Goal: Task Accomplishment & Management: Manage account settings

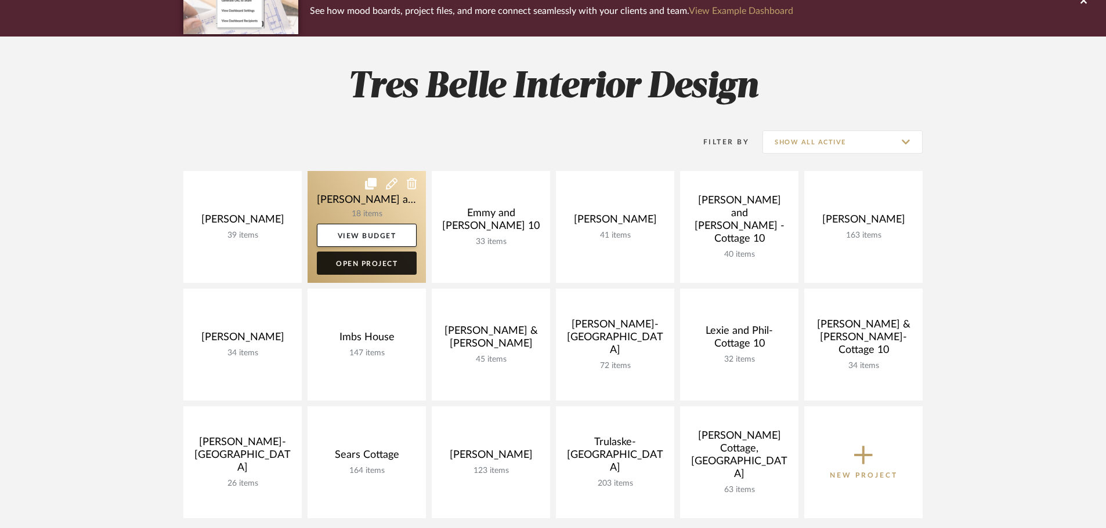
click at [339, 267] on link "Open Project" at bounding box center [367, 263] width 100 height 23
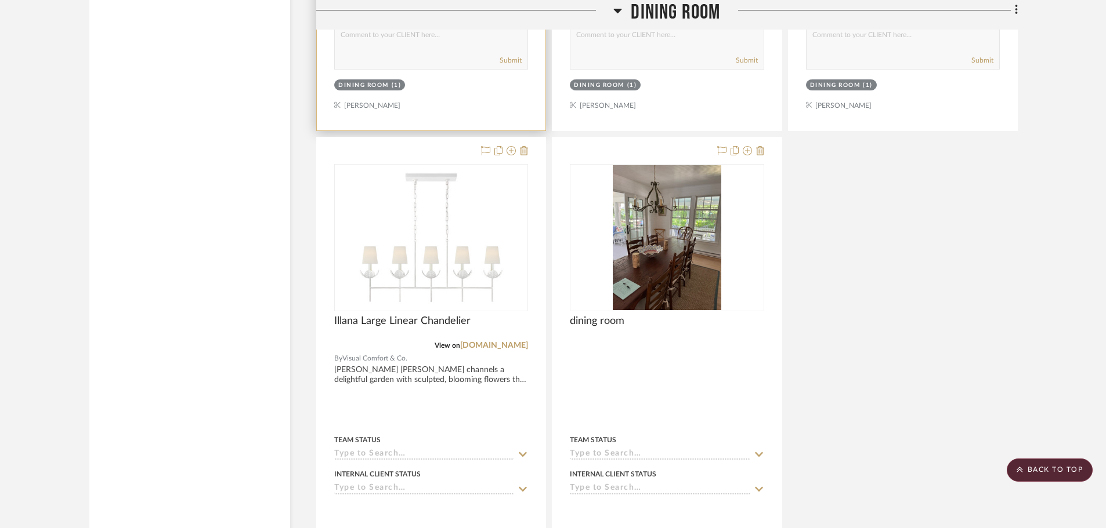
scroll to position [1798, 0]
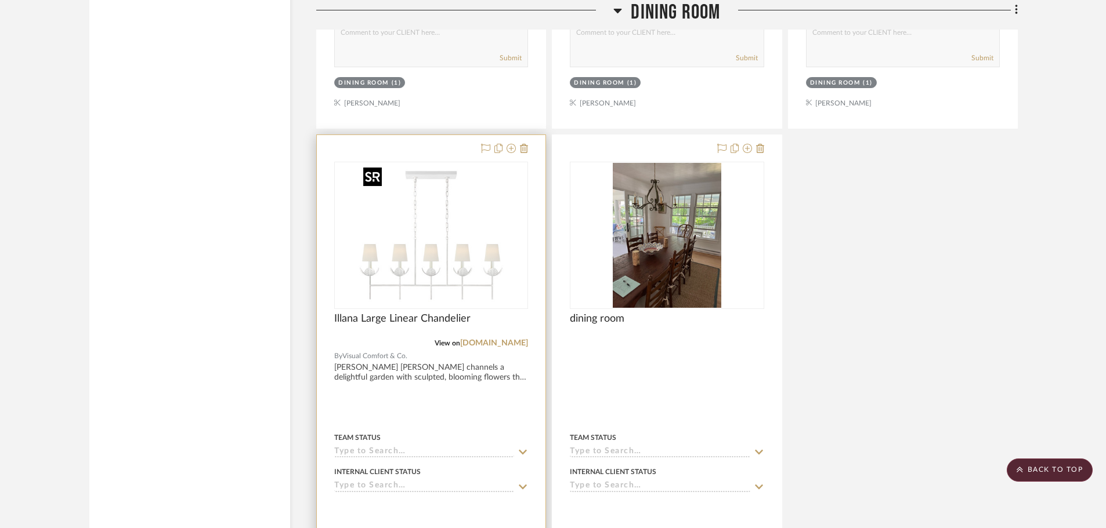
click at [479, 202] on div at bounding box center [431, 235] width 194 height 147
click at [457, 205] on img "0" at bounding box center [431, 235] width 145 height 145
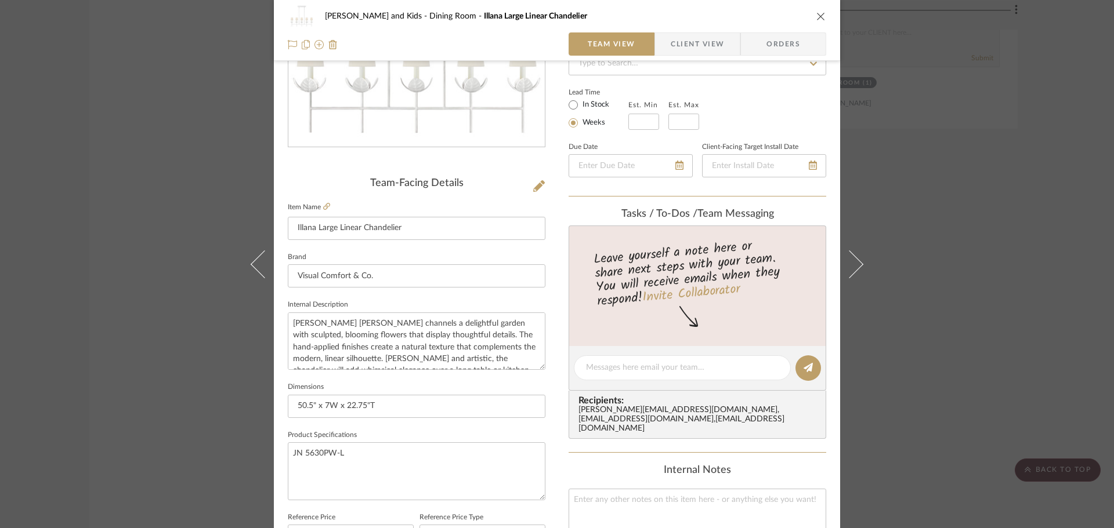
scroll to position [0, 0]
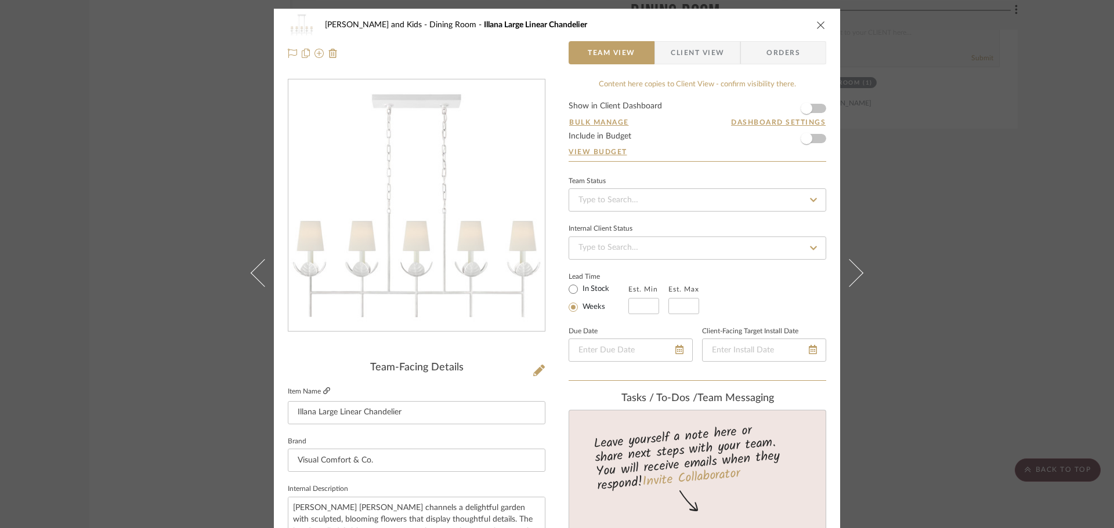
click at [323, 389] on icon at bounding box center [326, 391] width 7 height 7
click at [811, 200] on icon at bounding box center [813, 200] width 7 height 4
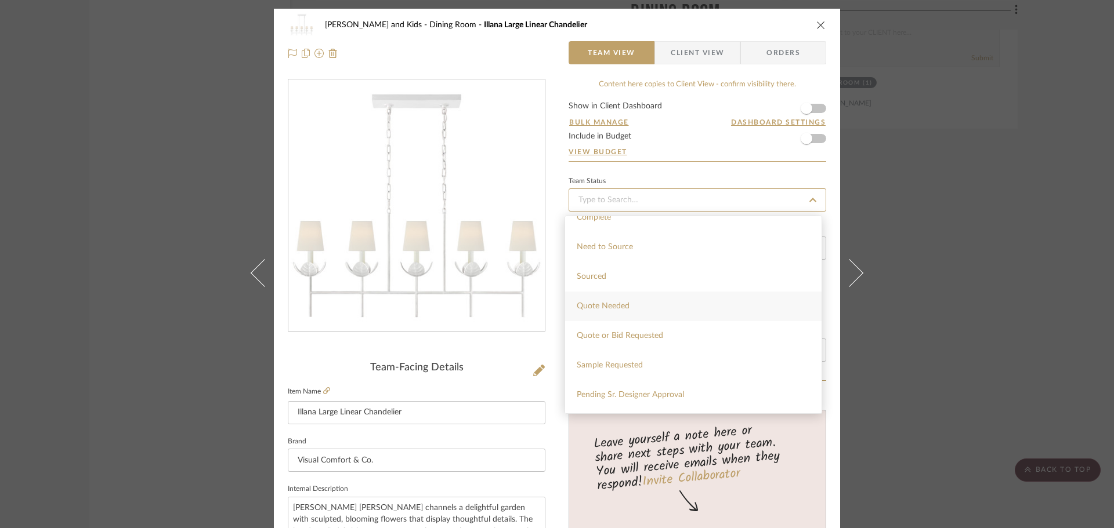
scroll to position [348, 0]
click at [638, 299] on div "Quote Needed" at bounding box center [693, 298] width 256 height 30
type input "[DATE]"
type input "Quote Needed"
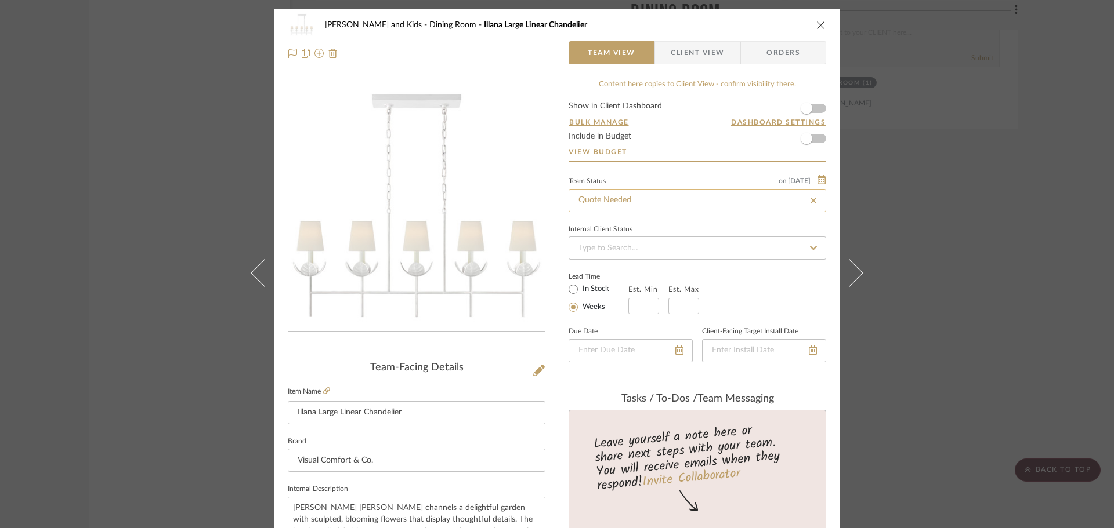
type input "[DATE]"
type input "Quote Needed"
click at [816, 20] on icon "close" at bounding box center [820, 24] width 9 height 9
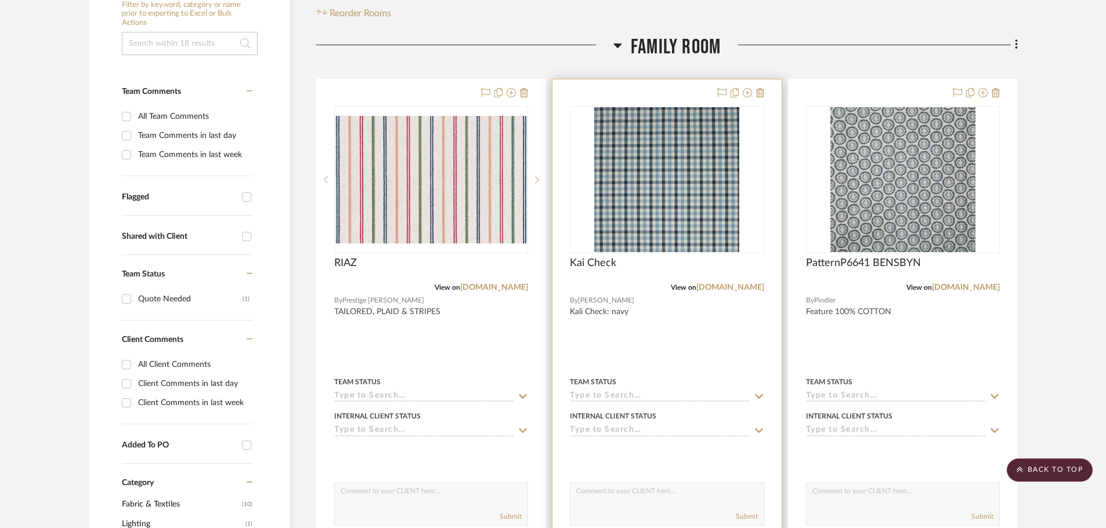
scroll to position [116, 0]
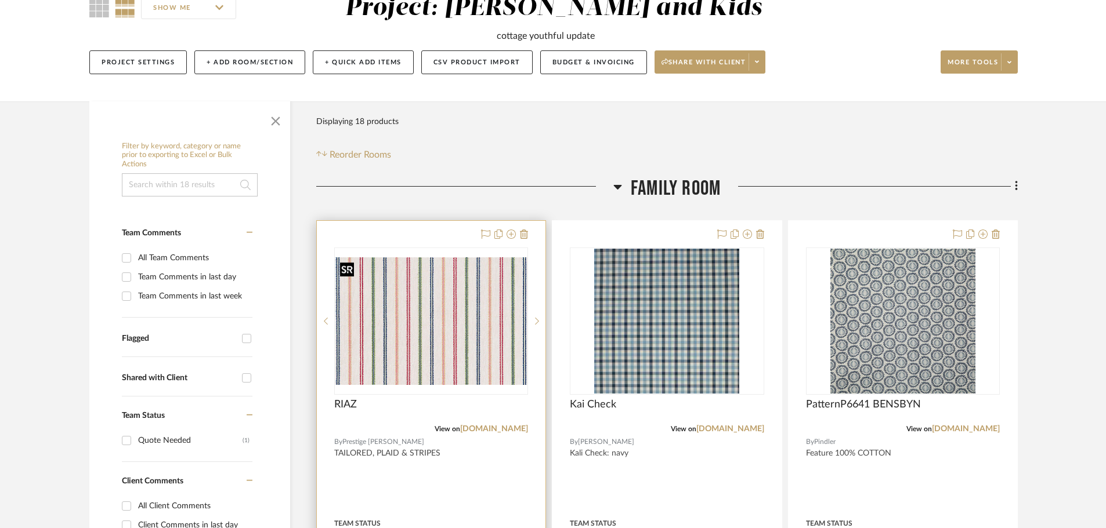
click at [507, 287] on img "0" at bounding box center [430, 322] width 191 height 128
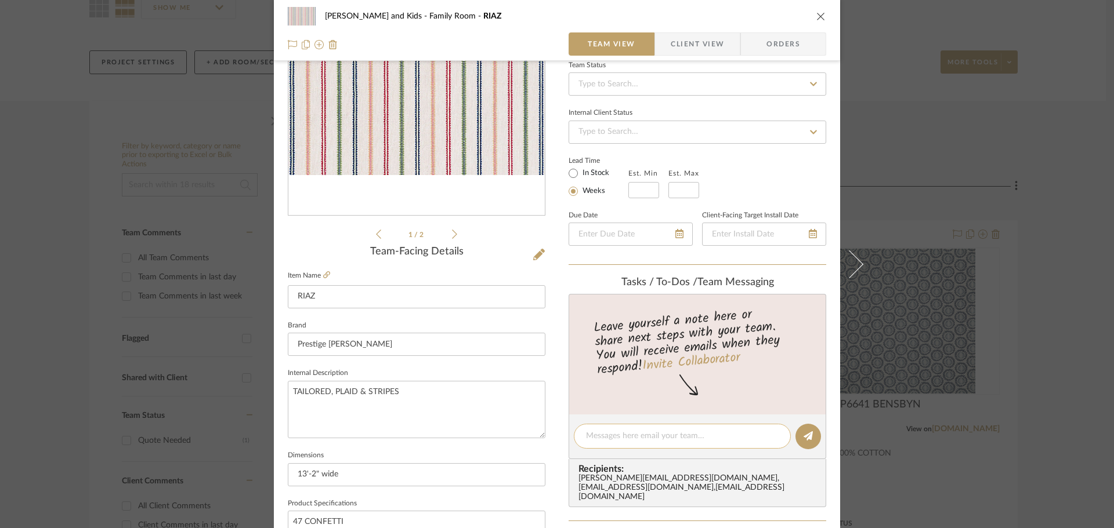
click at [649, 429] on div at bounding box center [682, 436] width 217 height 25
click at [647, 433] on textarea at bounding box center [682, 436] width 193 height 12
type textarea "S"
click at [816, 15] on icon "close" at bounding box center [820, 16] width 9 height 9
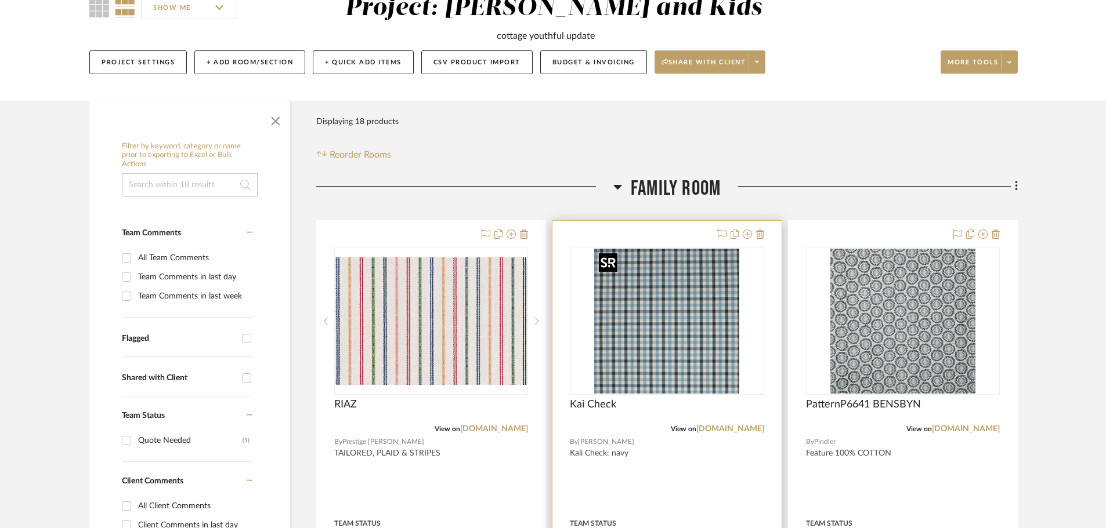
click at [683, 345] on img "0" at bounding box center [666, 321] width 145 height 145
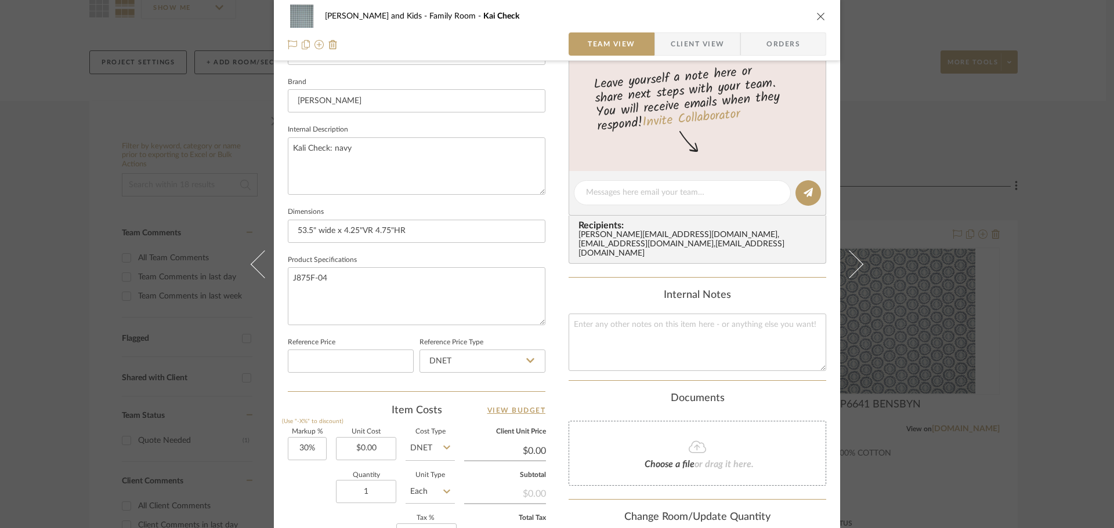
scroll to position [406, 0]
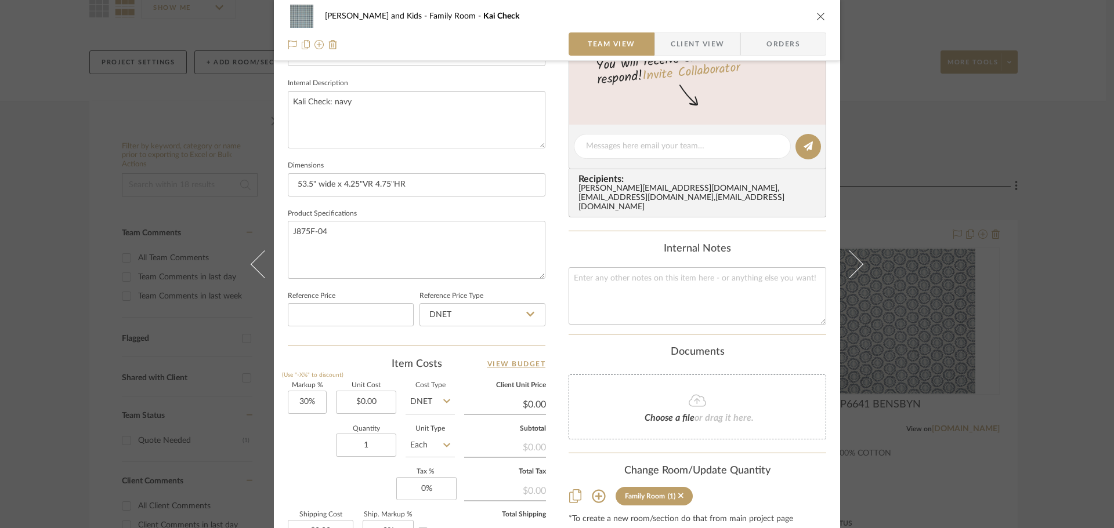
click at [595, 490] on icon at bounding box center [598, 496] width 13 height 13
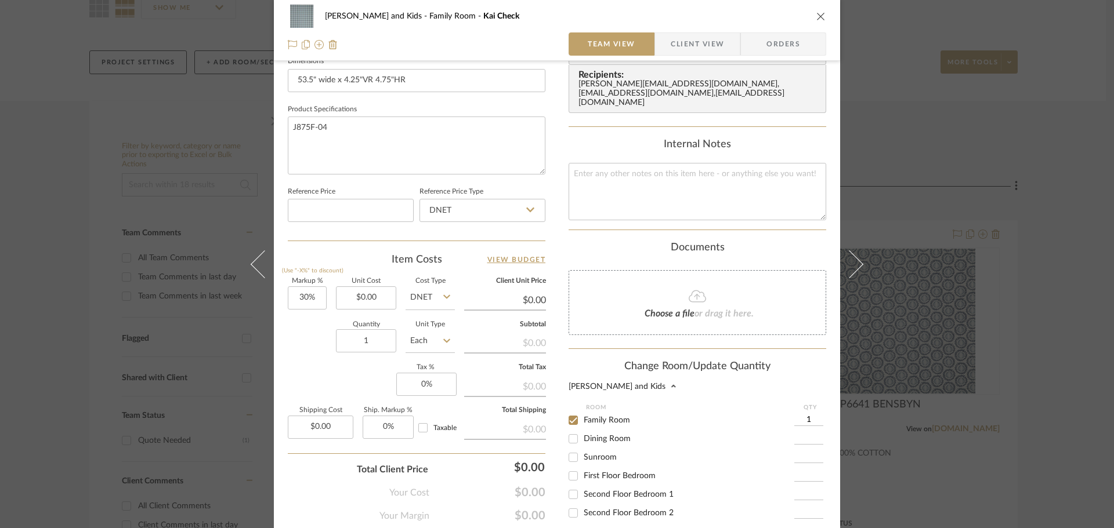
scroll to position [522, 0]
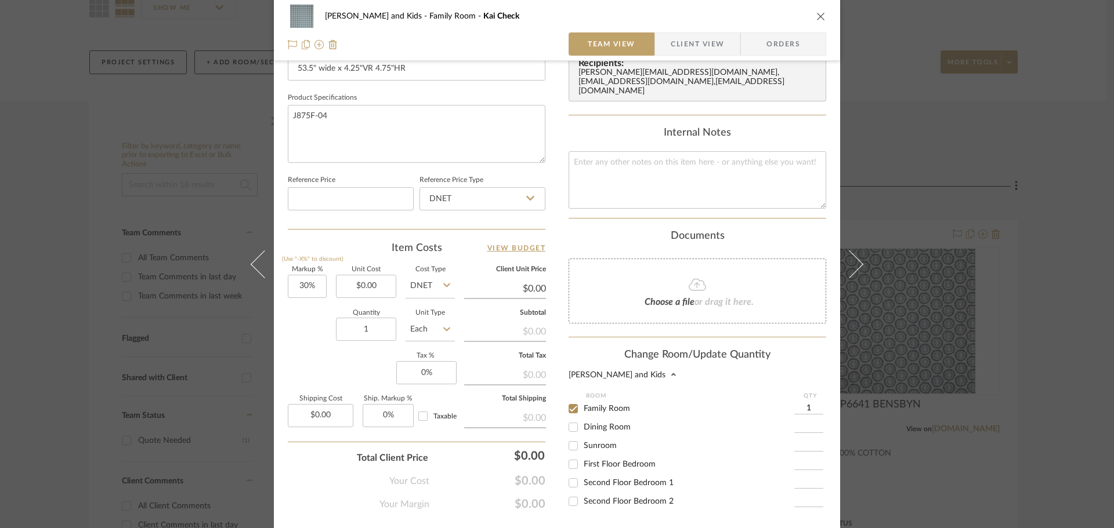
click at [810, 403] on input "1" at bounding box center [808, 409] width 29 height 12
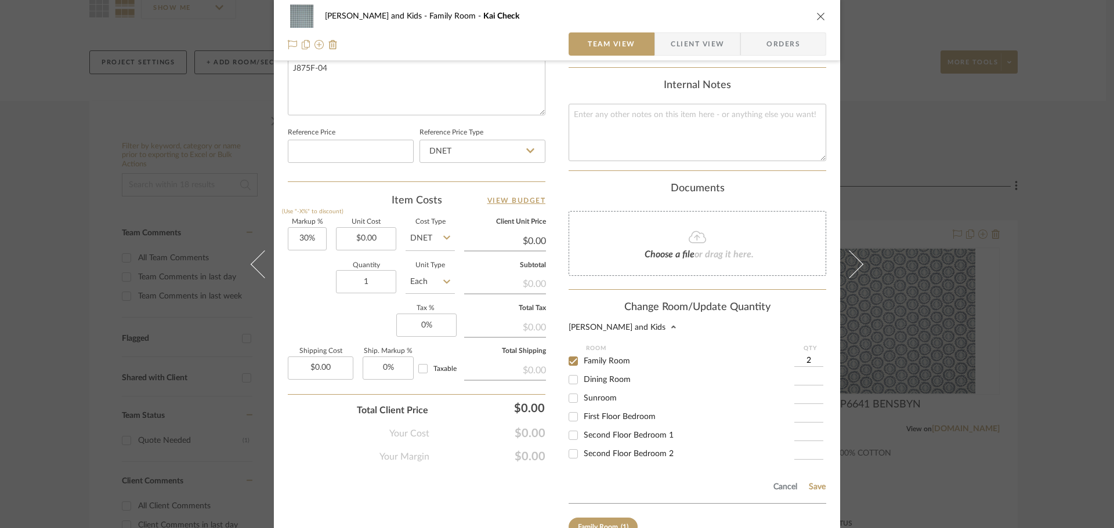
scroll to position [634, 0]
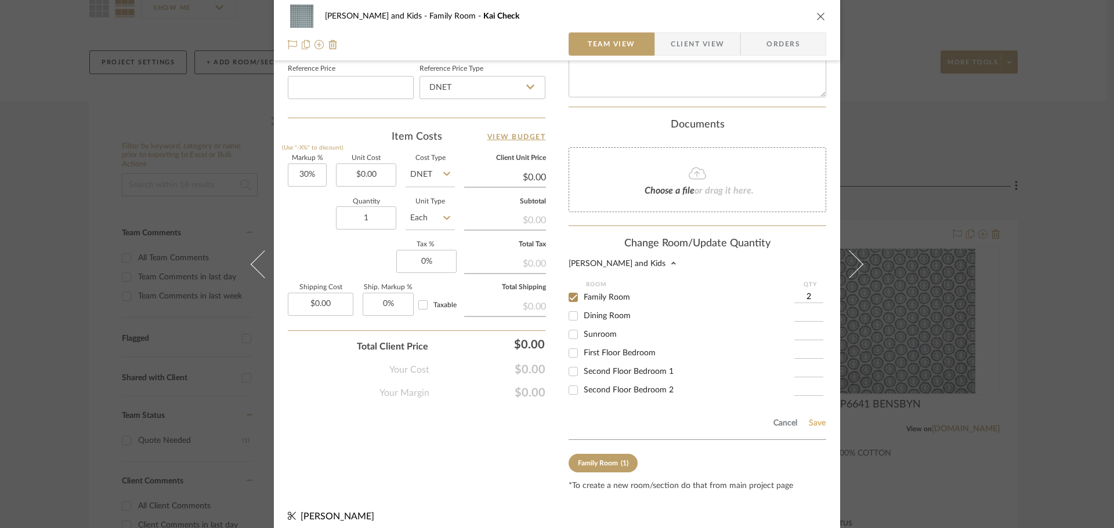
type input "2"
click at [809, 419] on button "Save" at bounding box center [817, 423] width 18 height 9
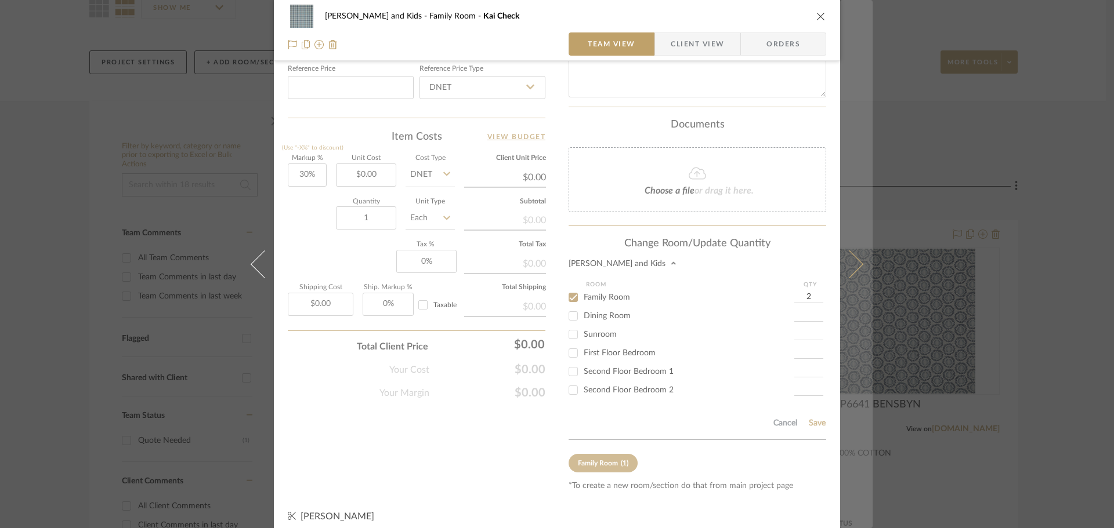
type input "2"
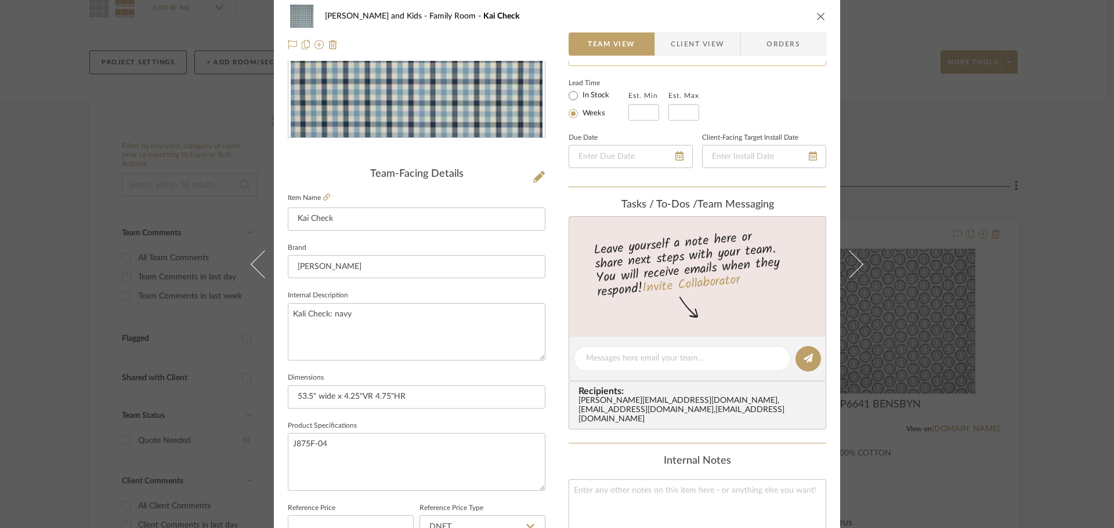
scroll to position [0, 0]
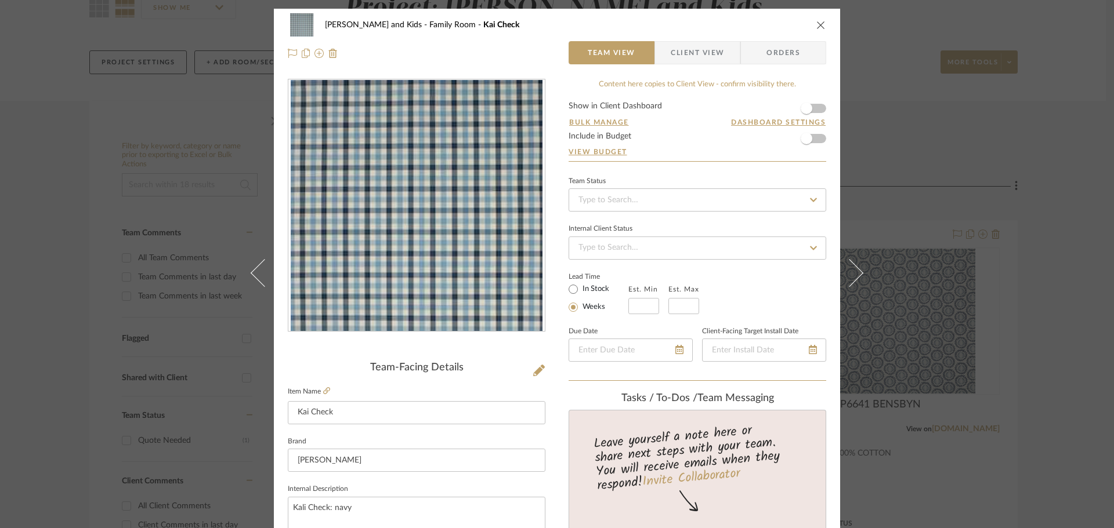
click at [813, 200] on icon at bounding box center [813, 200] width 10 height 8
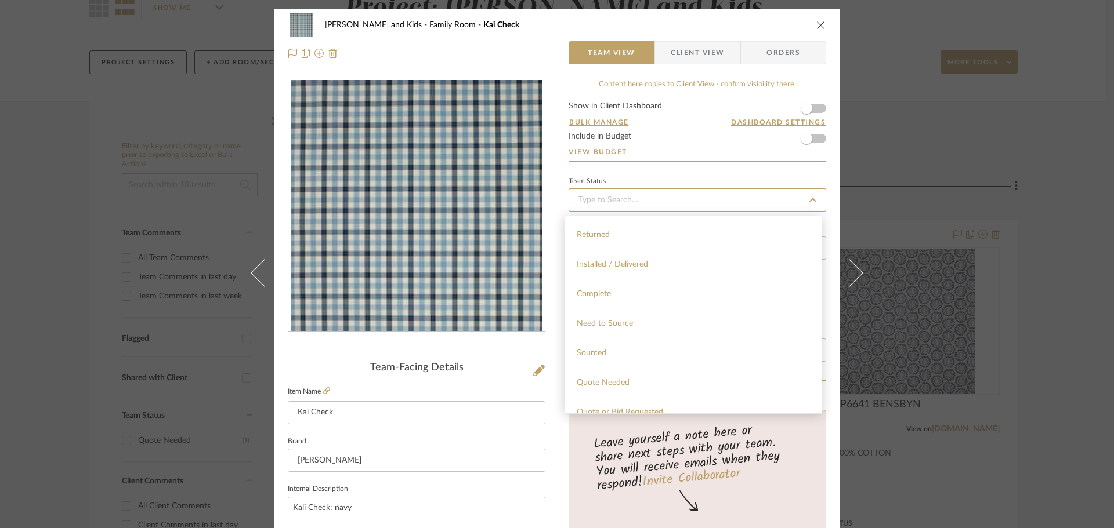
scroll to position [290, 0]
click at [631, 355] on div "Quote Needed" at bounding box center [693, 356] width 256 height 30
type input "[DATE]"
type input "Quote Needed"
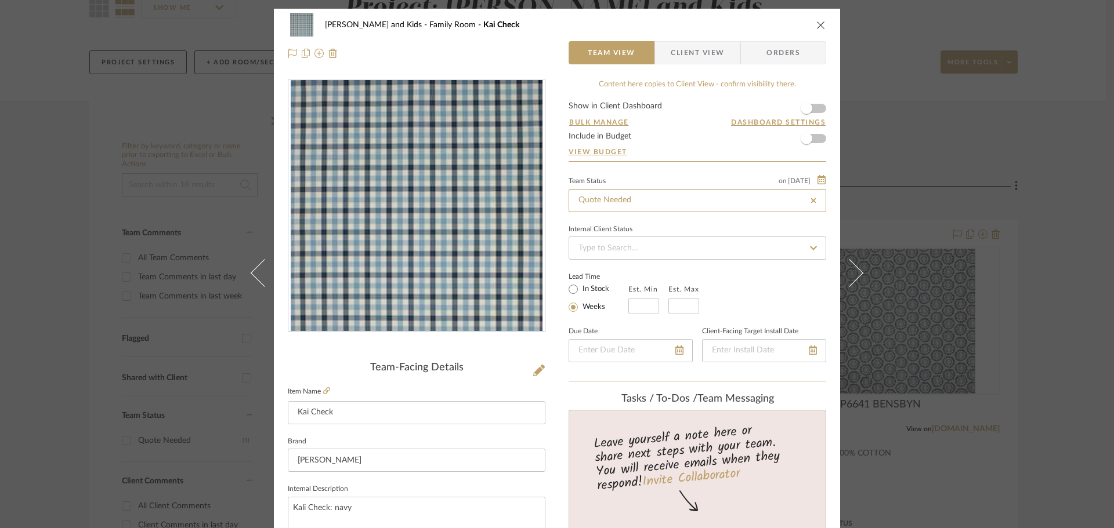
type input "[DATE]"
type input "Quote Needed"
click at [816, 23] on icon "close" at bounding box center [820, 24] width 9 height 9
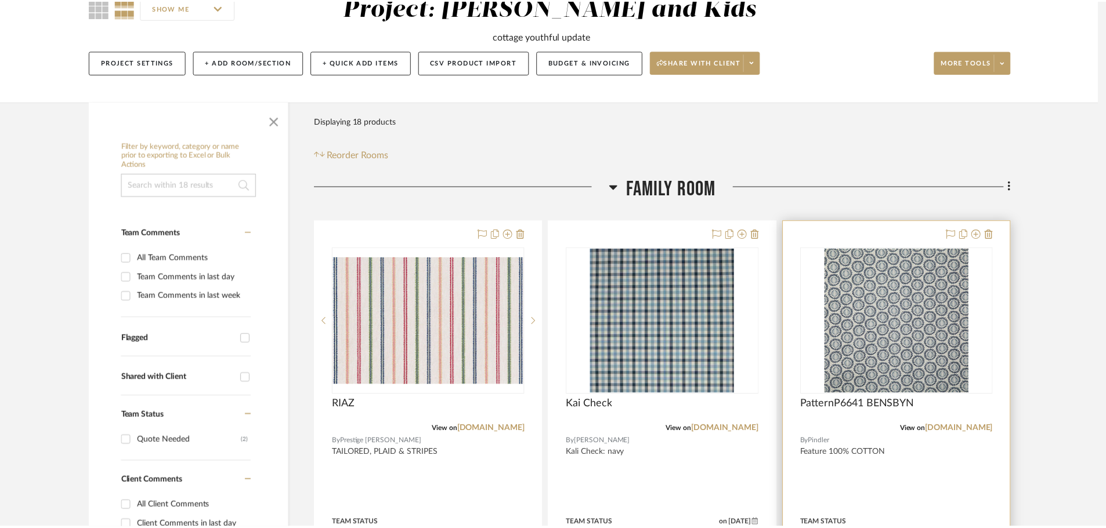
scroll to position [116, 0]
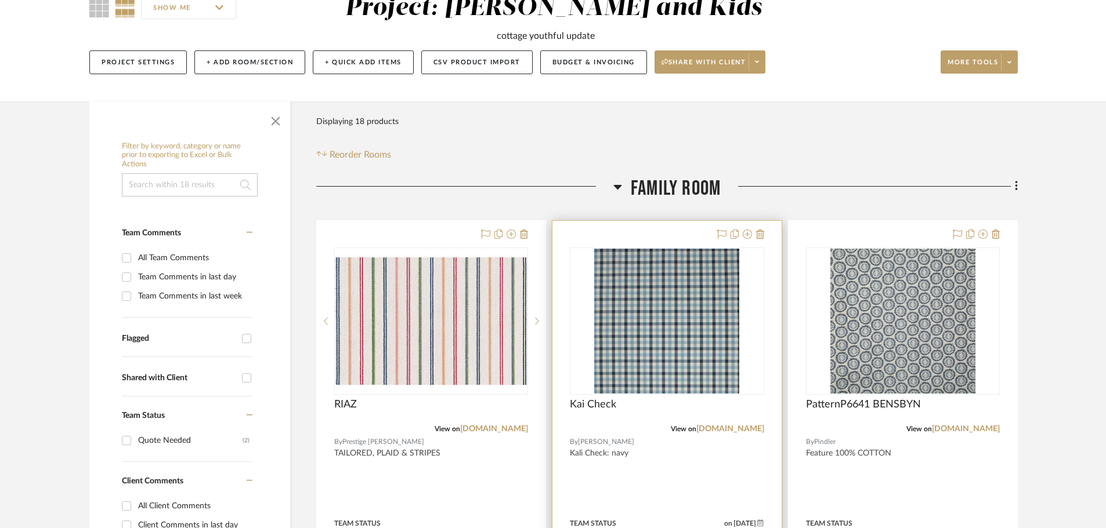
click at [744, 352] on div "0" at bounding box center [666, 321] width 193 height 146
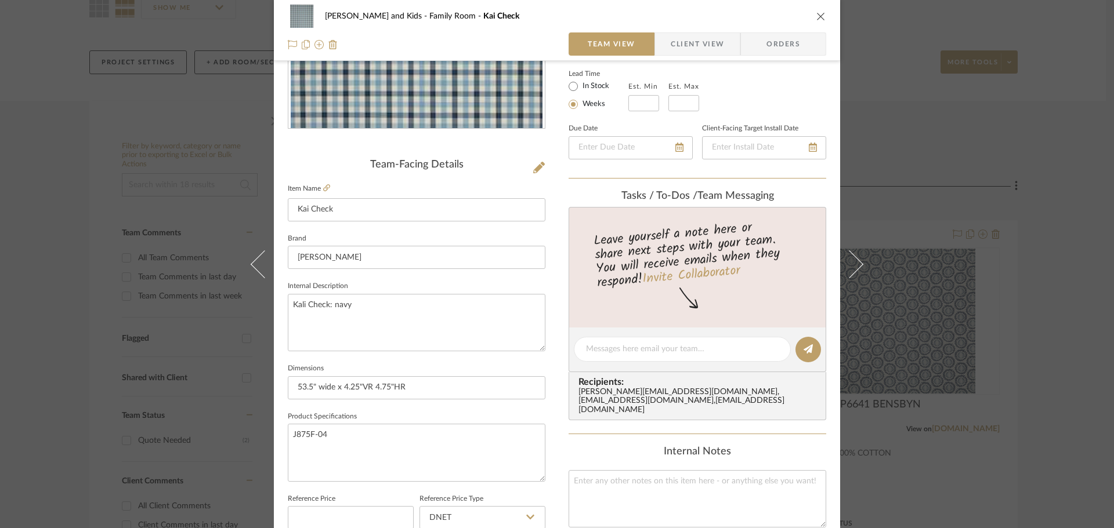
scroll to position [232, 0]
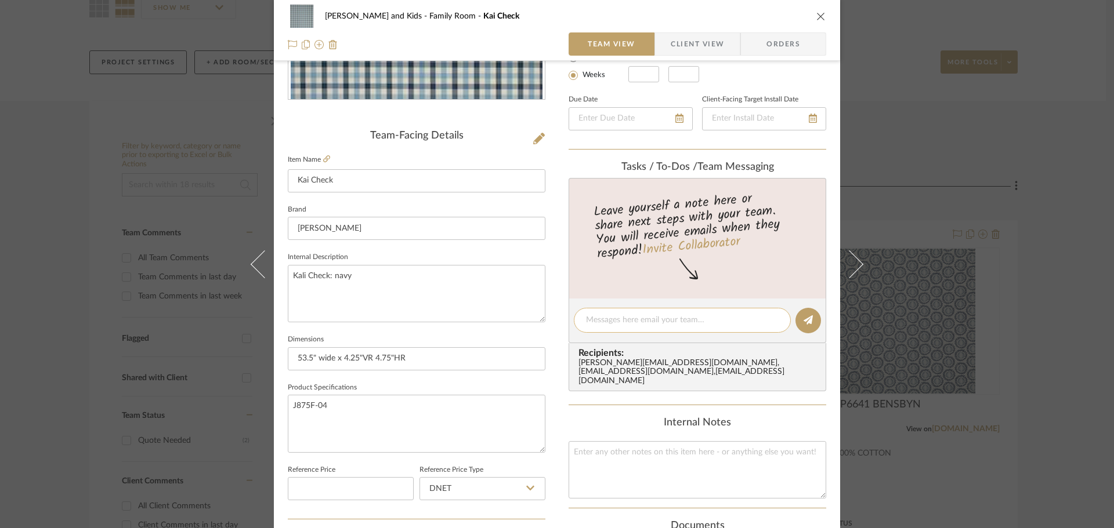
click at [611, 314] on div at bounding box center [682, 320] width 217 height 25
click at [609, 317] on textarea at bounding box center [682, 320] width 193 height 12
type textarea "f"
type textarea "bias flange on all pillows"
click at [803, 320] on icon at bounding box center [807, 320] width 9 height 9
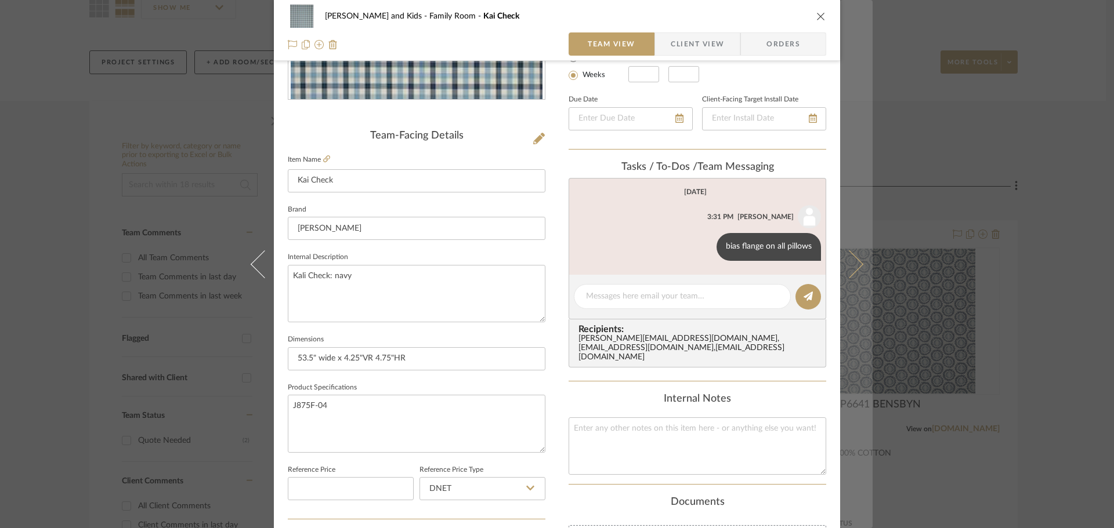
click at [852, 255] on button at bounding box center [856, 264] width 32 height 528
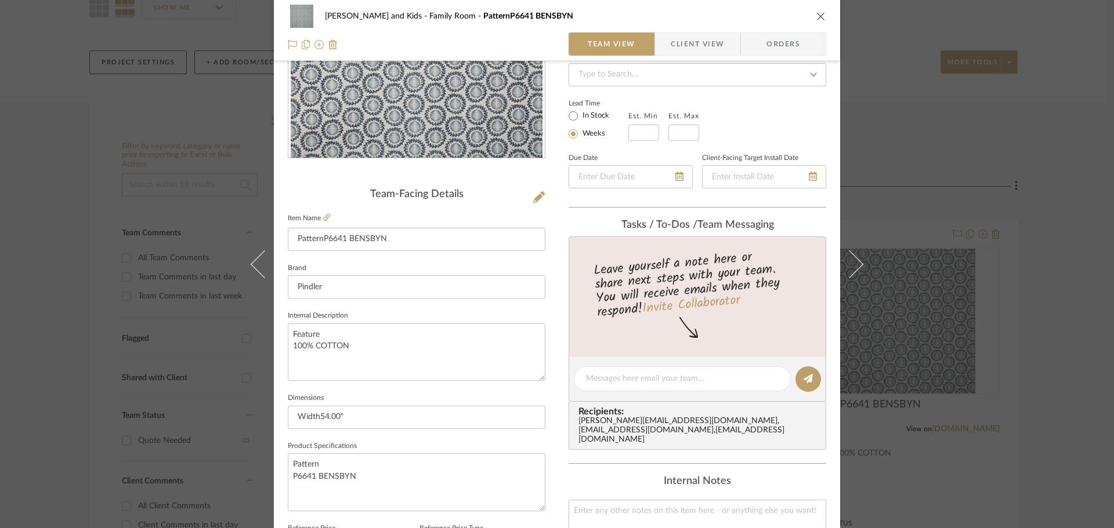
scroll to position [174, 0]
click at [603, 378] on textarea at bounding box center [682, 378] width 193 height 12
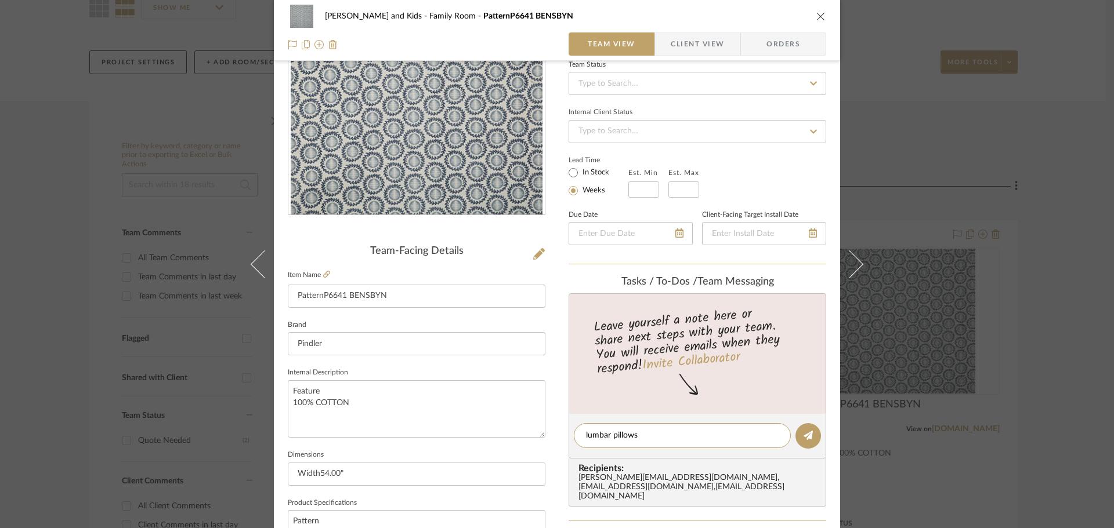
scroll to position [116, 0]
type textarea "lumbar pillows"
click at [803, 435] on icon at bounding box center [807, 436] width 9 height 9
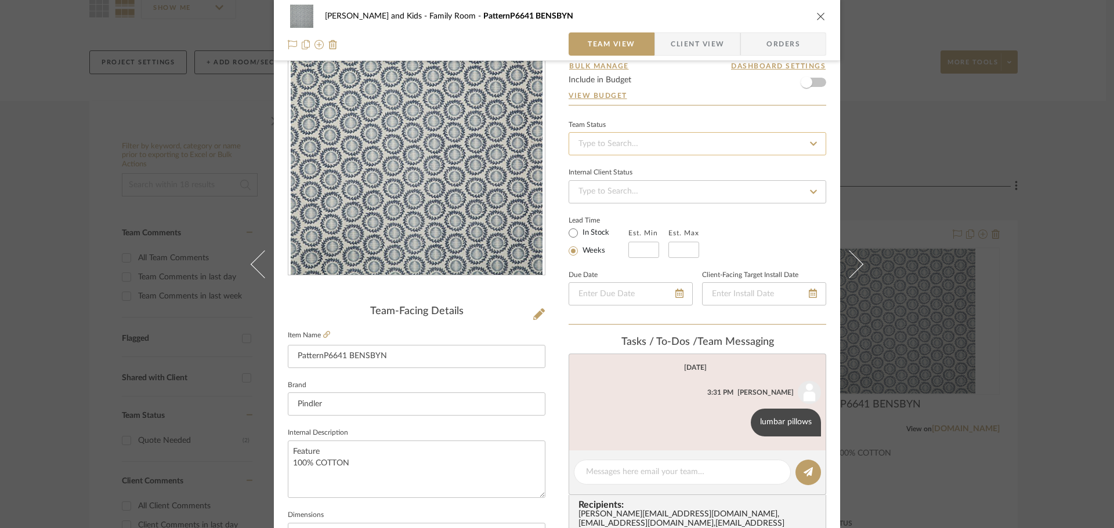
scroll to position [0, 0]
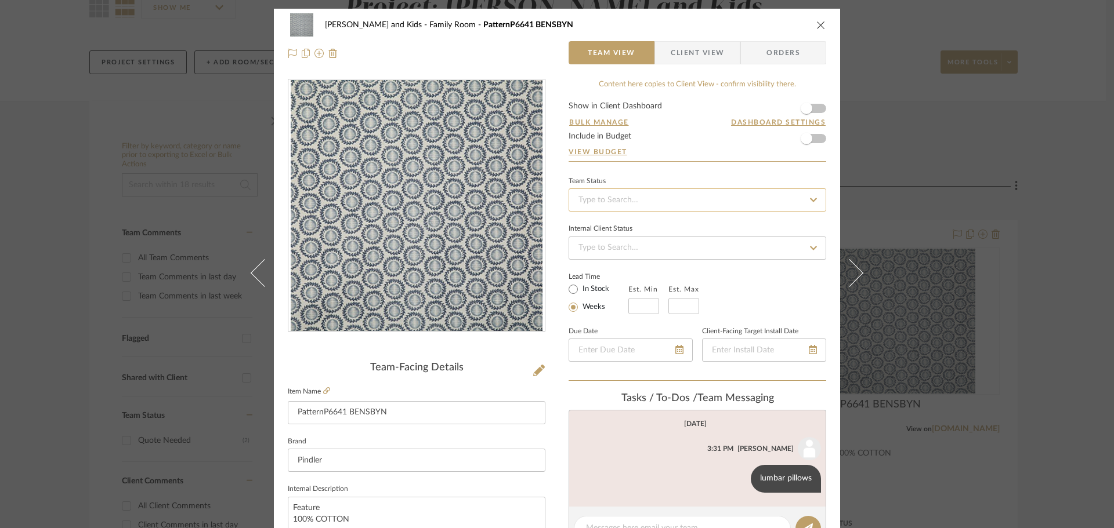
click at [646, 199] on input at bounding box center [698, 200] width 258 height 23
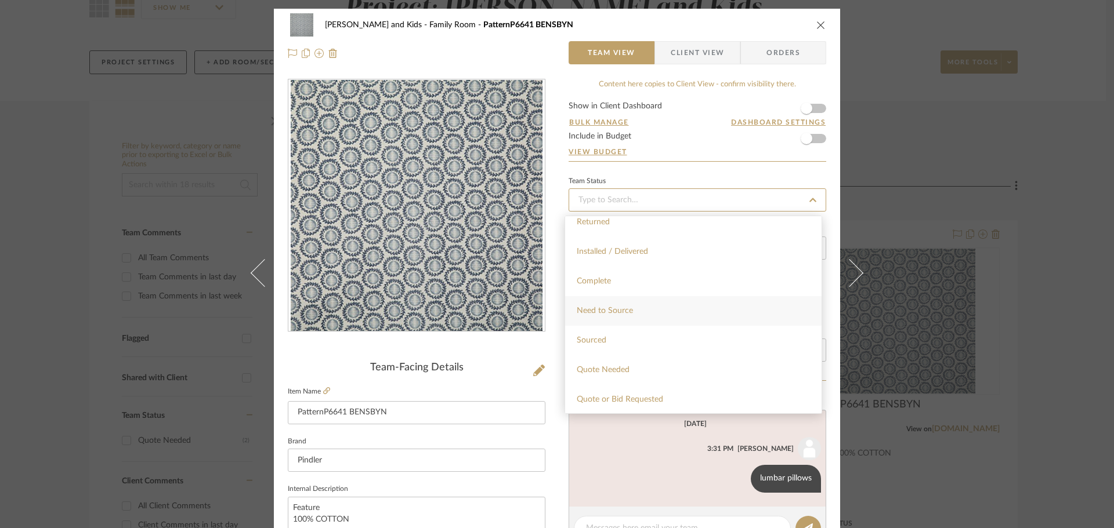
scroll to position [290, 0]
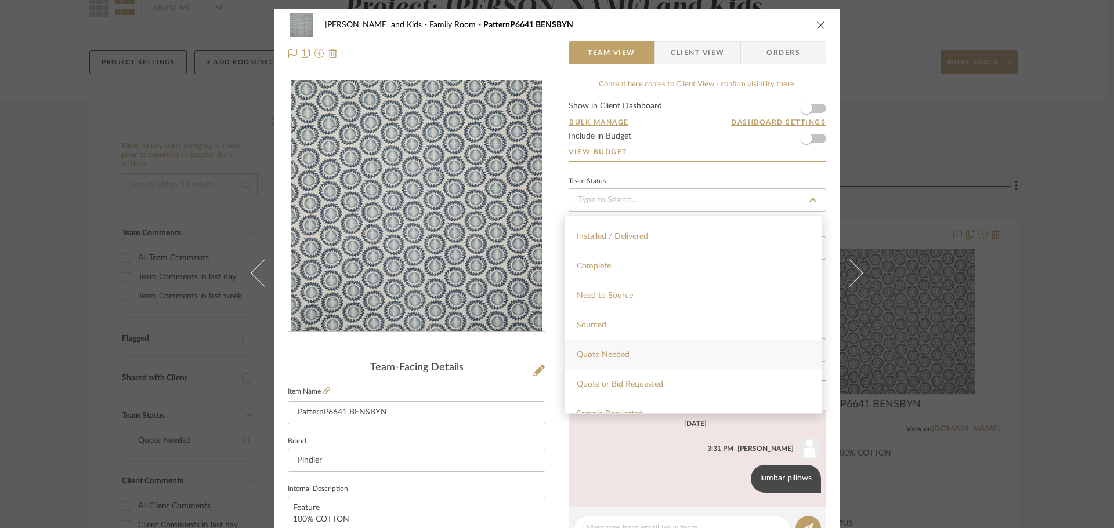
click at [616, 344] on div "Quote Needed" at bounding box center [693, 356] width 256 height 30
type input "[DATE]"
type input "Quote Needed"
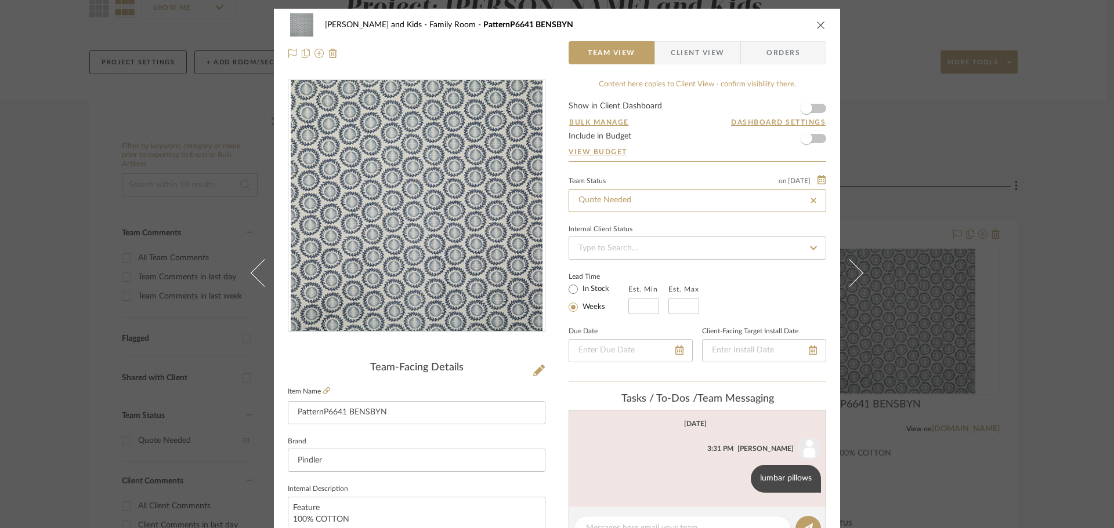
type input "[DATE]"
type input "Quote Needed"
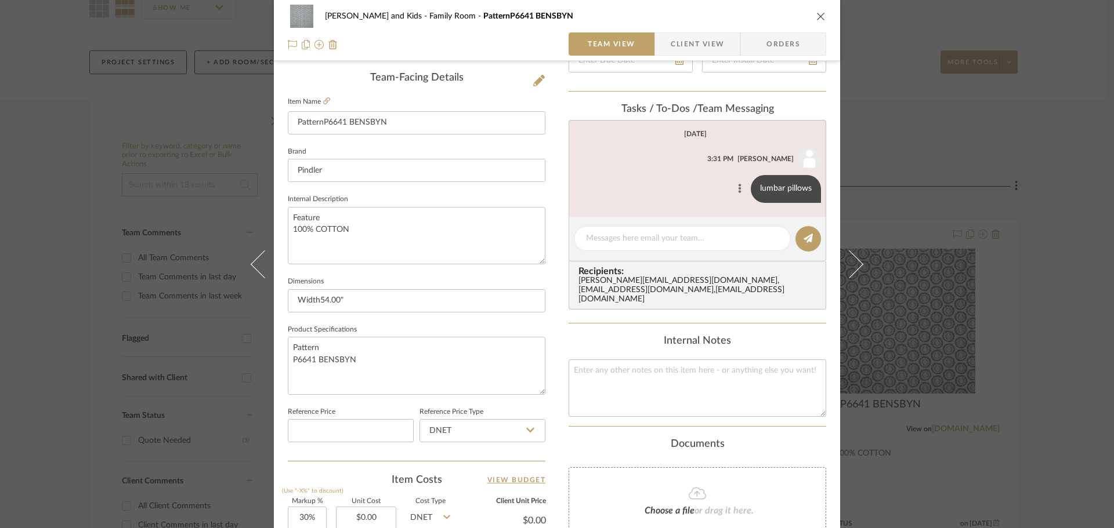
click at [739, 188] on icon at bounding box center [740, 188] width 3 height 9
click at [690, 172] on span "Edit Message" at bounding box center [682, 176] width 48 height 10
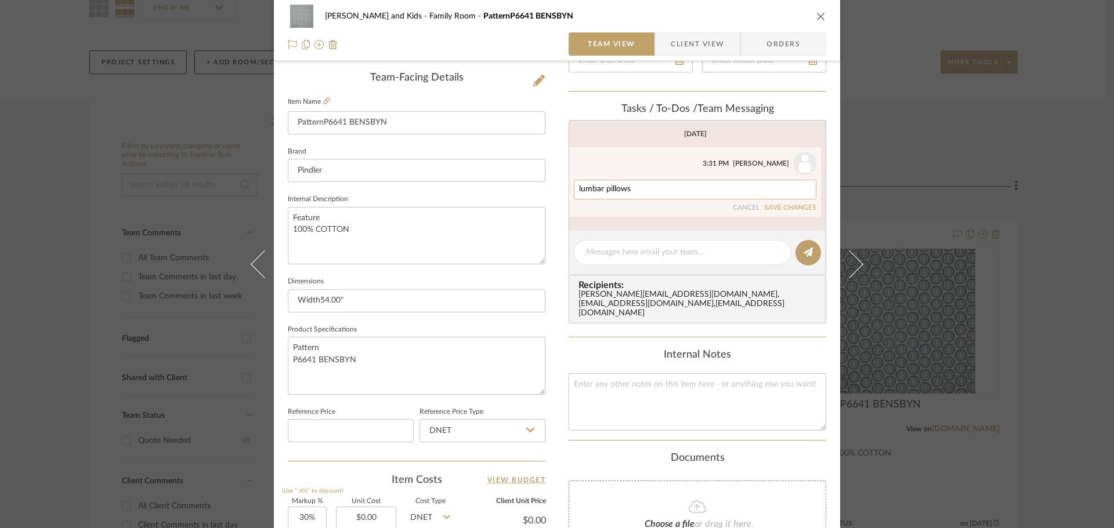
click at [627, 186] on textarea "lumbar pillows" at bounding box center [695, 189] width 232 height 9
type textarea "lumbar pillows-1 yard if possible"
drag, startPoint x: 784, startPoint y: 207, endPoint x: 851, endPoint y: 251, distance: 80.0
click at [783, 207] on button "SAVE CHANGES" at bounding box center [790, 208] width 52 height 8
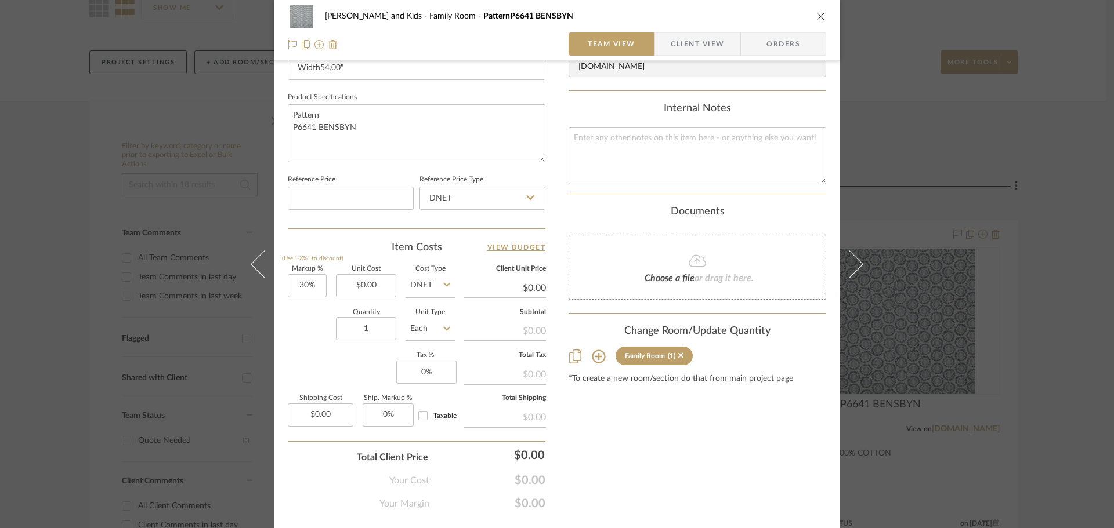
scroll to position [552, 0]
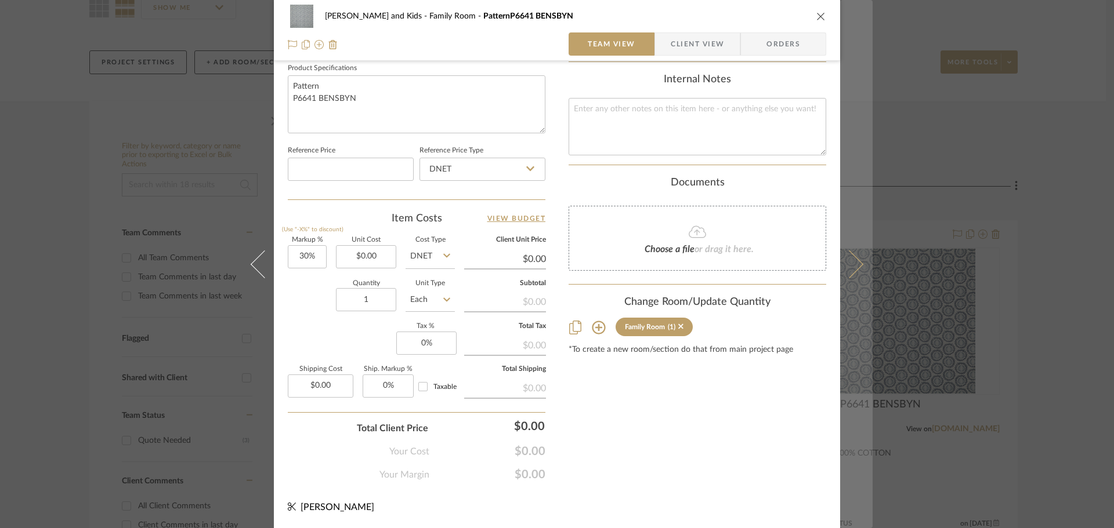
click at [848, 266] on icon at bounding box center [849, 264] width 28 height 28
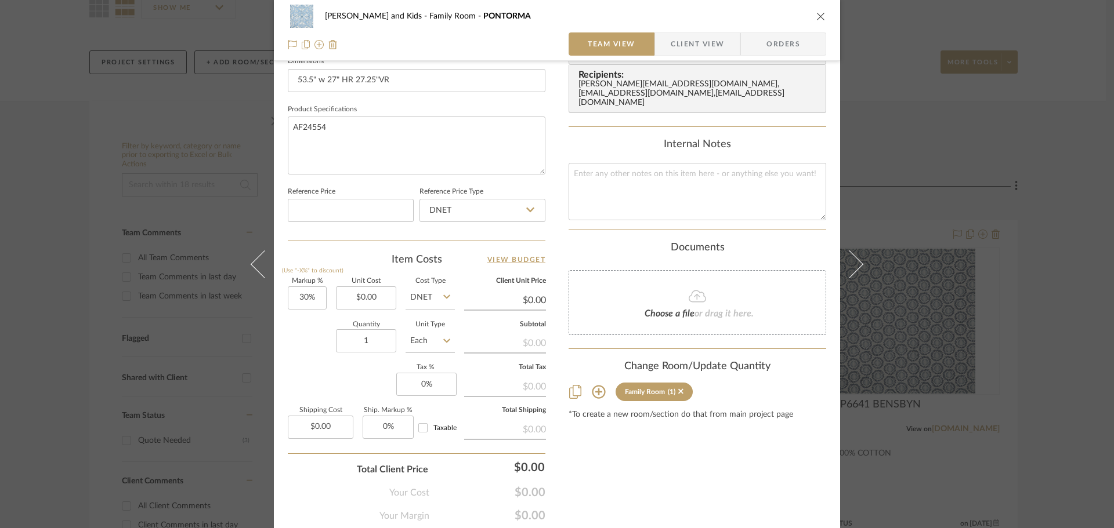
scroll to position [522, 0]
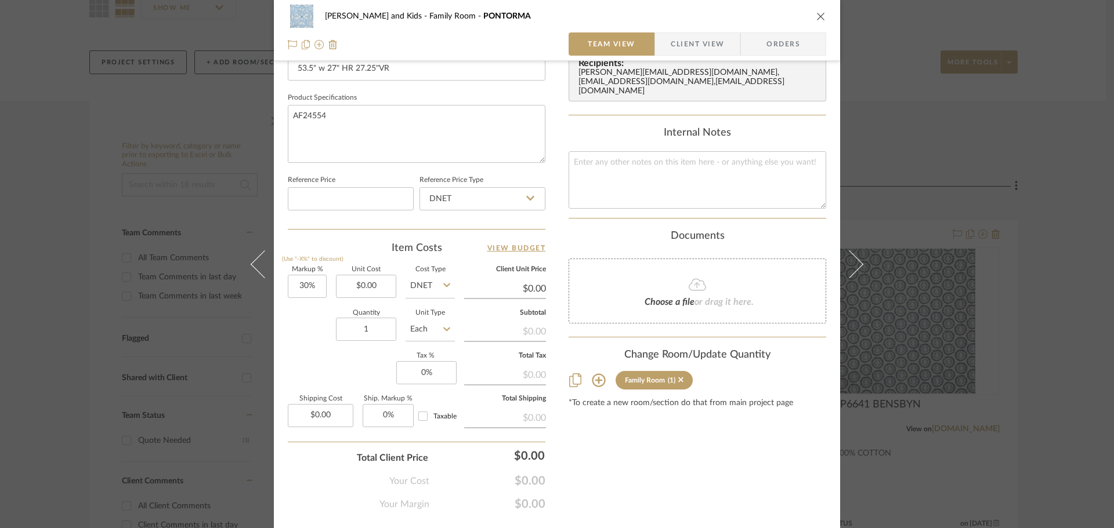
click at [594, 374] on icon at bounding box center [598, 380] width 13 height 13
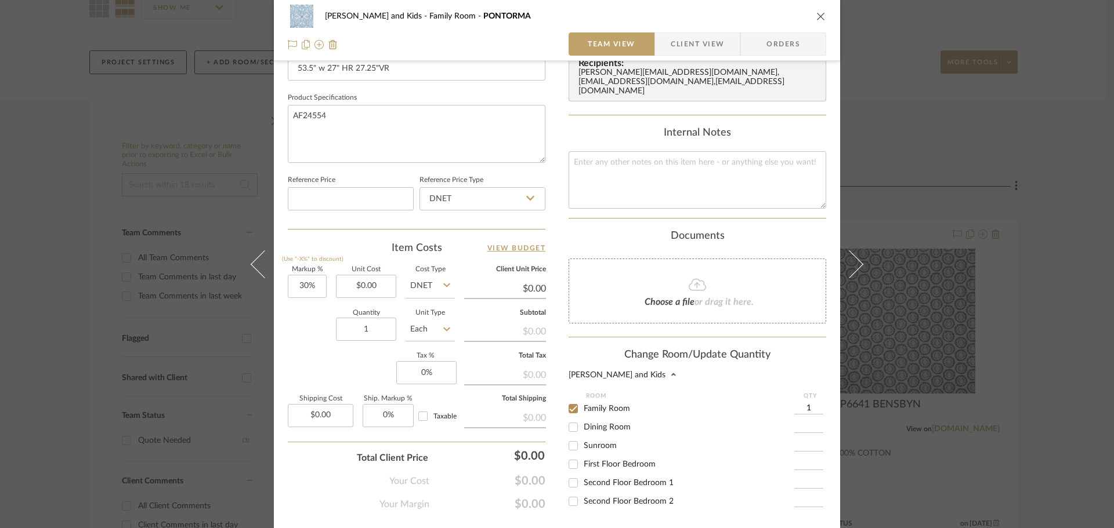
click at [808, 403] on input "1" at bounding box center [808, 409] width 29 height 12
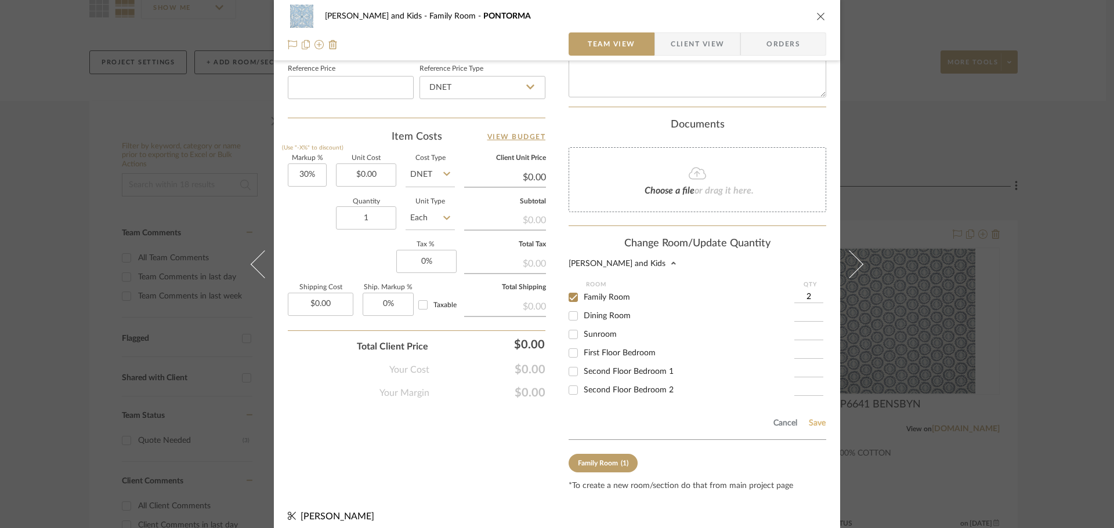
type input "2"
click at [811, 419] on button "Save" at bounding box center [817, 423] width 18 height 9
type input "2"
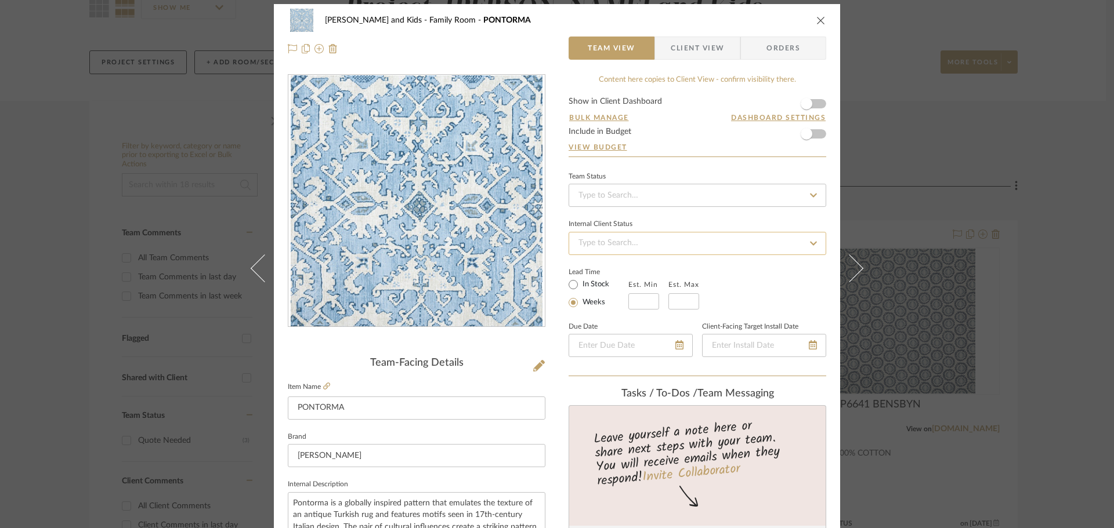
scroll to position [0, 0]
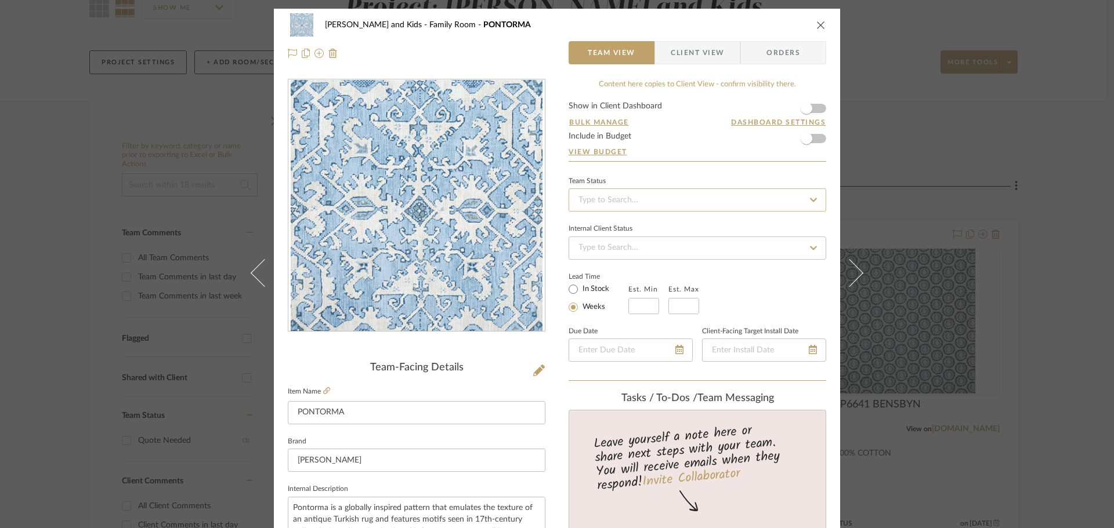
click at [635, 204] on input at bounding box center [698, 200] width 258 height 23
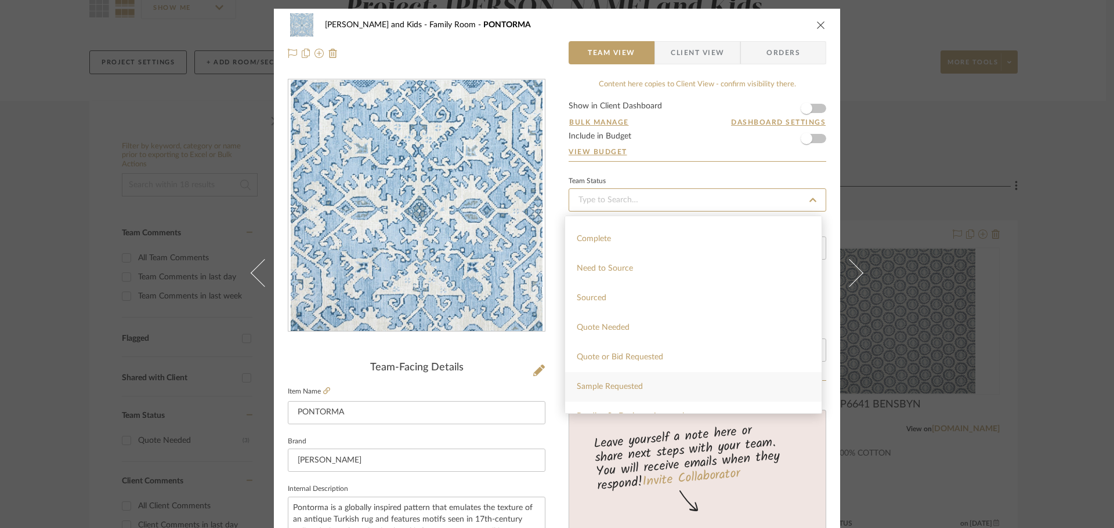
scroll to position [348, 0]
click at [650, 301] on div "Quote Needed" at bounding box center [693, 298] width 256 height 30
type input "[DATE]"
type input "Quote Needed"
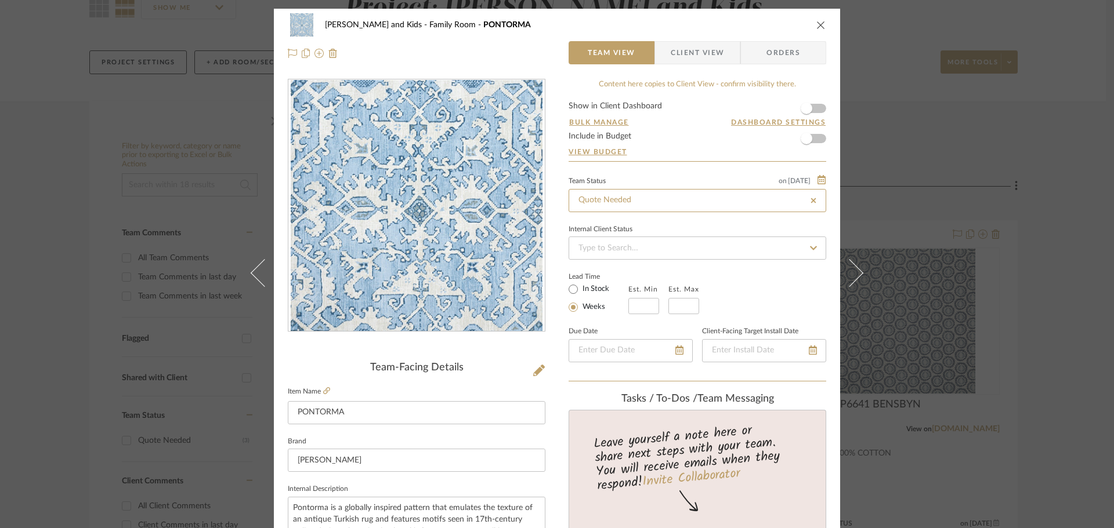
type input "[DATE]"
type input "Quote Needed"
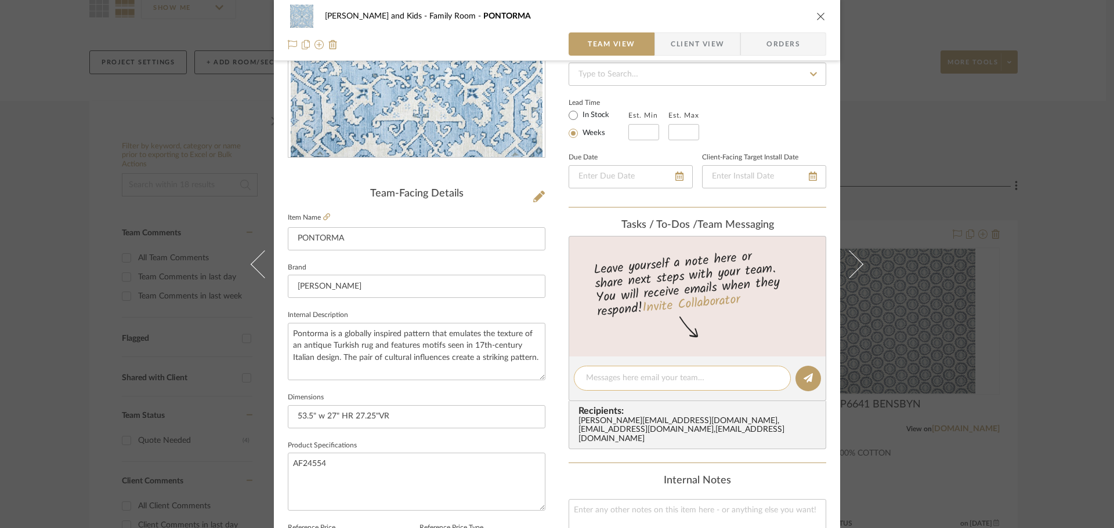
click at [620, 375] on textarea at bounding box center [682, 378] width 193 height 12
type textarea "2 sofa pillows-she has inserts"
click at [799, 379] on button at bounding box center [808, 379] width 26 height 26
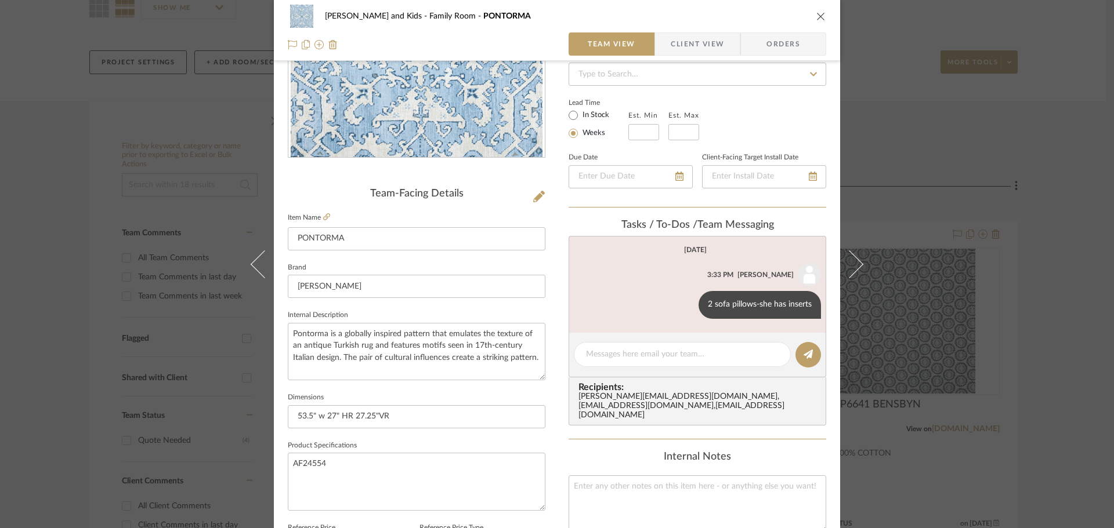
click at [824, 16] on div "[PERSON_NAME] and Kids Family Room PONTORMA Team View Client View Orders" at bounding box center [557, 30] width 566 height 61
click at [881, 71] on div "[PERSON_NAME] and Kids Family Room PONTORMA Team View Client View Orders Team-F…" at bounding box center [557, 264] width 1114 height 528
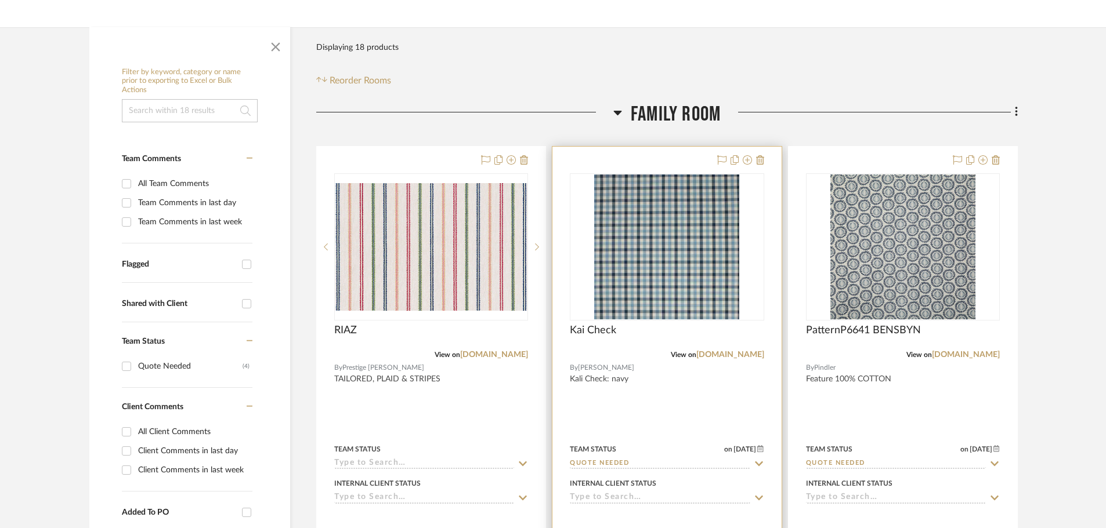
scroll to position [406, 0]
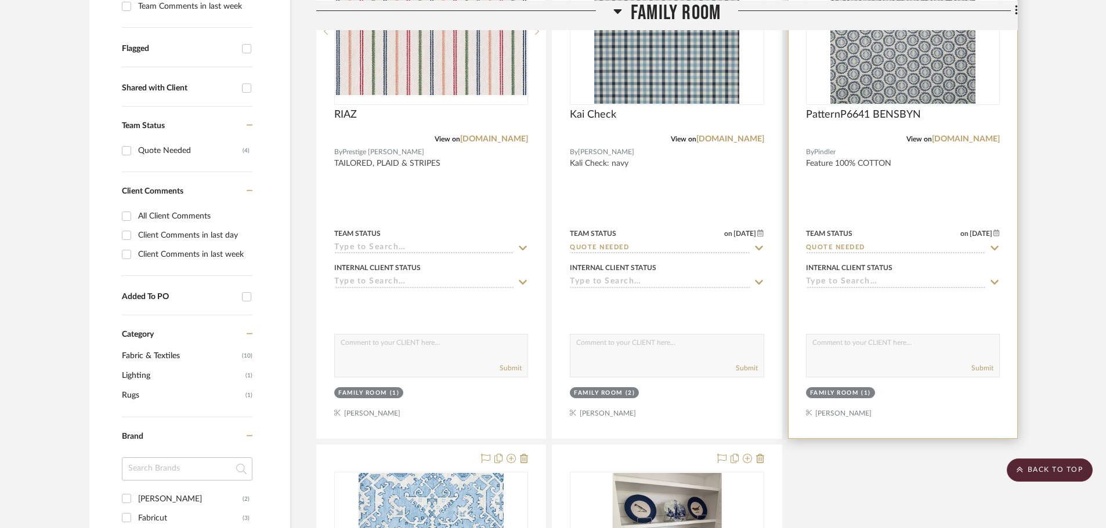
click at [885, 63] on img "0" at bounding box center [902, 31] width 145 height 145
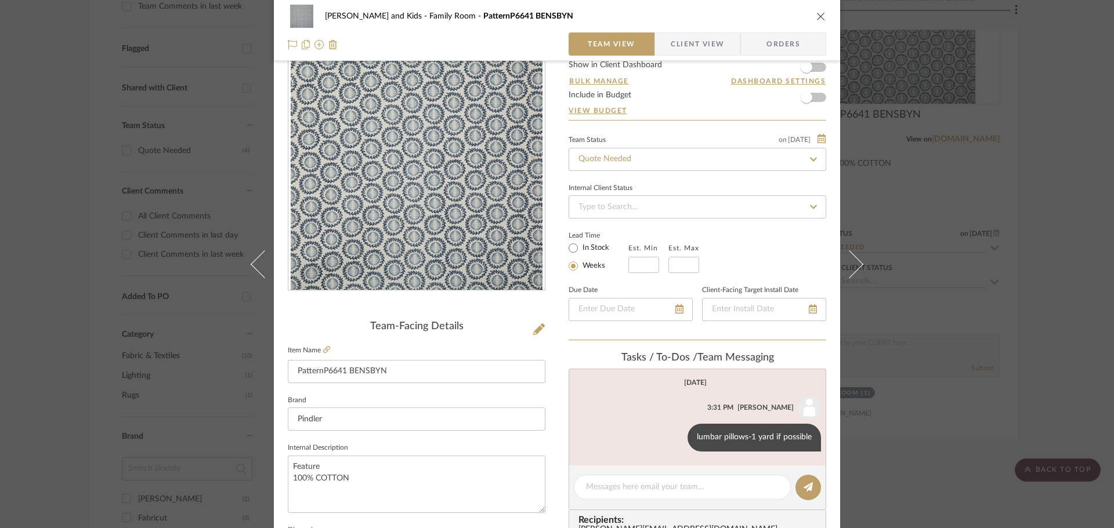
scroll to position [116, 0]
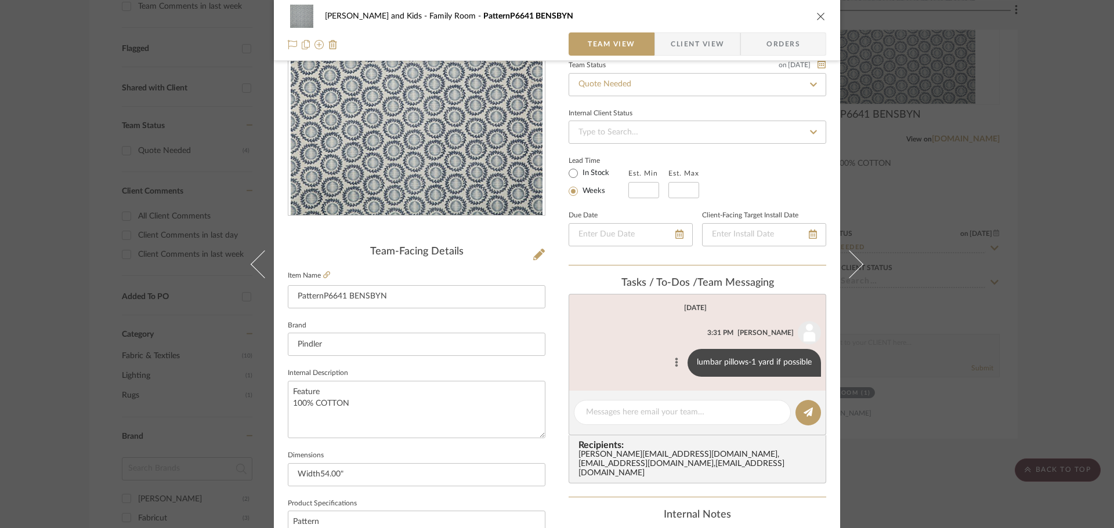
click at [675, 364] on icon at bounding box center [676, 363] width 3 height 9
click at [627, 353] on span "Edit Message" at bounding box center [619, 350] width 48 height 10
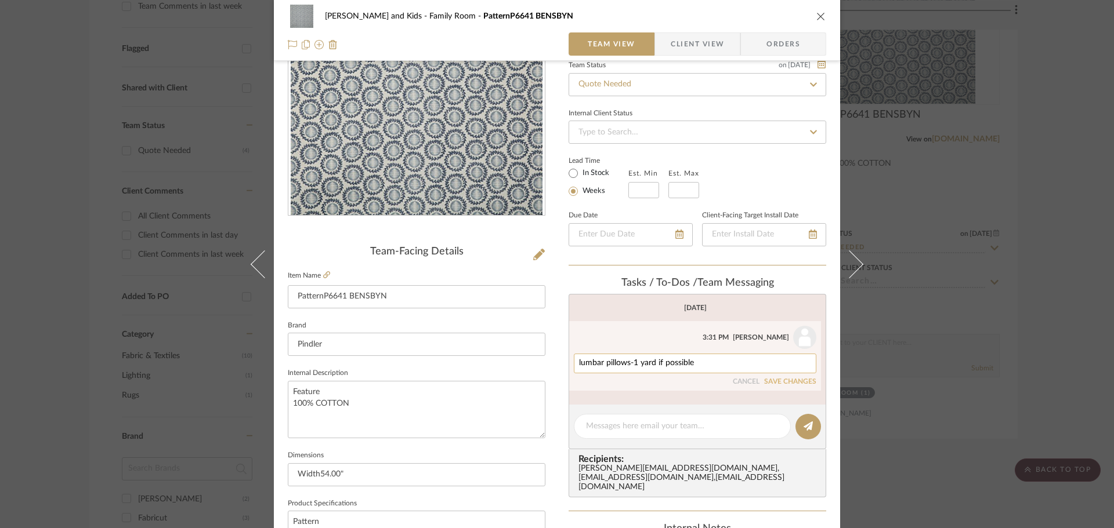
click at [690, 361] on textarea "lumbar pillows-1 yard if possible" at bounding box center [695, 363] width 232 height 9
type textarea "lumbar pillows-1 yard if possible-she has inserts"
click at [783, 379] on button "SAVE CHANGES" at bounding box center [790, 382] width 52 height 8
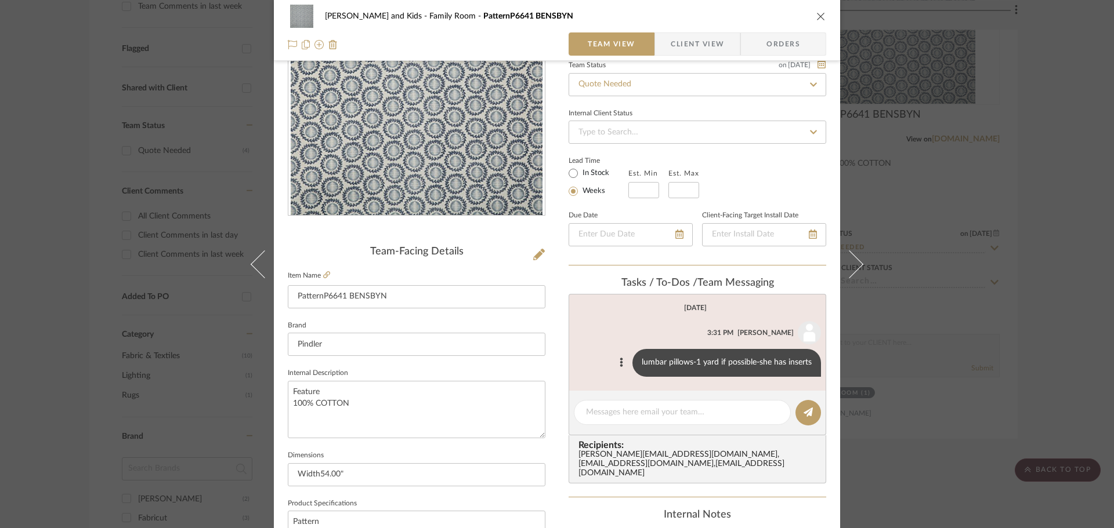
click at [816, 15] on icon "close" at bounding box center [820, 16] width 9 height 9
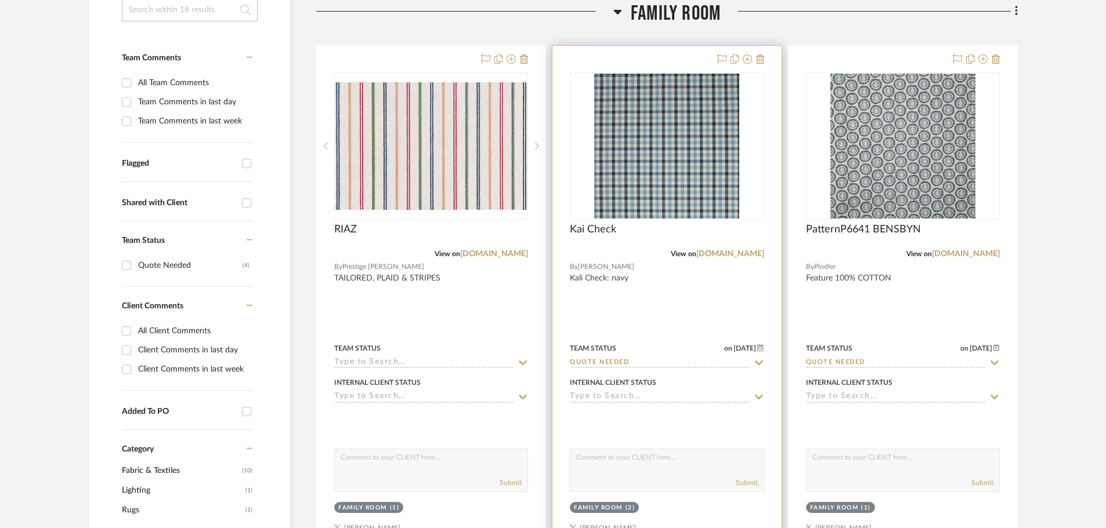
scroll to position [348, 0]
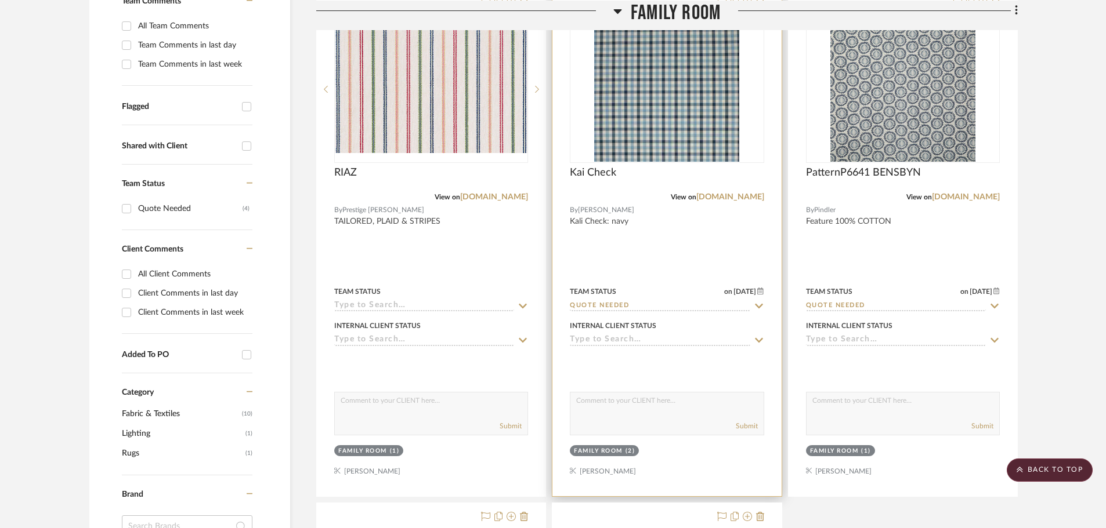
click at [746, 93] on div "0" at bounding box center [666, 89] width 193 height 146
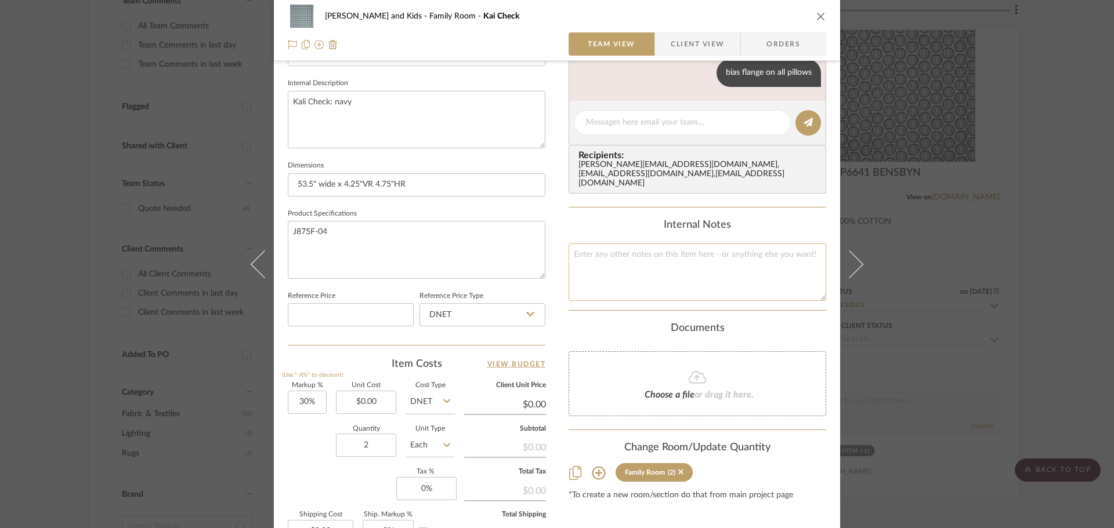
scroll to position [290, 0]
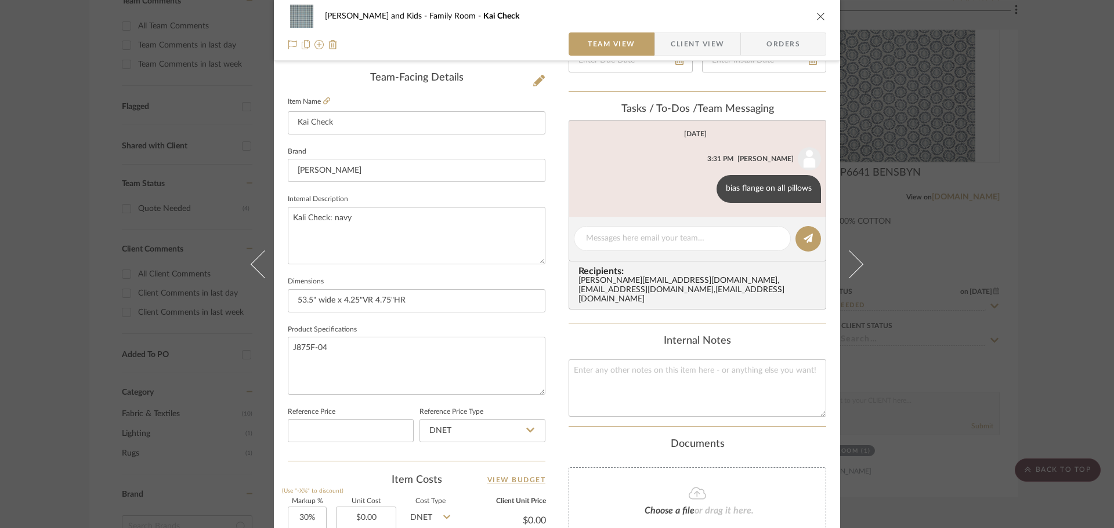
click at [752, 276] on span "Recipients:" at bounding box center [699, 271] width 242 height 10
click at [701, 281] on div "[PERSON_NAME][EMAIL_ADDRESS][DOMAIN_NAME] , [EMAIL_ADDRESS][DOMAIN_NAME] , [EMA…" at bounding box center [699, 291] width 242 height 28
click at [817, 13] on icon "close" at bounding box center [820, 16] width 9 height 9
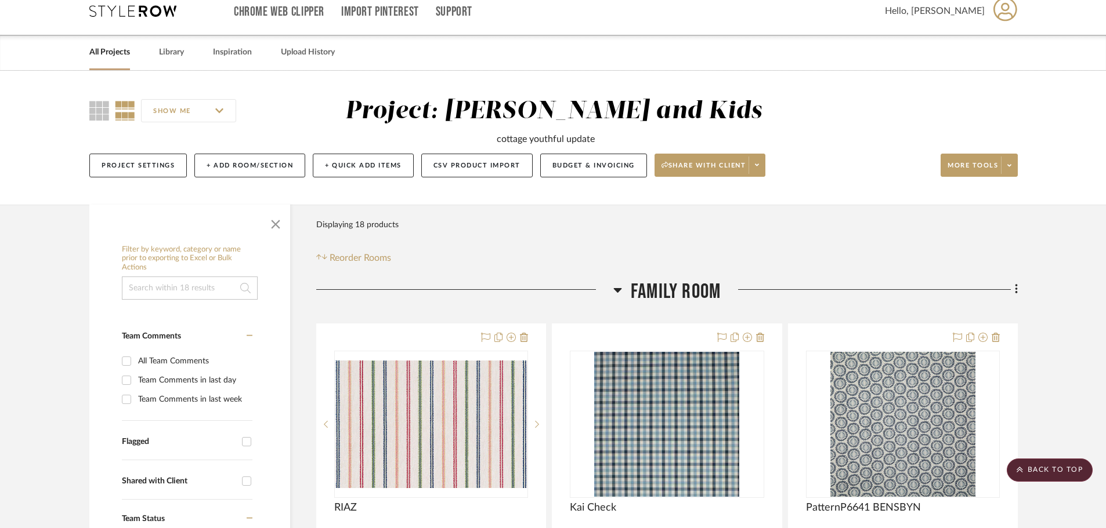
scroll to position [0, 0]
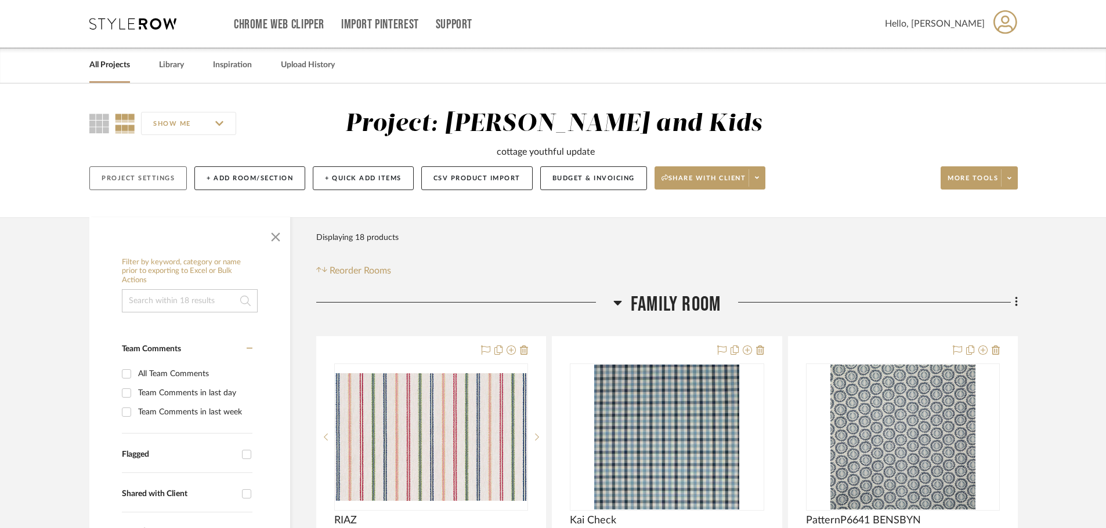
click at [126, 175] on button "Project Settings" at bounding box center [137, 178] width 97 height 24
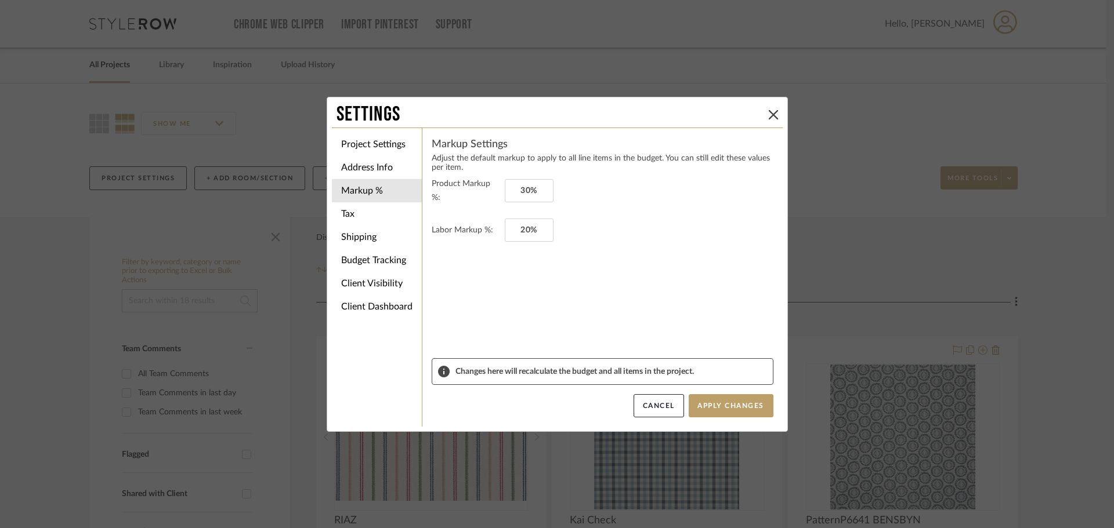
click at [769, 106] on div "Settings" at bounding box center [557, 115] width 451 height 26
click at [770, 114] on icon at bounding box center [773, 114] width 9 height 9
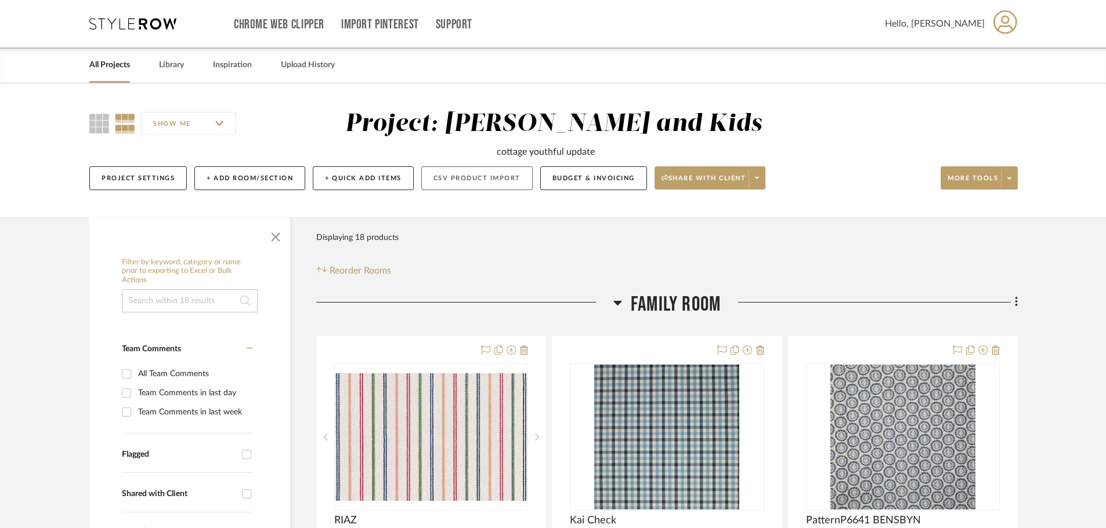
click at [472, 175] on button "CSV Product Import" at bounding box center [476, 178] width 111 height 24
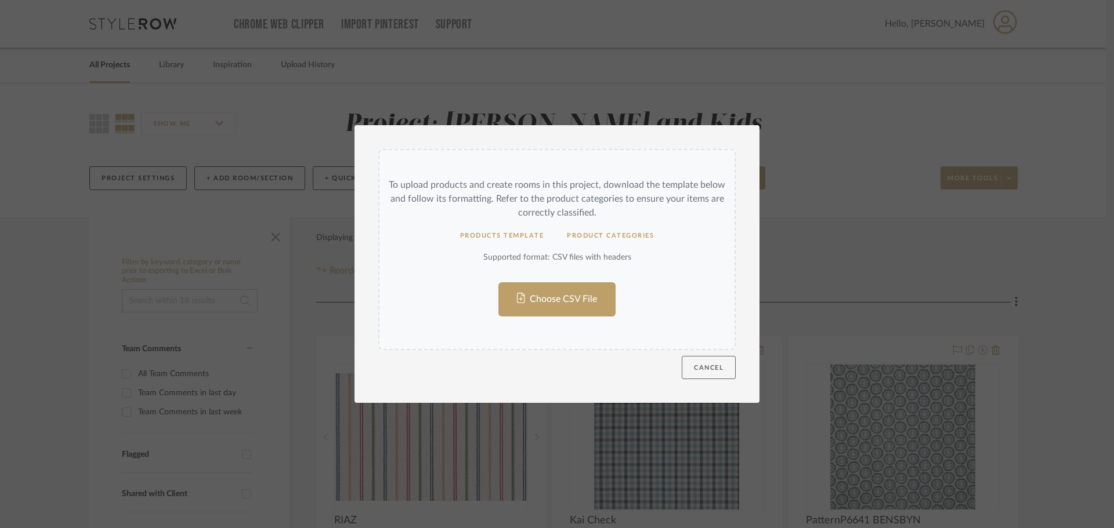
click at [705, 364] on button "Cancel" at bounding box center [709, 367] width 54 height 23
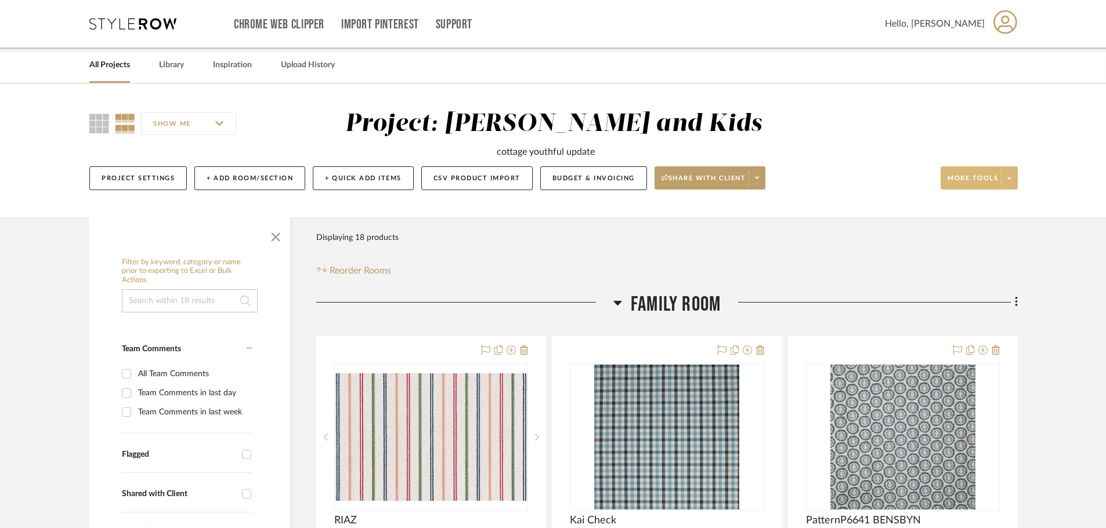
click at [885, 178] on span "More tools" at bounding box center [972, 182] width 50 height 17
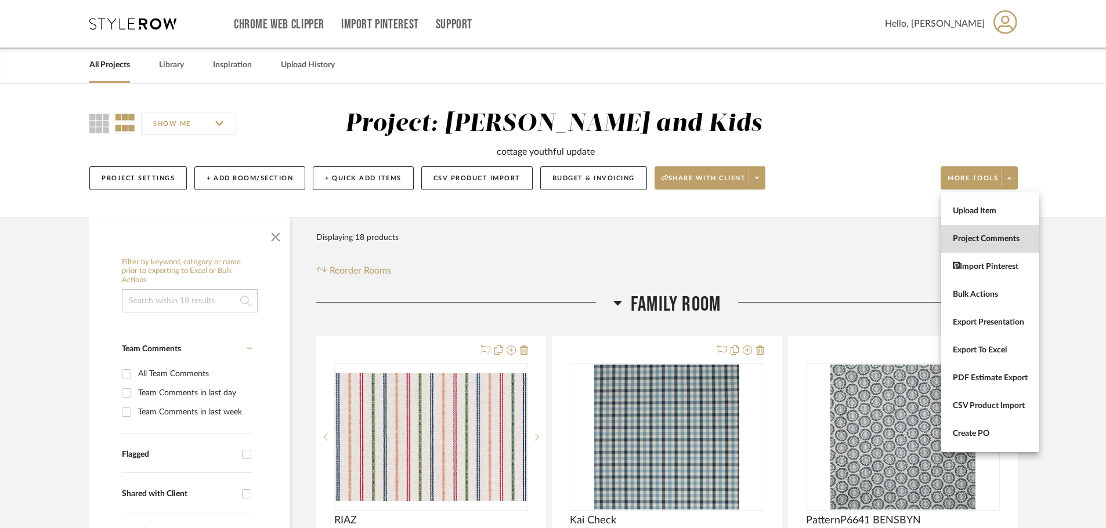
click at [885, 234] on span "Project Comments" at bounding box center [990, 239] width 75 height 10
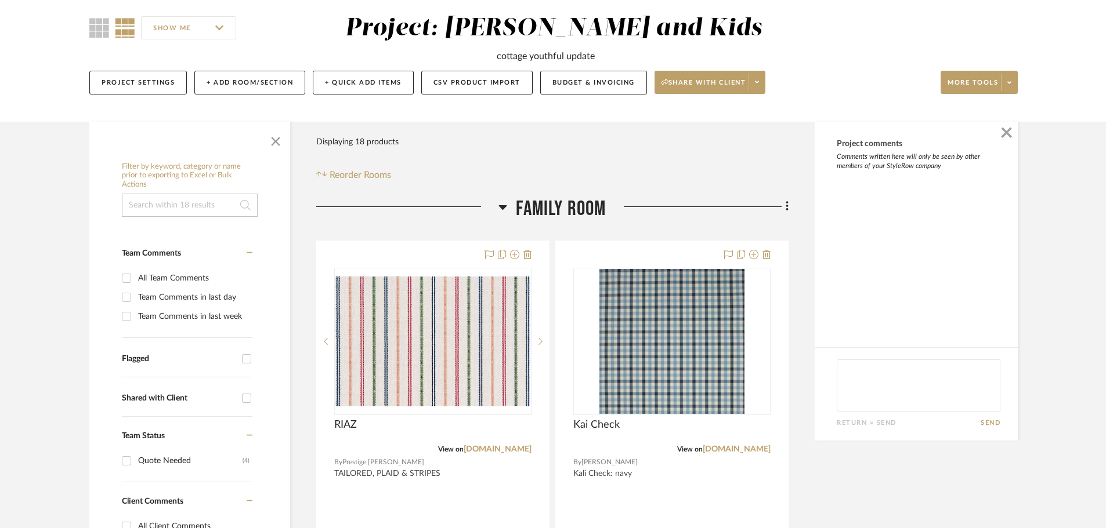
scroll to position [116, 0]
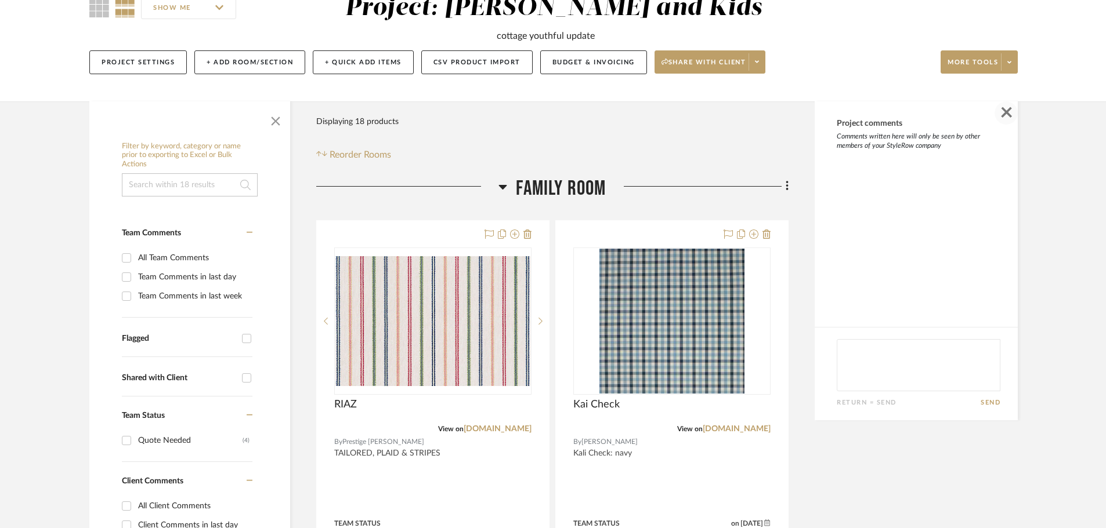
click at [885, 109] on span "button" at bounding box center [1005, 113] width 23 height 23
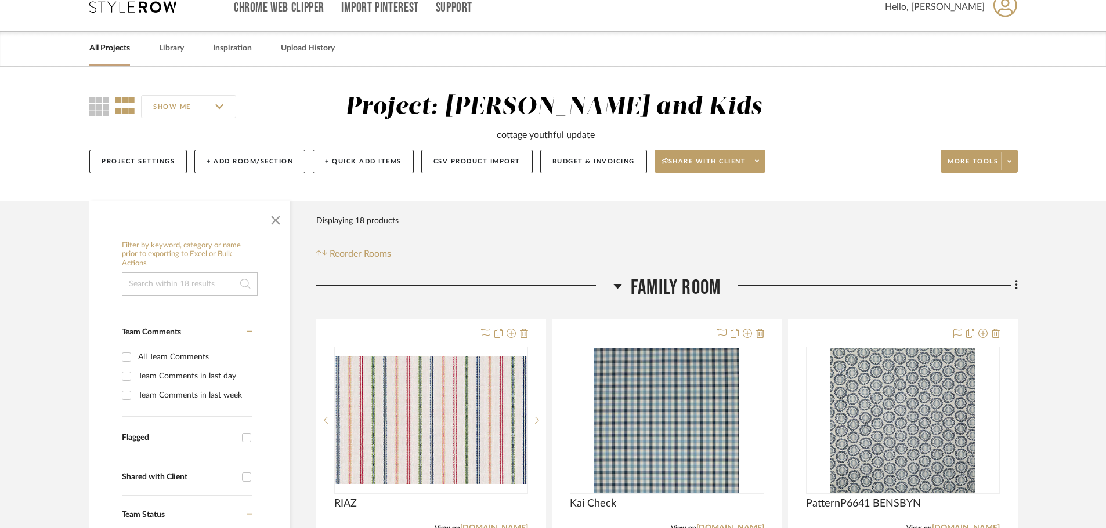
scroll to position [0, 0]
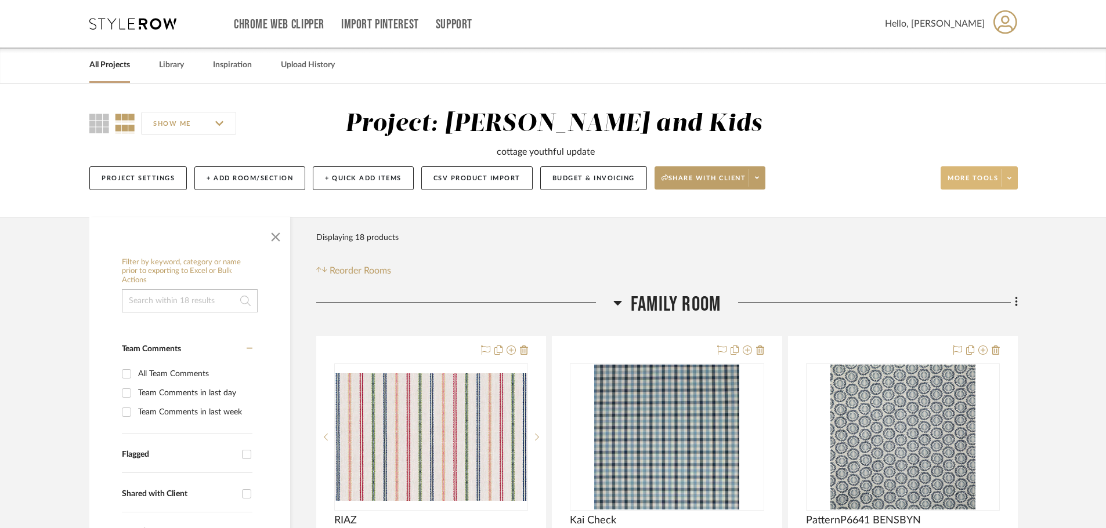
click at [885, 174] on span at bounding box center [1009, 177] width 16 height 17
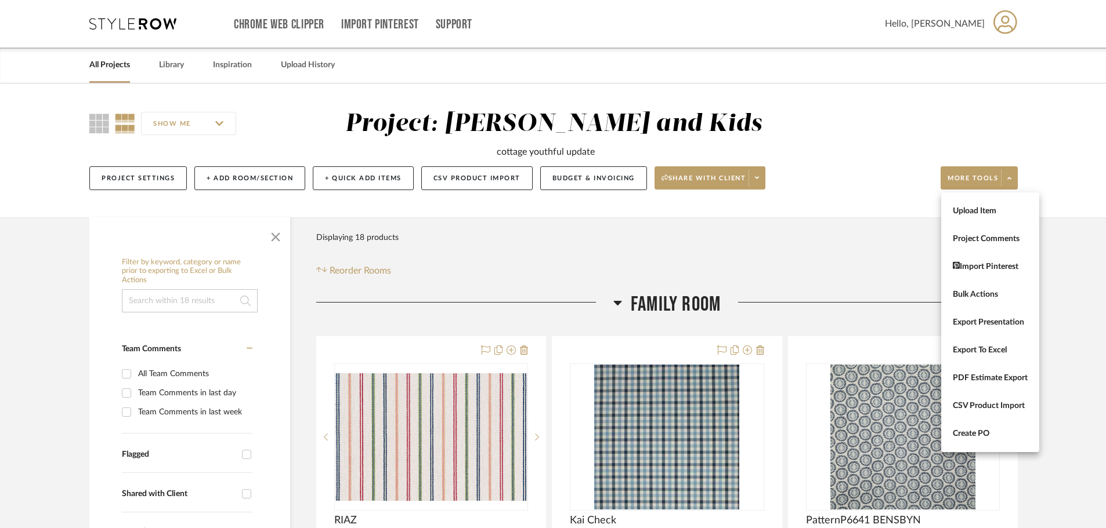
click at [885, 210] on div at bounding box center [553, 264] width 1106 height 528
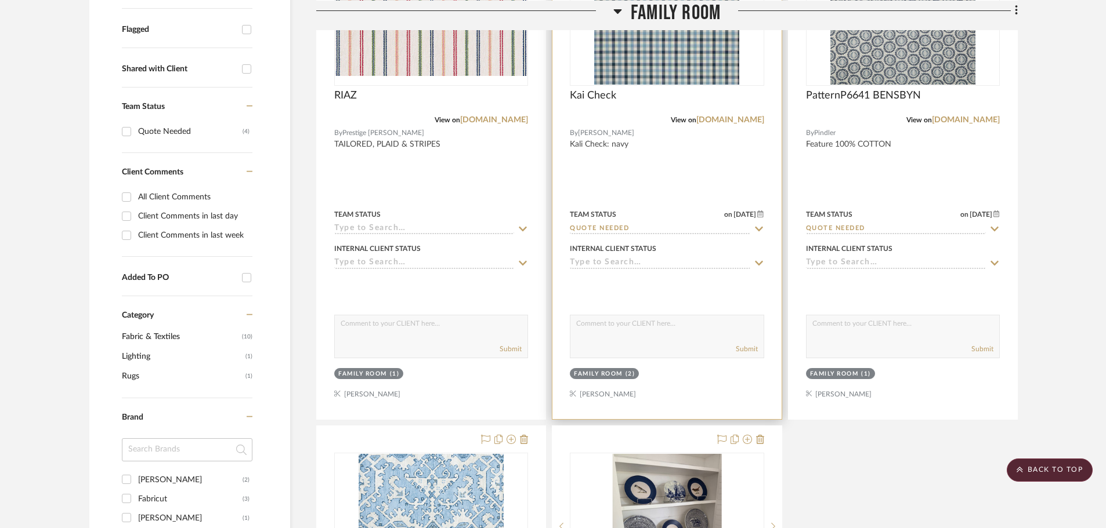
scroll to position [348, 0]
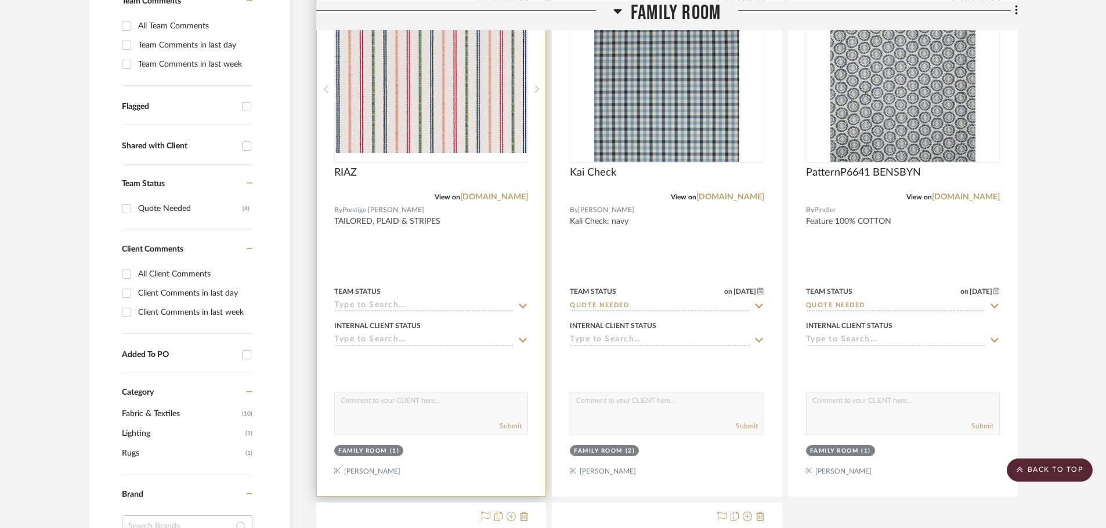
click at [524, 305] on icon at bounding box center [522, 306] width 10 height 9
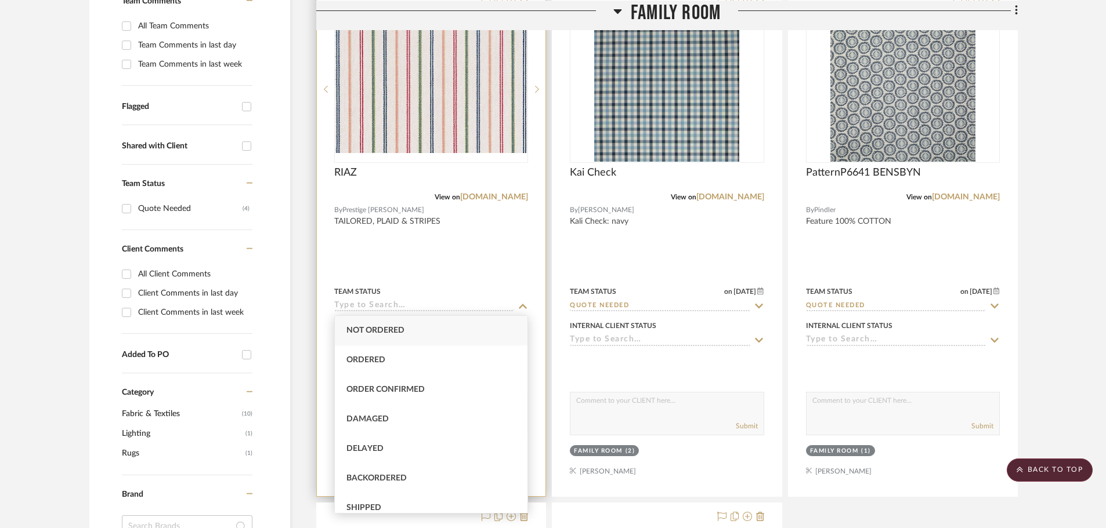
click at [523, 249] on div at bounding box center [431, 243] width 229 height 508
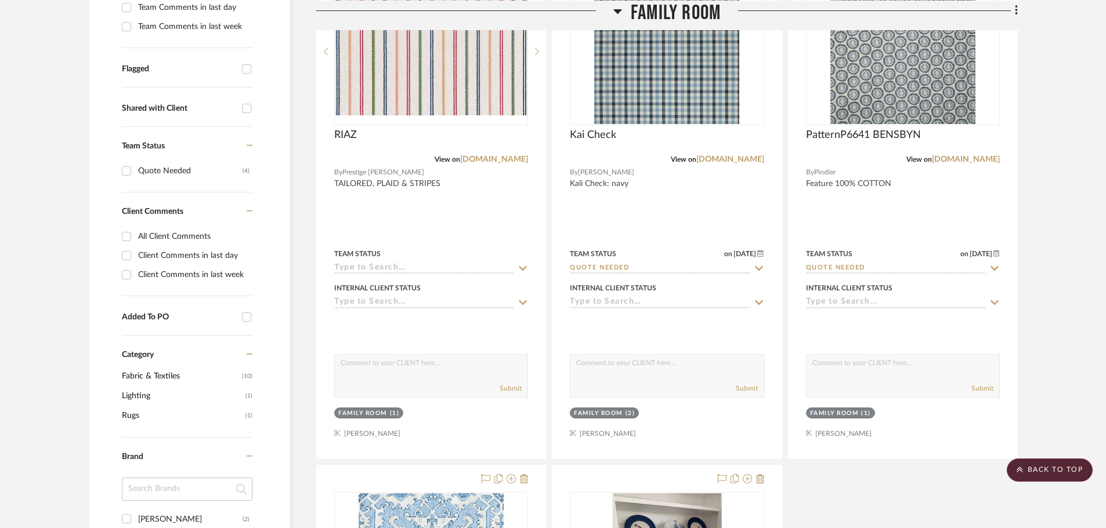
scroll to position [406, 0]
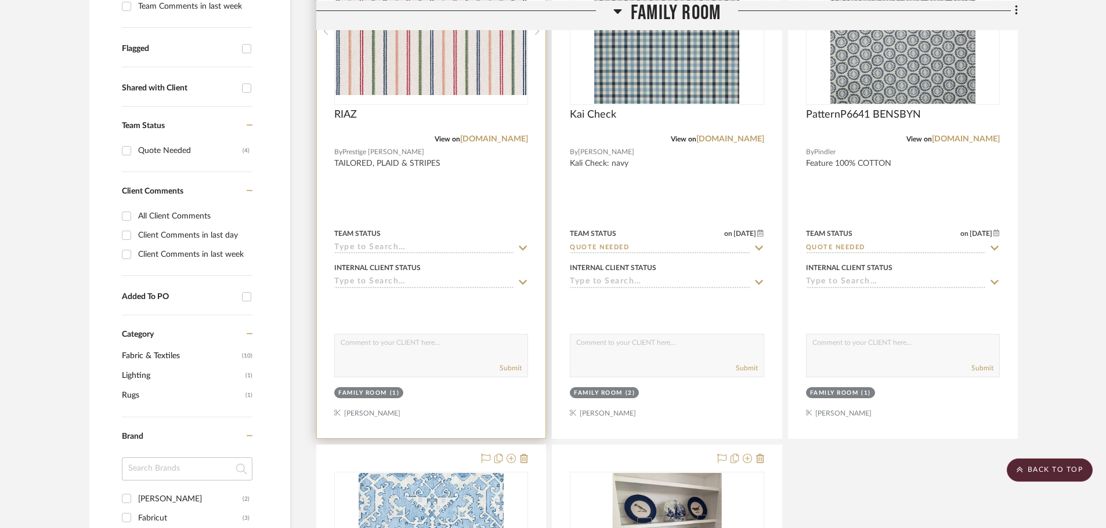
click at [437, 81] on img "0" at bounding box center [430, 32] width 191 height 128
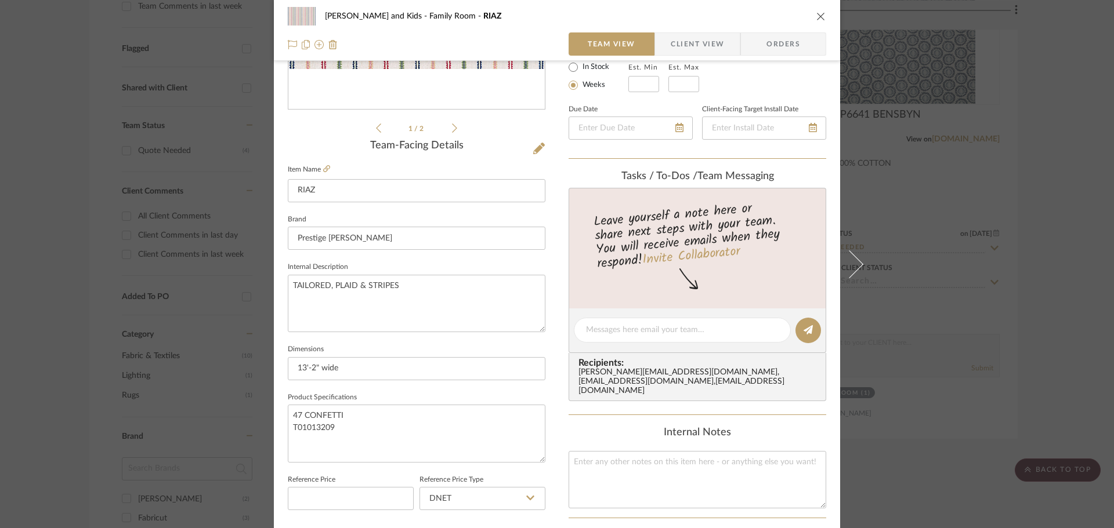
scroll to position [232, 0]
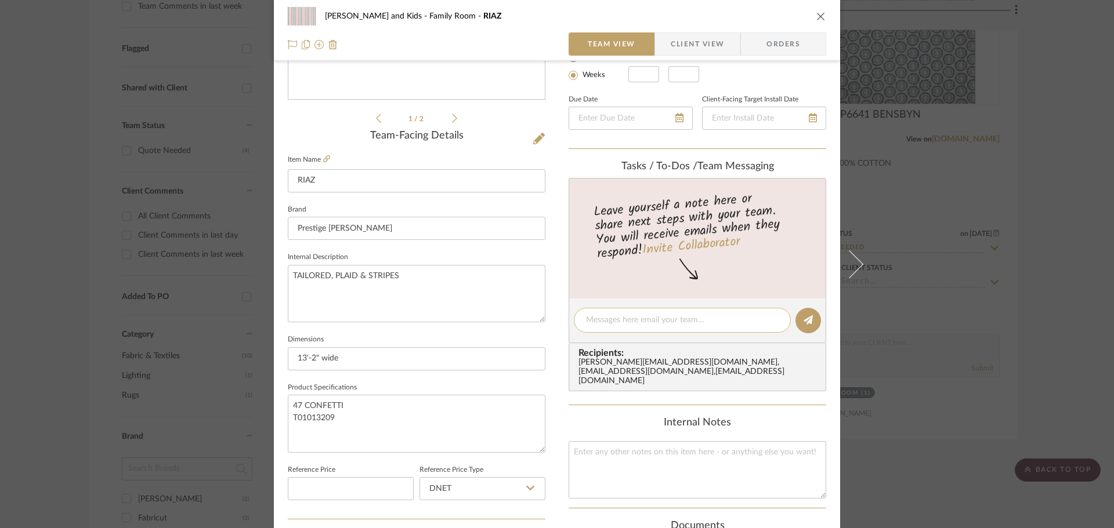
click at [604, 317] on textarea at bounding box center [682, 320] width 193 height 12
click at [611, 46] on span "Team View" at bounding box center [612, 43] width 48 height 23
click at [690, 242] on link "Invite Collaborator" at bounding box center [691, 246] width 99 height 29
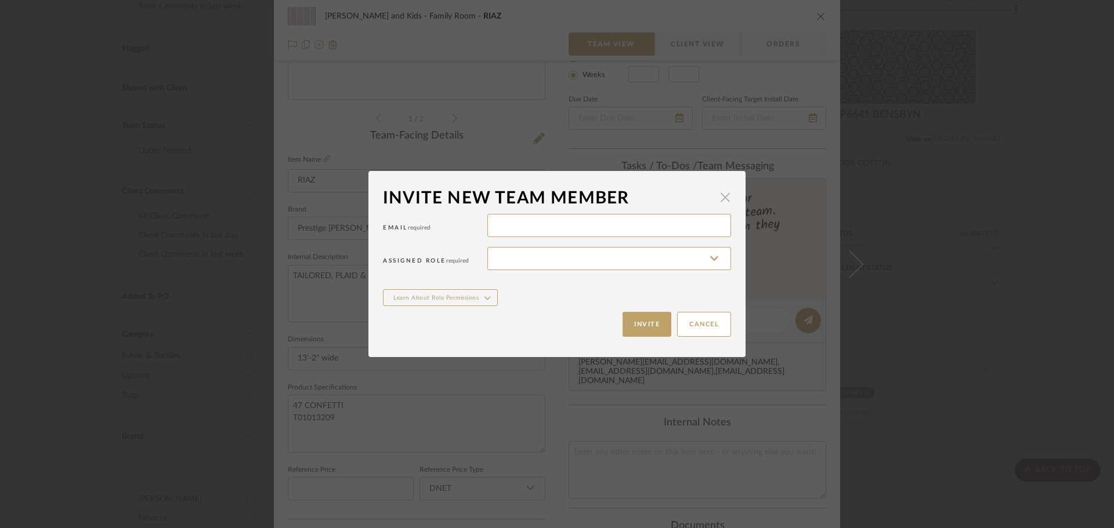
click at [721, 196] on span "button" at bounding box center [725, 197] width 23 height 23
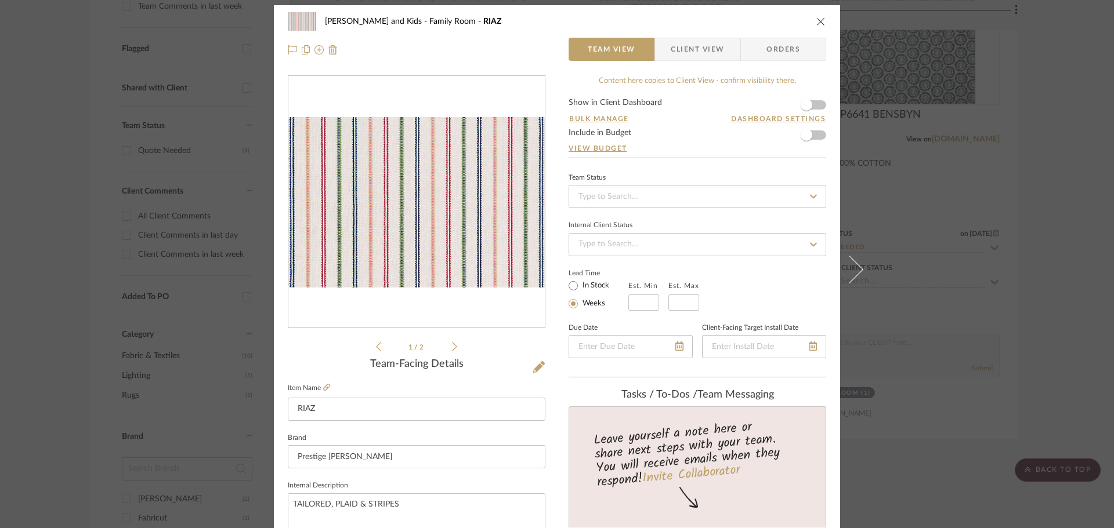
scroll to position [0, 0]
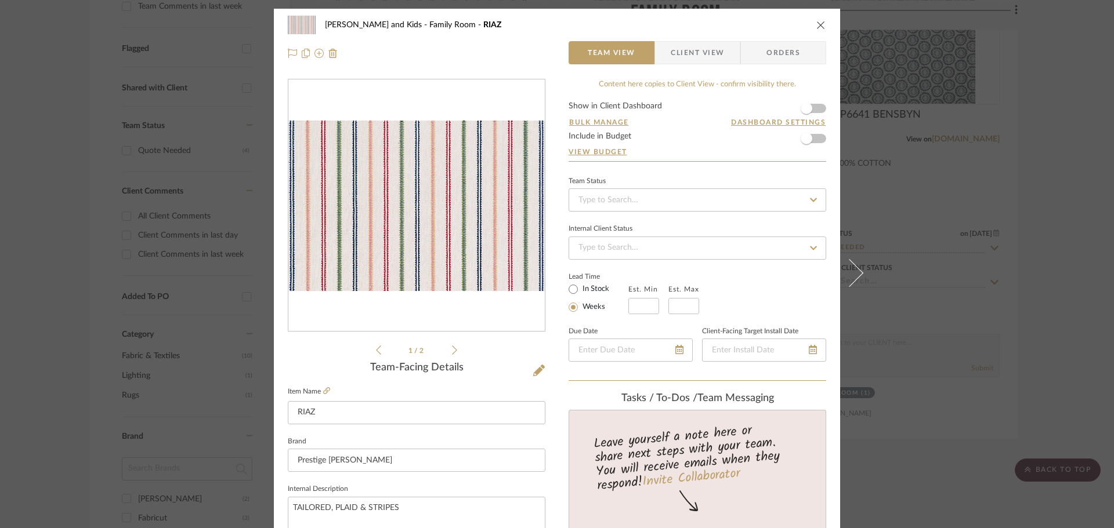
click at [808, 200] on icon at bounding box center [813, 200] width 10 height 8
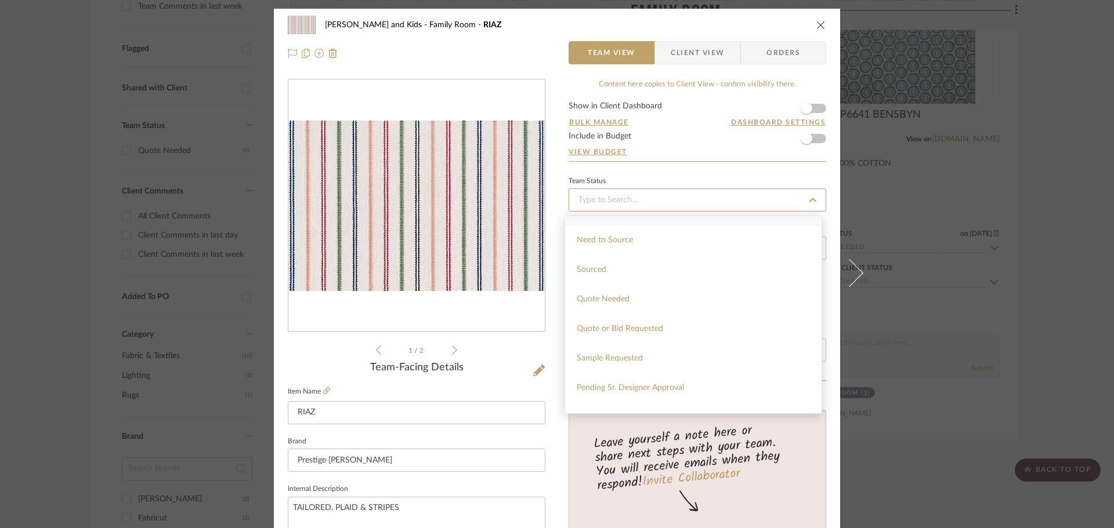
scroll to position [348, 0]
click at [626, 299] on span "Quote Needed" at bounding box center [603, 297] width 53 height 8
type input "[DATE]"
type input "Quote Needed"
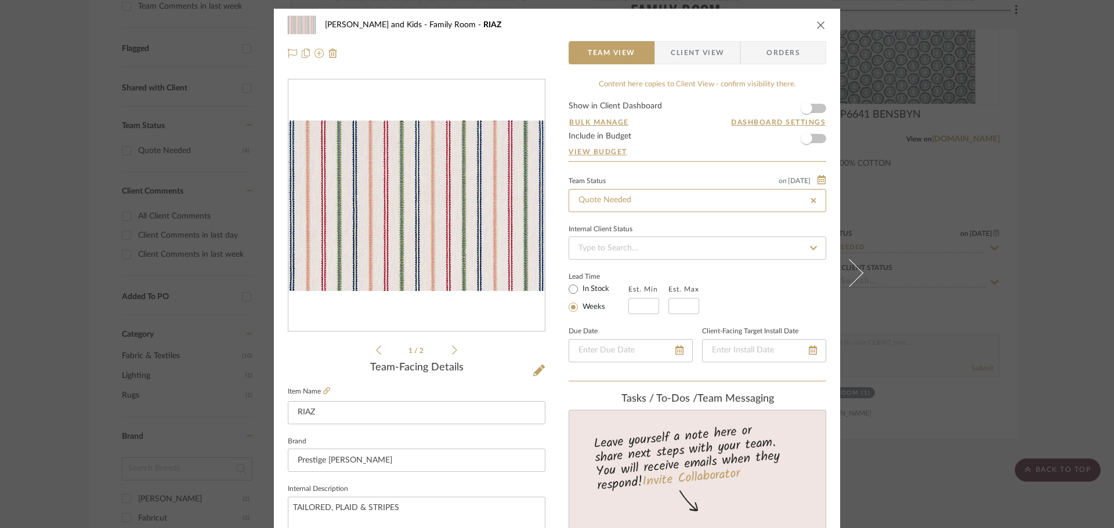
type input "[DATE]"
type input "Quote Needed"
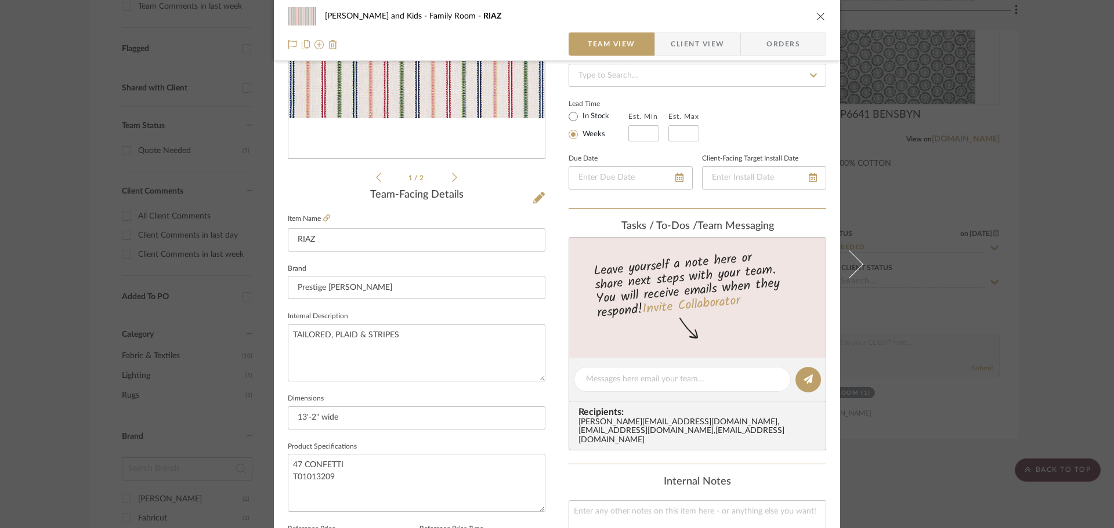
scroll to position [174, 0]
click at [589, 371] on div at bounding box center [682, 378] width 217 height 25
click at [596, 375] on textarea at bounding box center [682, 378] width 193 height 12
click at [605, 377] on textarea "9'-10" x 12'L" at bounding box center [682, 378] width 193 height 12
type textarea "9'-10" w x 12'L"
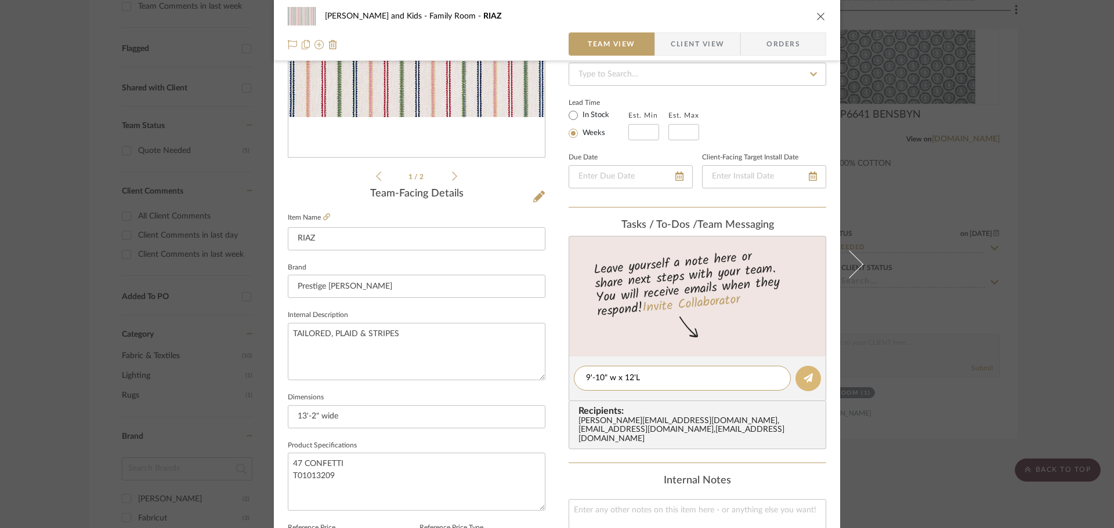
click at [803, 379] on icon at bounding box center [807, 378] width 9 height 9
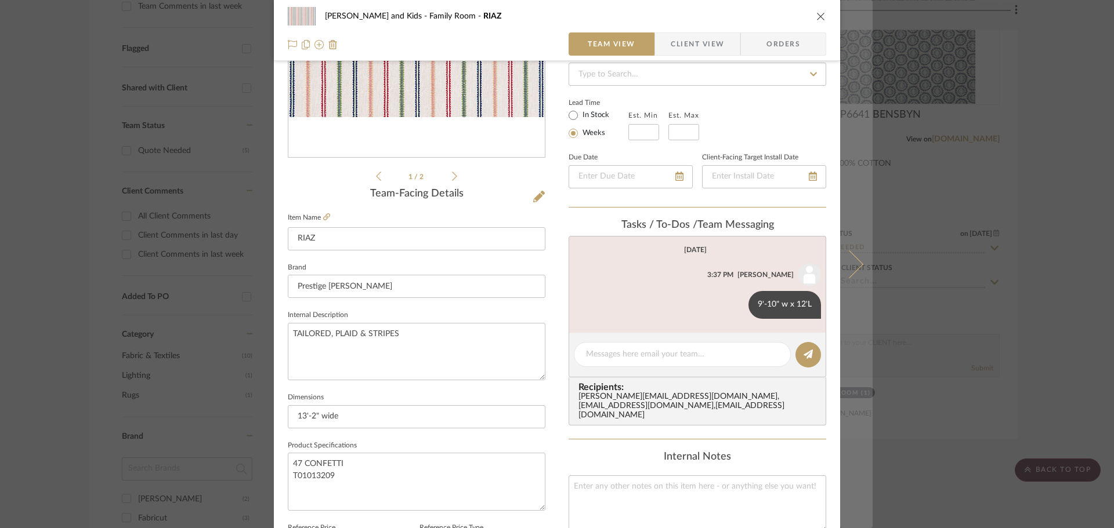
click at [851, 256] on icon at bounding box center [849, 264] width 28 height 28
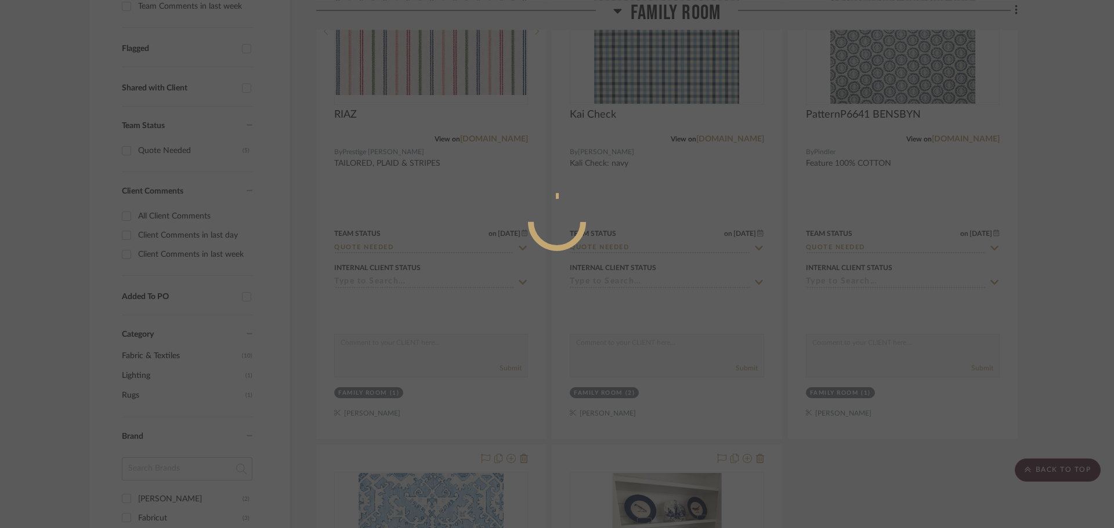
scroll to position [0, 0]
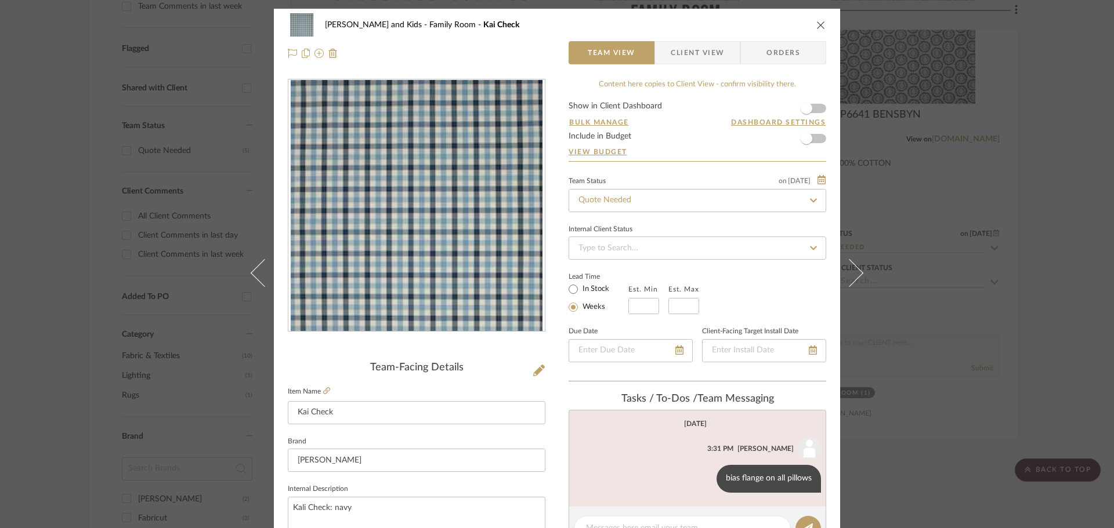
click at [816, 28] on icon "close" at bounding box center [820, 24] width 9 height 9
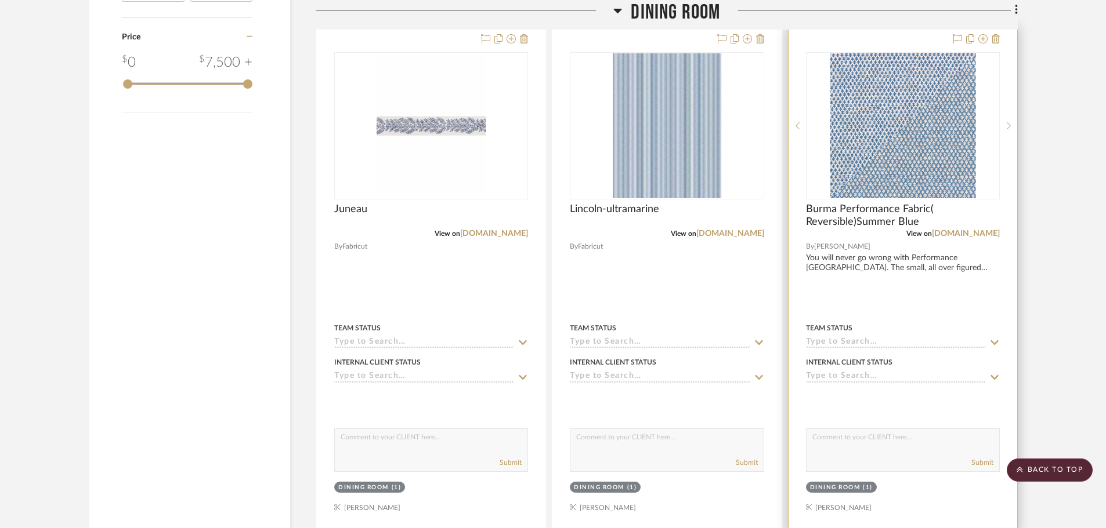
scroll to position [1392, 0]
click at [885, 157] on img "0" at bounding box center [903, 127] width 146 height 145
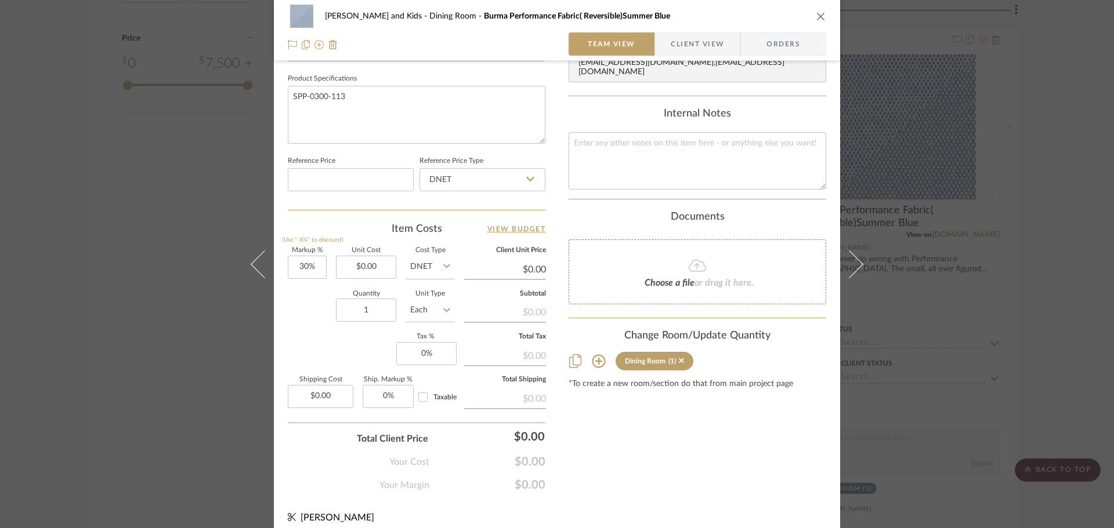
scroll to position [552, 0]
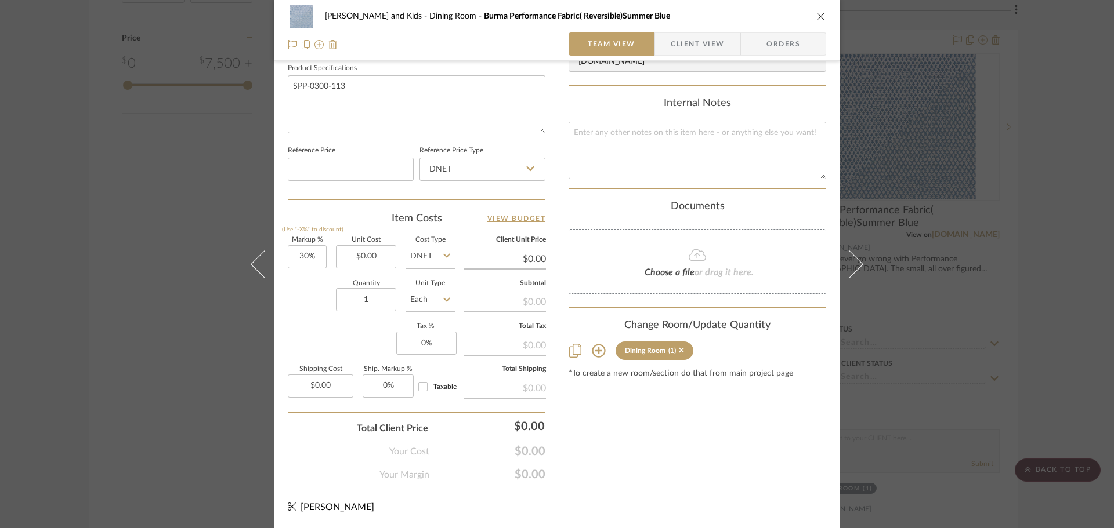
click at [631, 347] on div "Dining Room" at bounding box center [645, 351] width 41 height 8
click at [592, 345] on icon at bounding box center [598, 351] width 13 height 13
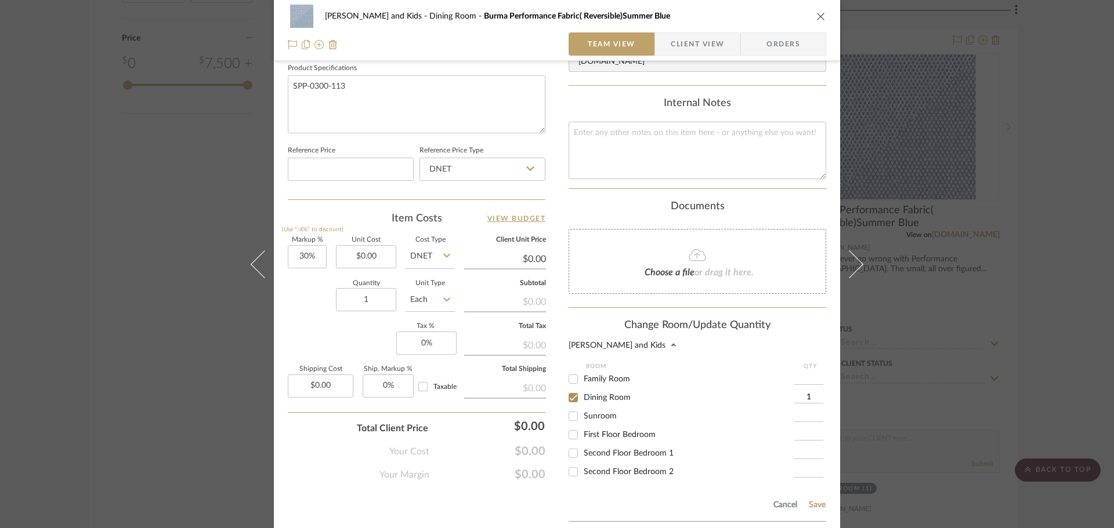
click at [805, 392] on input "1" at bounding box center [808, 398] width 29 height 12
type input "6.5"
click at [812, 501] on button "Save" at bounding box center [817, 505] width 18 height 9
type input "6.5"
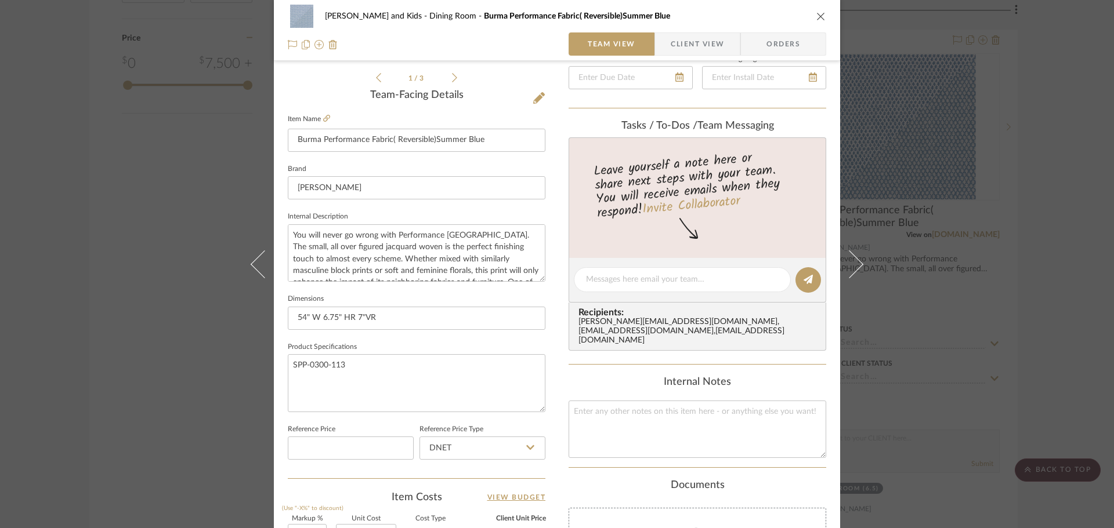
scroll to position [204, 0]
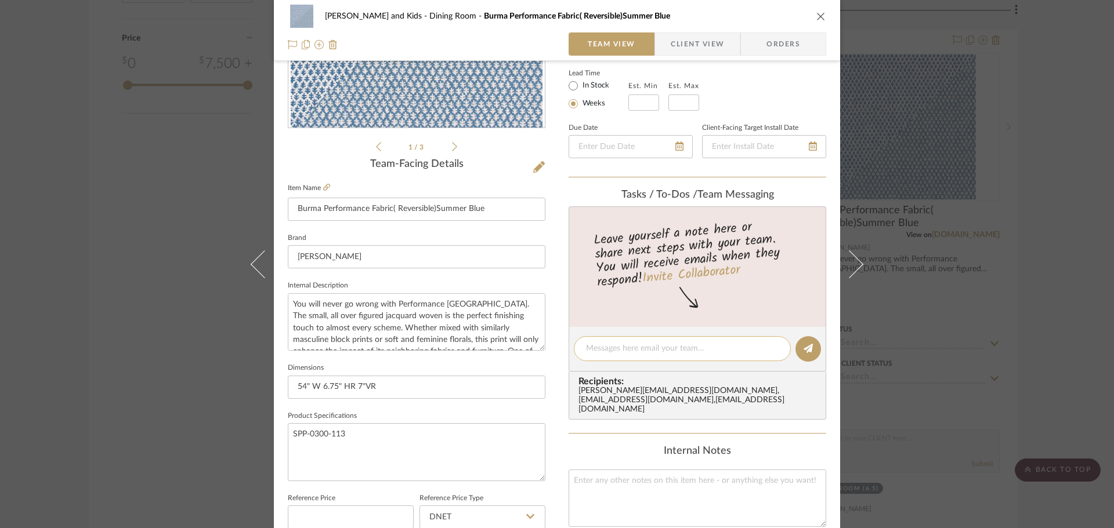
click at [614, 345] on textarea at bounding box center [682, 349] width 193 height 12
click at [816, 18] on icon "close" at bounding box center [820, 16] width 9 height 9
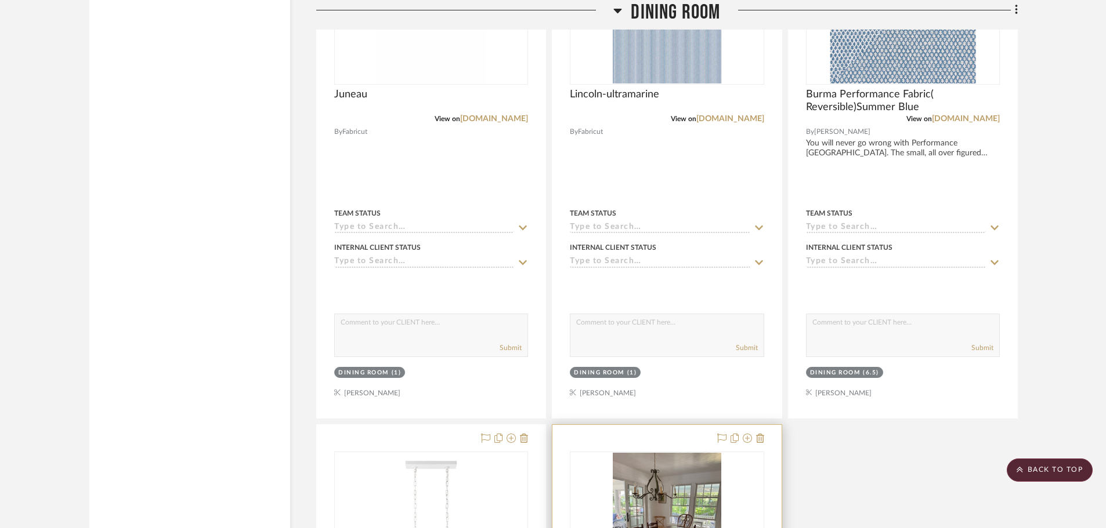
scroll to position [1798, 0]
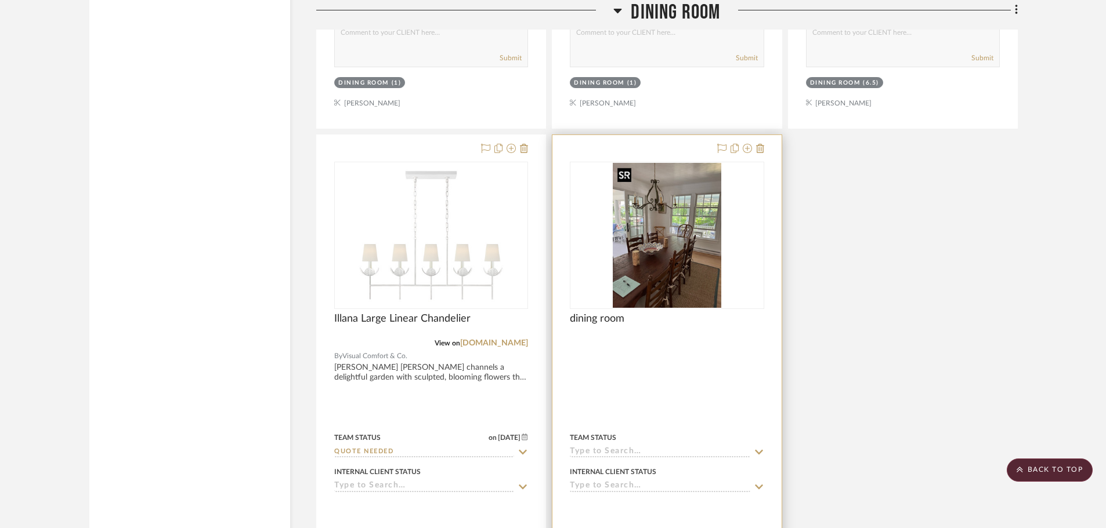
click at [661, 222] on img "0" at bounding box center [667, 235] width 109 height 145
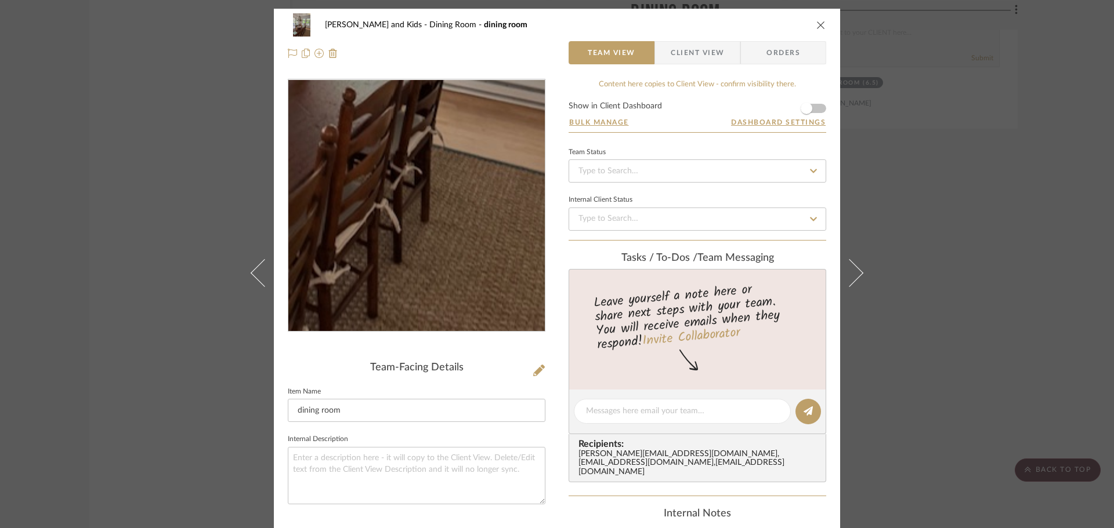
click at [449, 272] on img "0" at bounding box center [416, 206] width 189 height 252
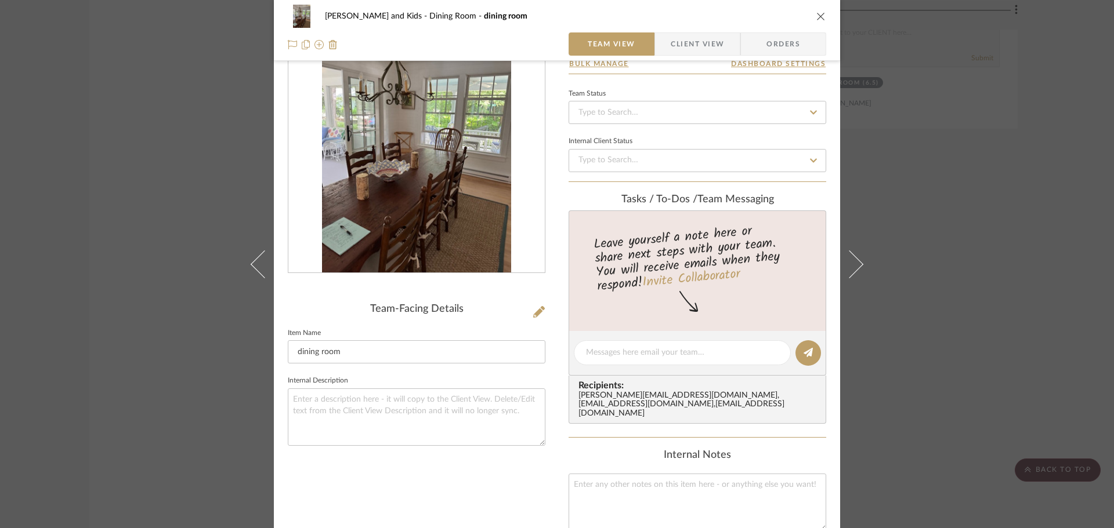
scroll to position [58, 0]
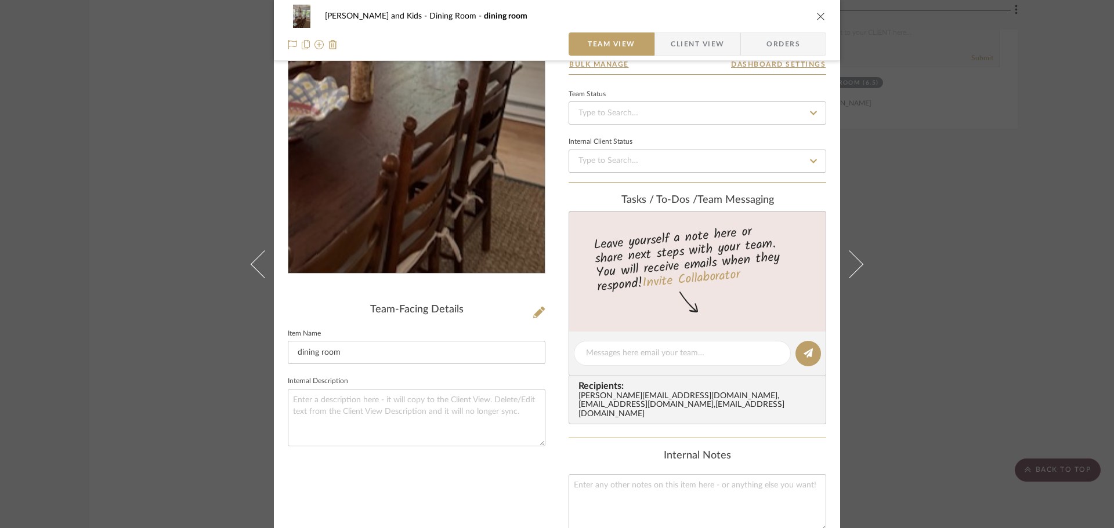
click at [429, 184] on img "0" at bounding box center [416, 148] width 189 height 252
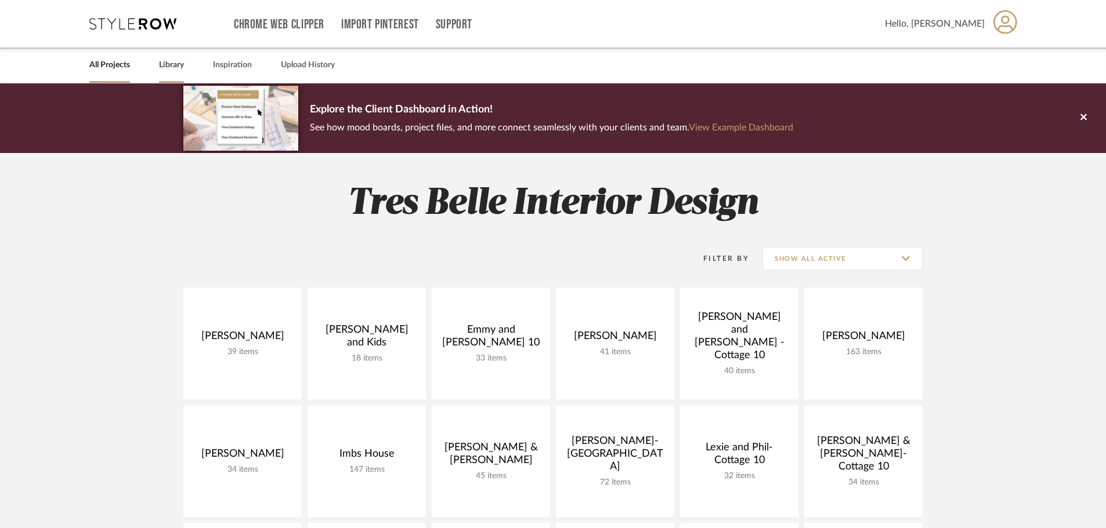
click at [177, 63] on link "Library" at bounding box center [171, 65] width 25 height 16
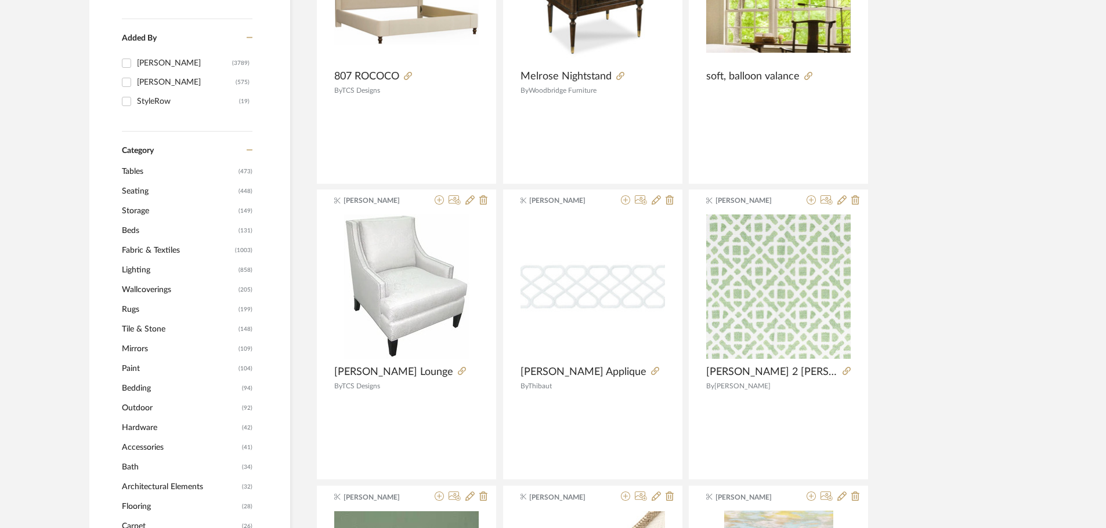
scroll to position [348, 0]
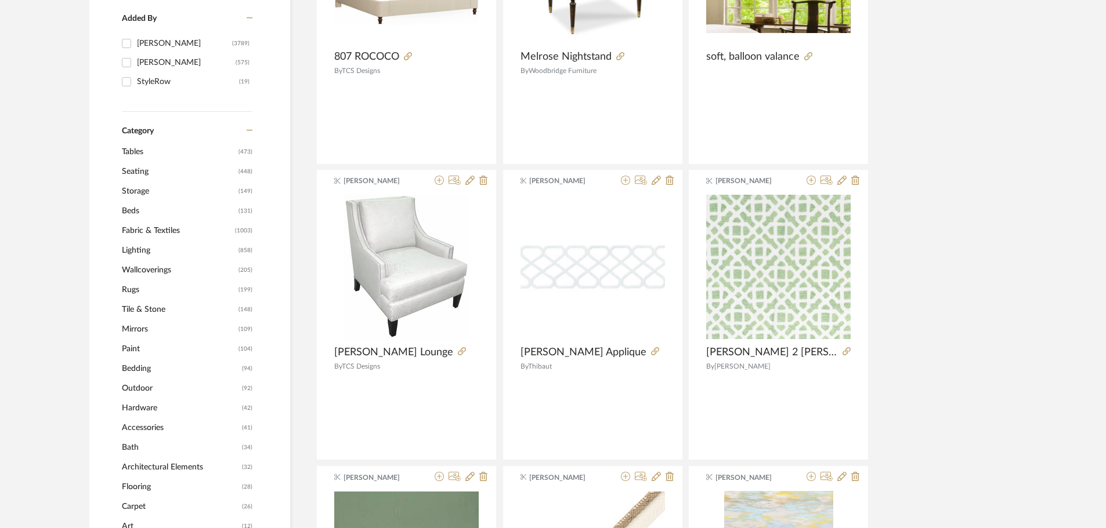
click at [123, 168] on span "Seating" at bounding box center [179, 172] width 114 height 20
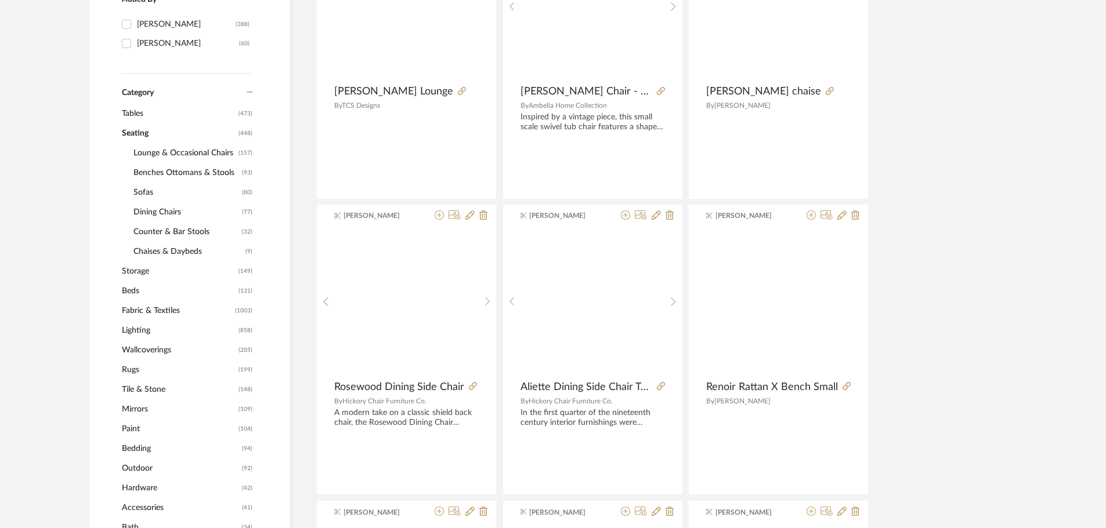
scroll to position [346, 0]
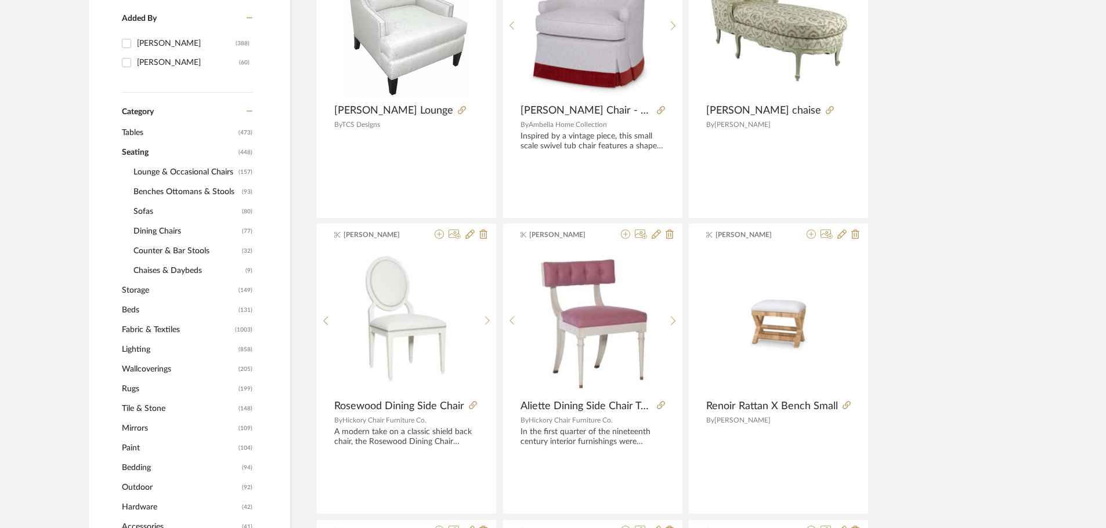
click at [144, 211] on span "Sofas" at bounding box center [186, 212] width 106 height 20
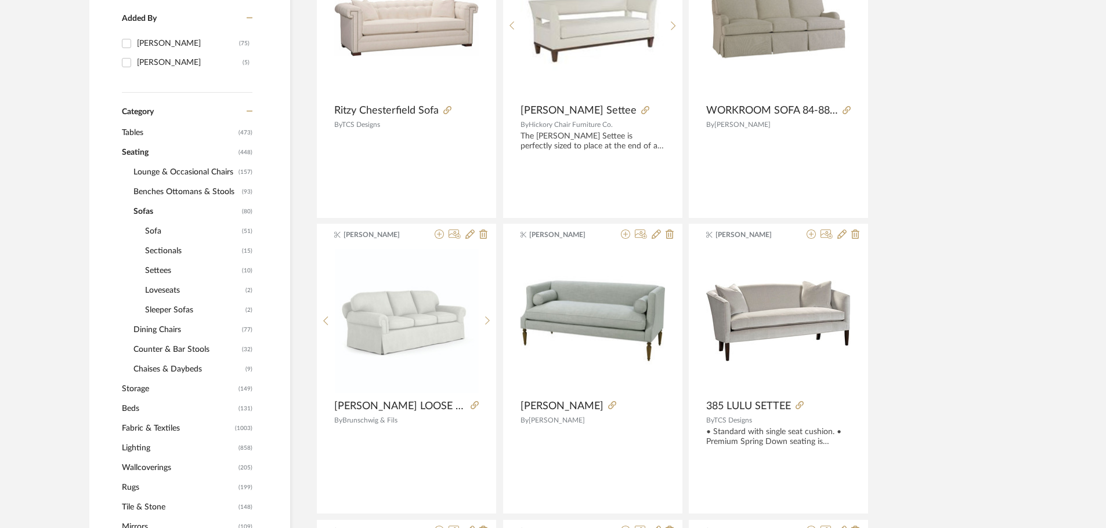
click at [148, 248] on span "Sectionals" at bounding box center [192, 251] width 94 height 20
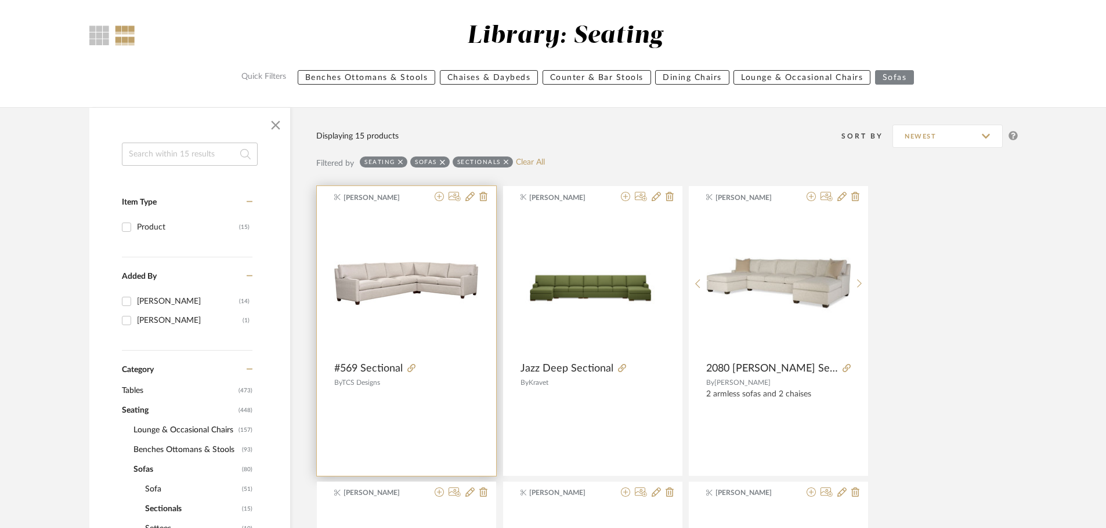
scroll to position [56, 0]
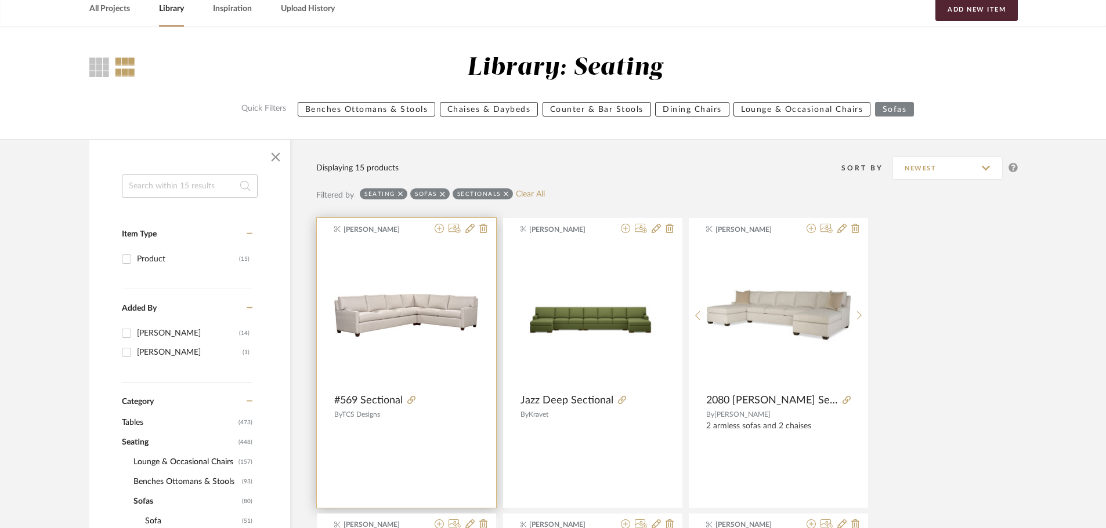
click at [0, 0] on div at bounding box center [0, 0] width 0 height 0
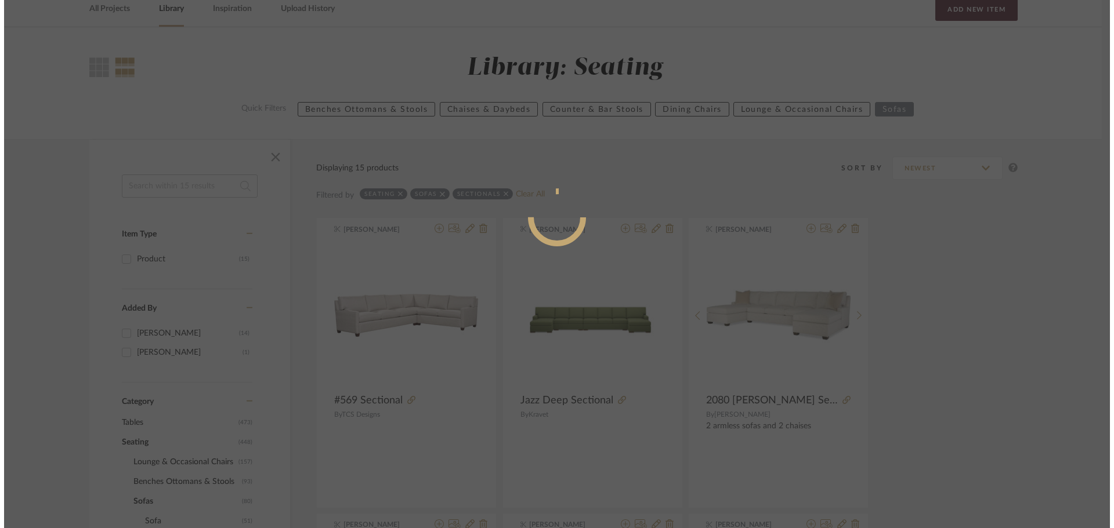
scroll to position [0, 0]
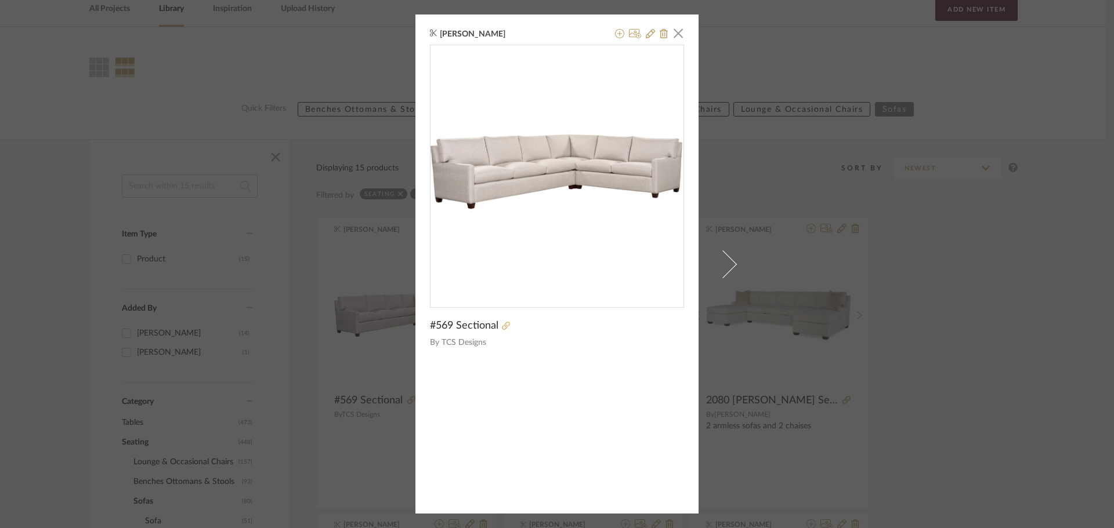
click at [504, 326] on icon at bounding box center [506, 326] width 8 height 8
click at [673, 32] on span "button" at bounding box center [678, 32] width 23 height 23
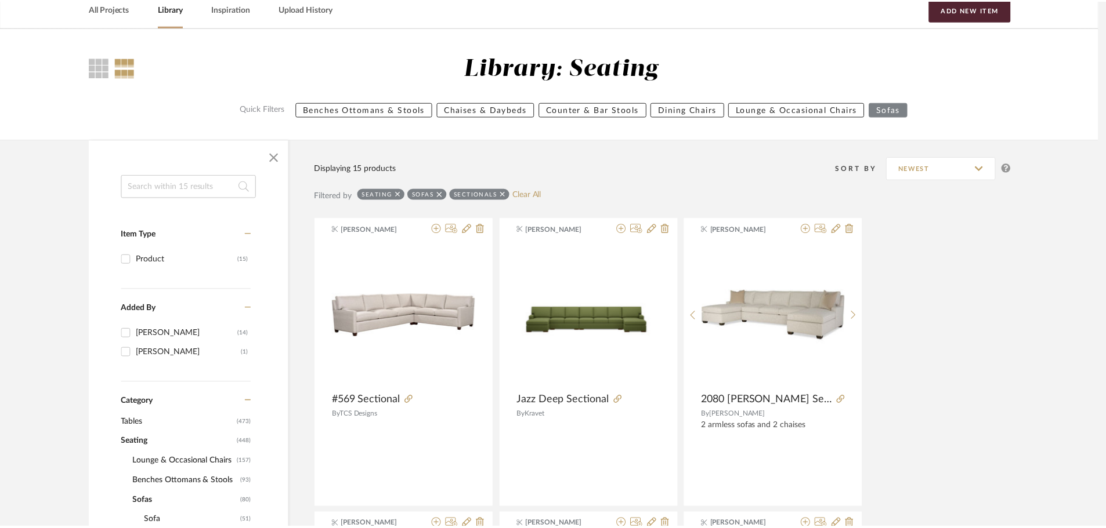
scroll to position [56, 0]
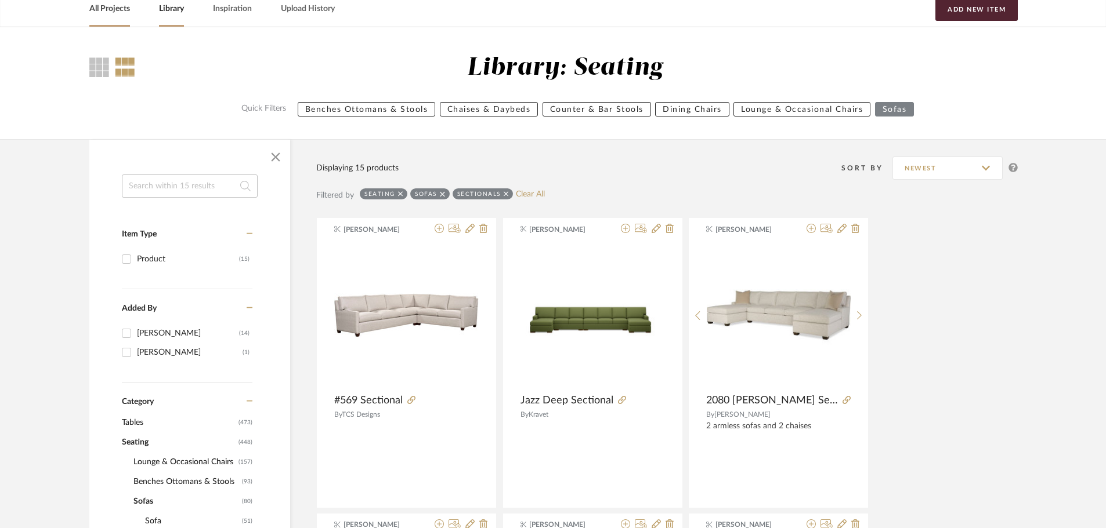
click at [114, 10] on link "All Projects" at bounding box center [109, 9] width 41 height 16
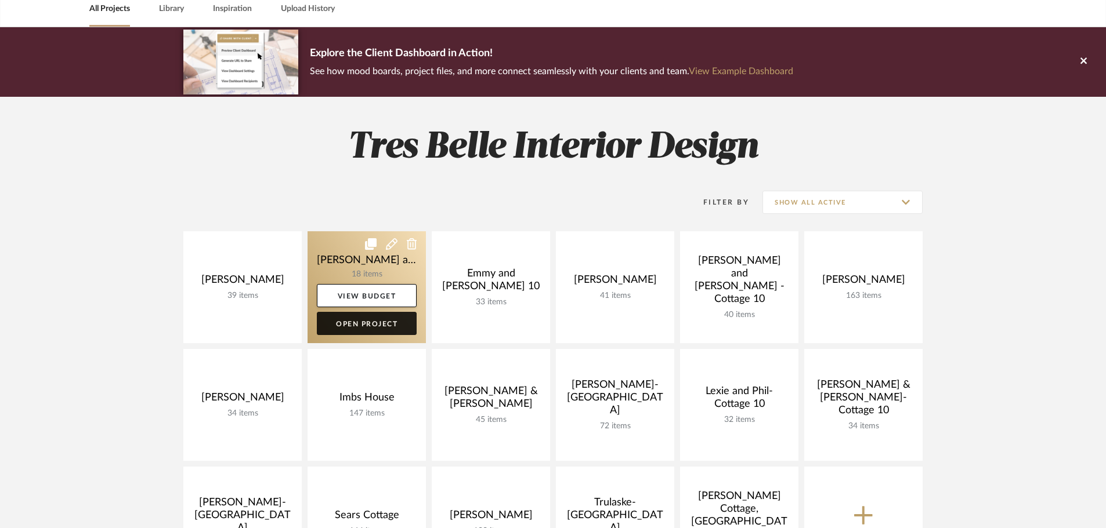
click at [360, 320] on link "Open Project" at bounding box center [367, 323] width 100 height 23
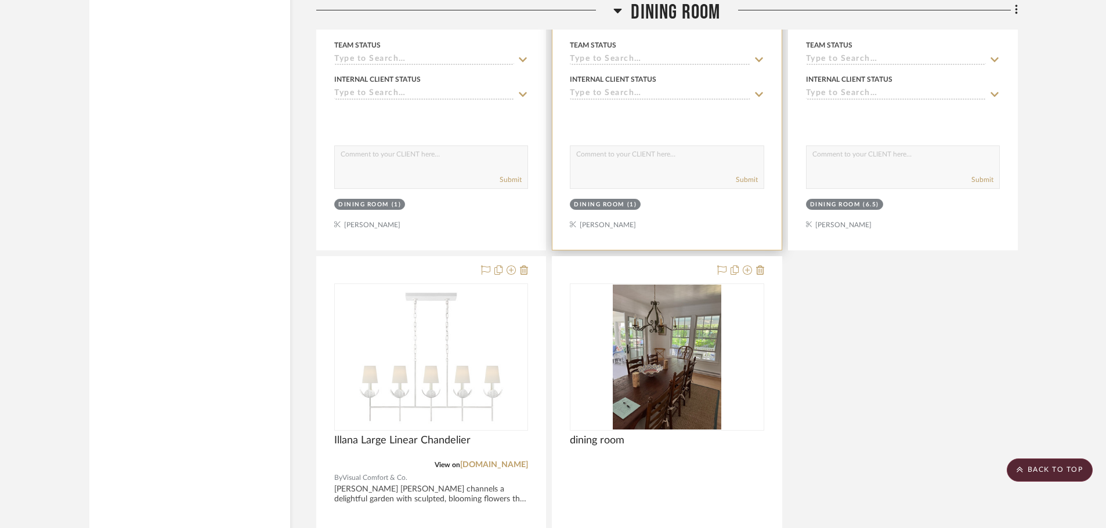
scroll to position [1856, 0]
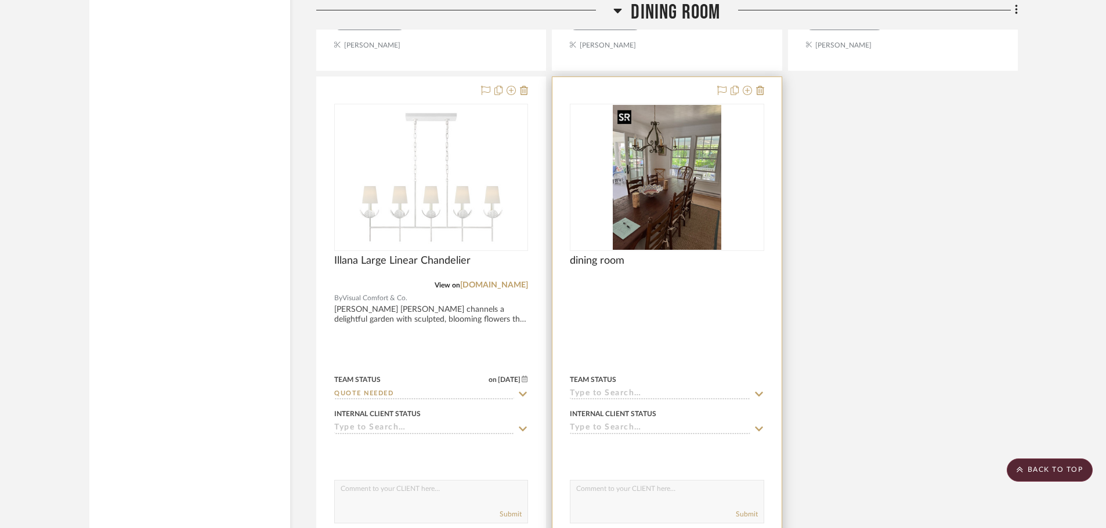
click at [0, 0] on img at bounding box center [0, 0] width 0 height 0
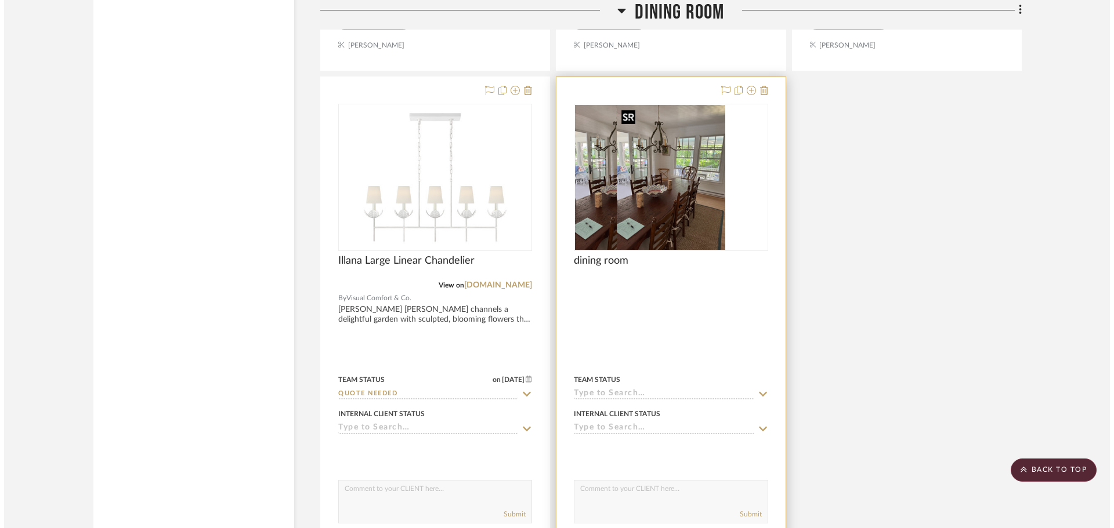
scroll to position [0, 0]
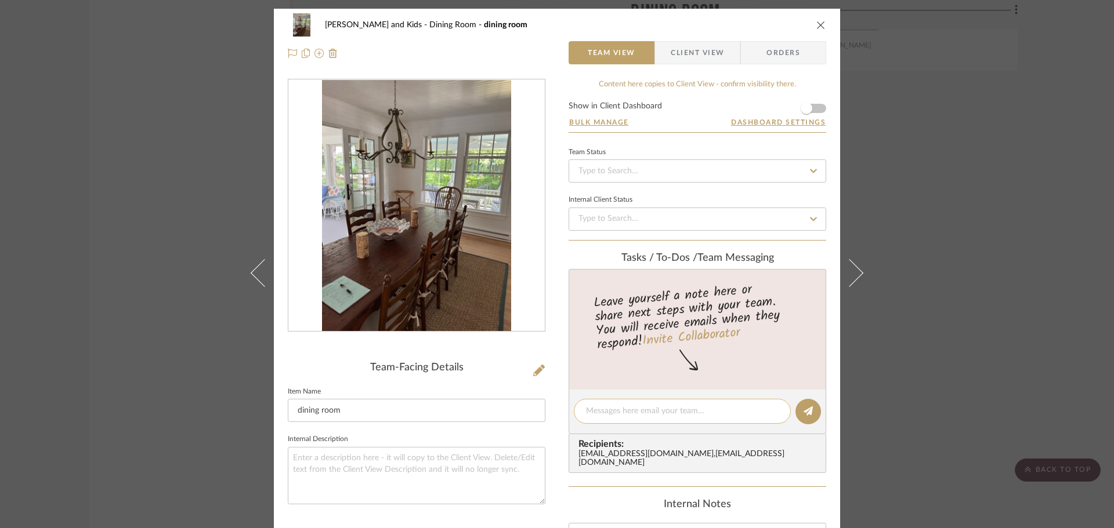
click at [618, 414] on textarea at bounding box center [682, 412] width 193 height 12
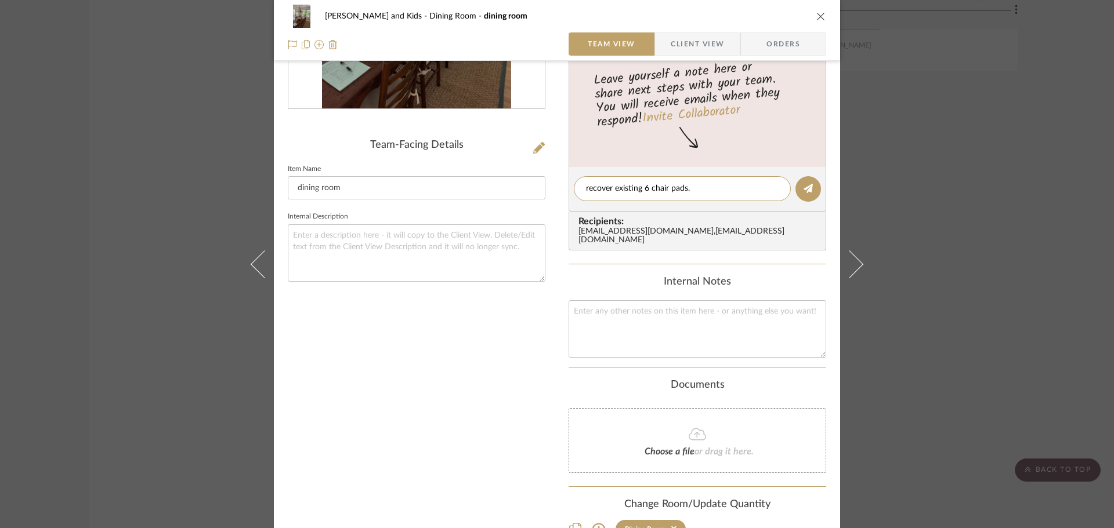
scroll to position [289, 0]
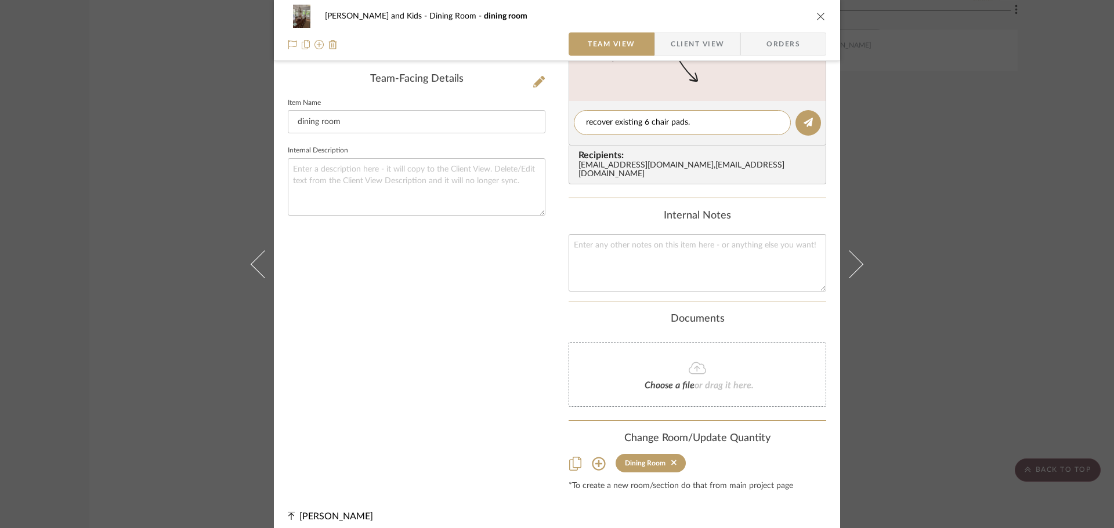
click at [596, 457] on icon at bounding box center [598, 463] width 13 height 13
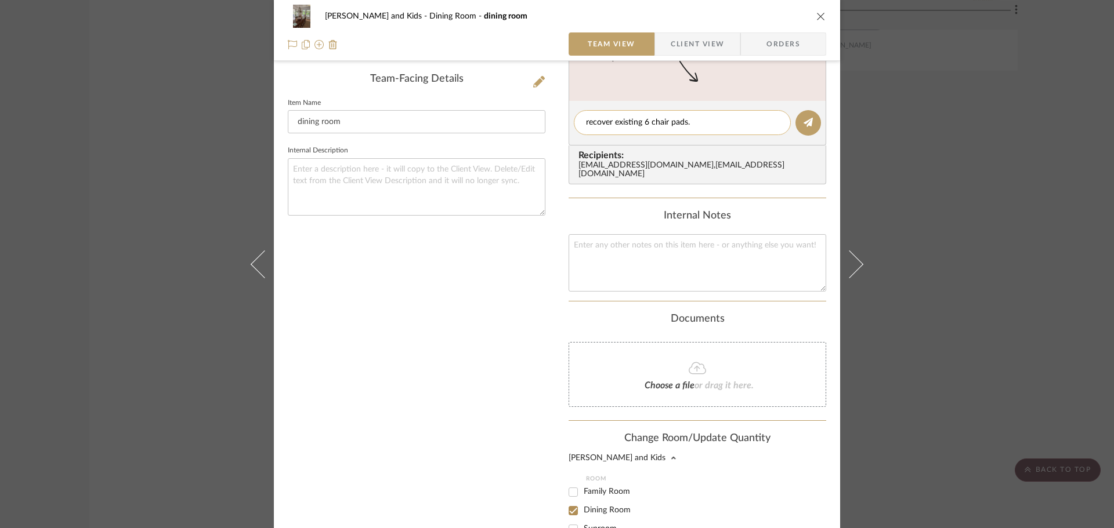
click at [693, 124] on textarea "recover existing 6 chair pads." at bounding box center [682, 123] width 193 height 12
type textarea "r"
click at [885, 118] on div "[PERSON_NAME] and Kids Dining Room dining room Team View Client View Orders Tea…" at bounding box center [557, 264] width 1114 height 528
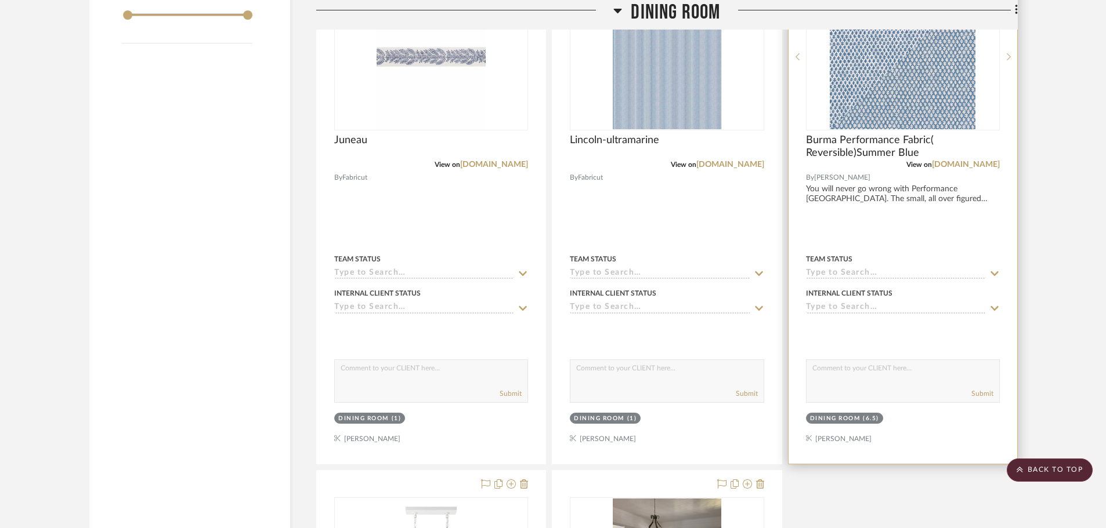
scroll to position [1392, 0]
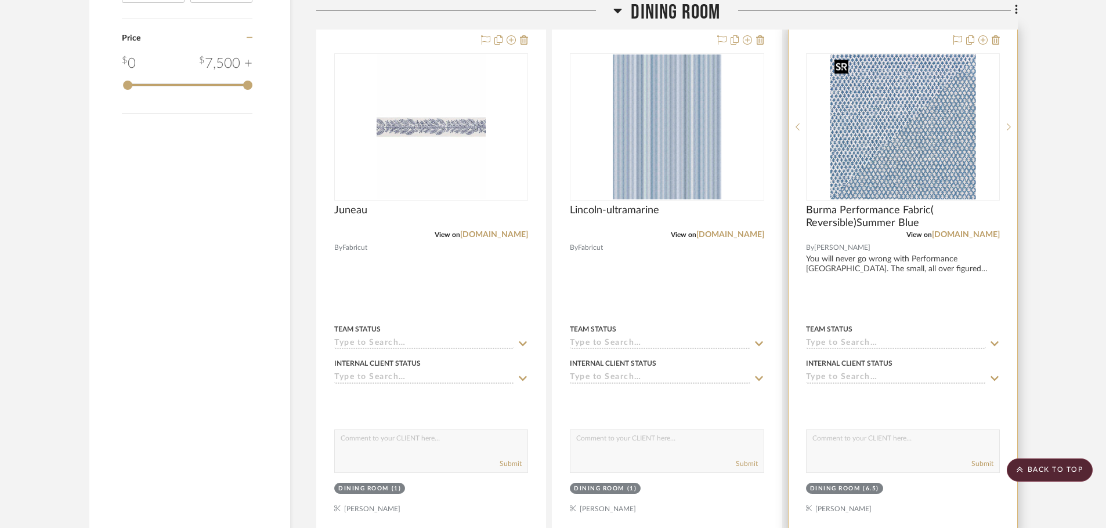
click at [0, 0] on img at bounding box center [0, 0] width 0 height 0
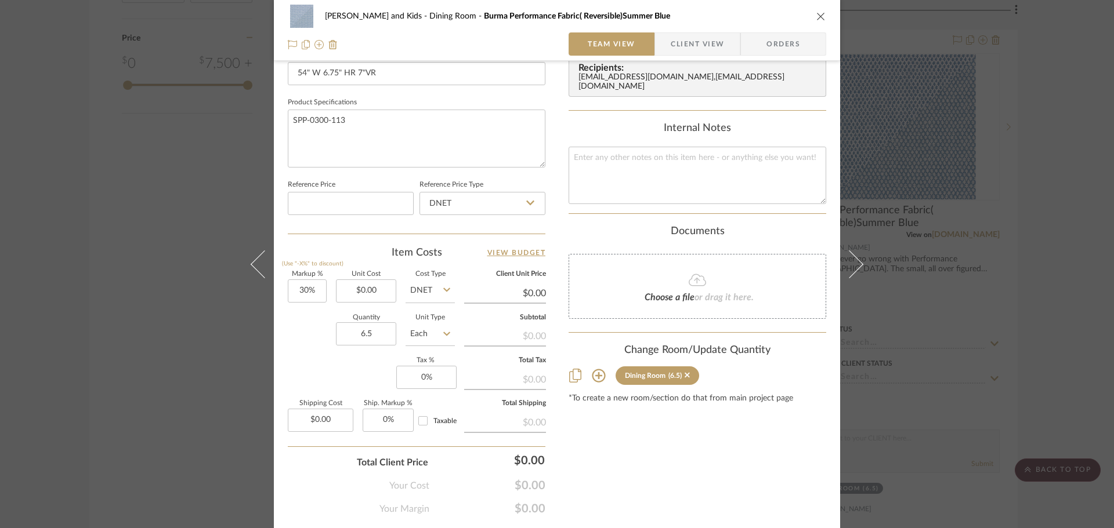
scroll to position [522, 0]
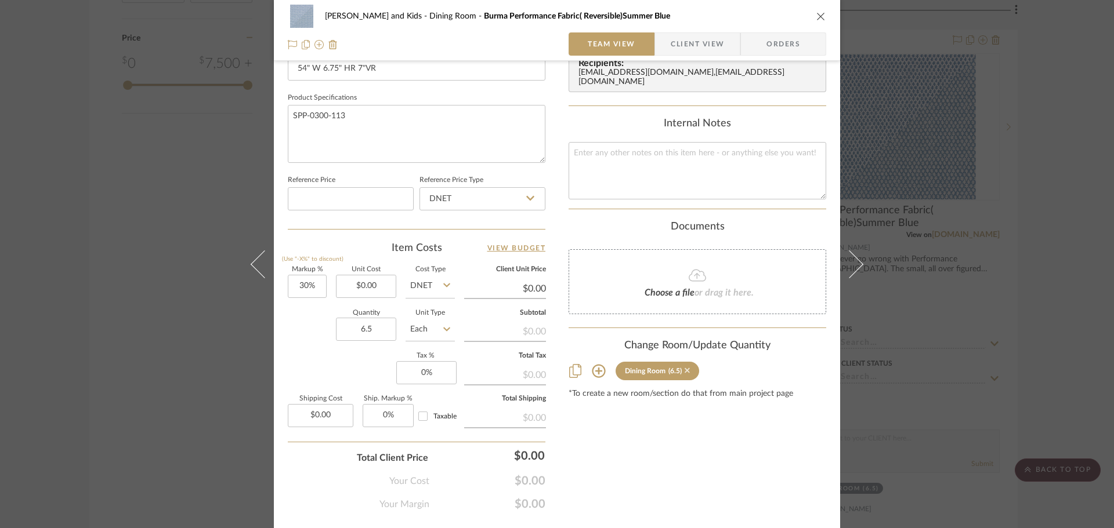
click at [685, 368] on icon at bounding box center [687, 370] width 5 height 5
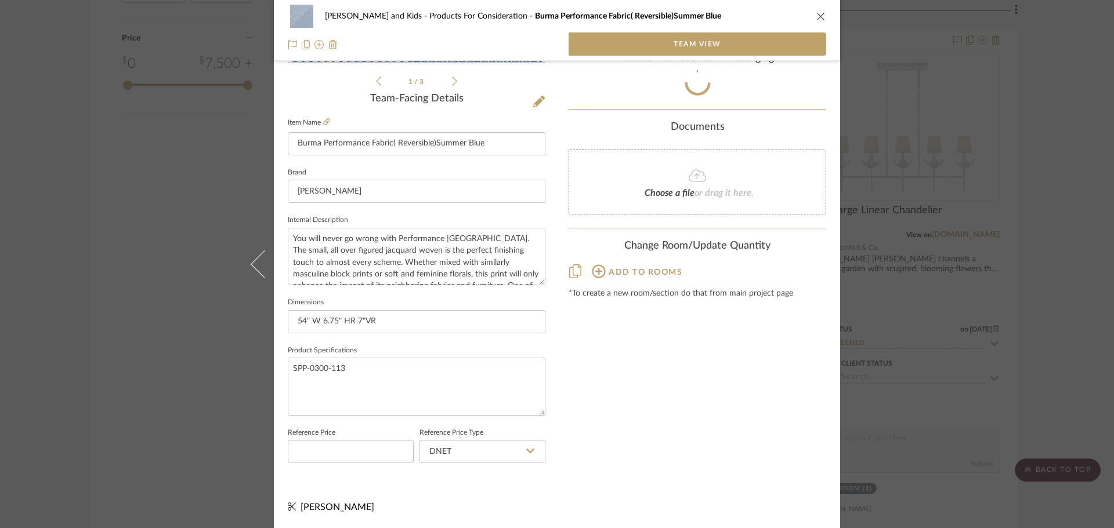
scroll to position [269, 0]
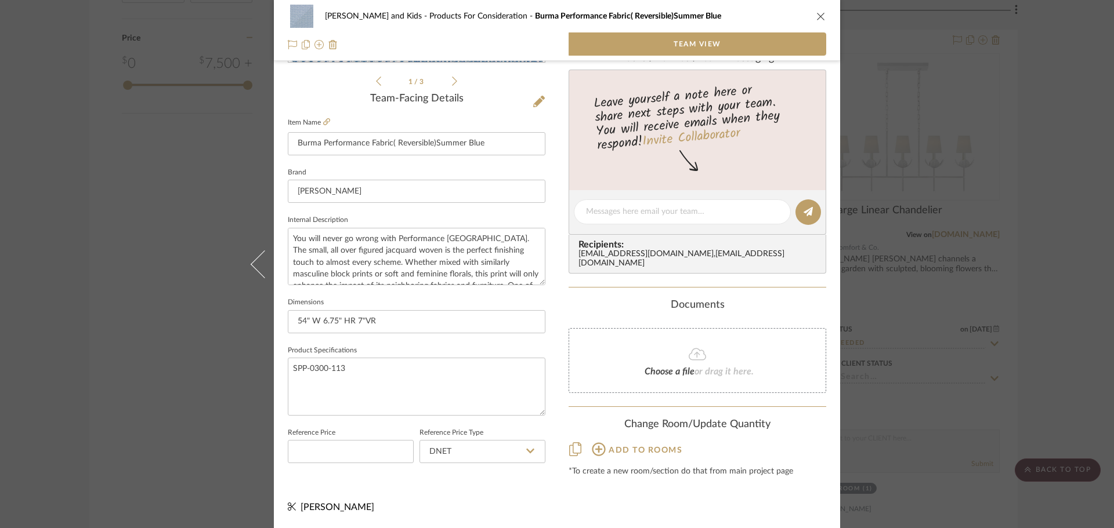
click at [592, 443] on icon at bounding box center [599, 450] width 14 height 14
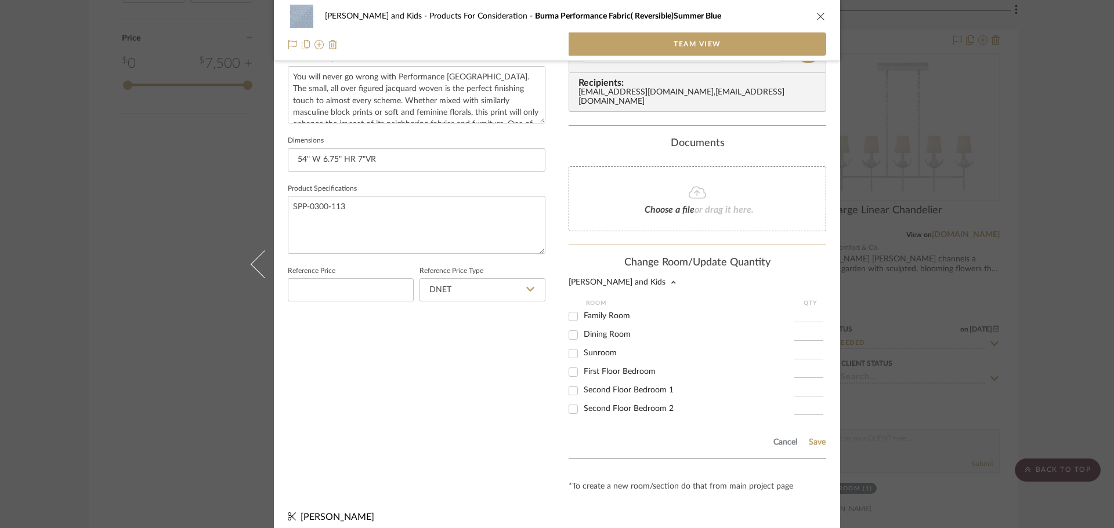
scroll to position [432, 0]
click at [805, 329] on input at bounding box center [808, 335] width 29 height 12
type input "5.5"
click at [809, 437] on button "Save" at bounding box center [817, 441] width 18 height 9
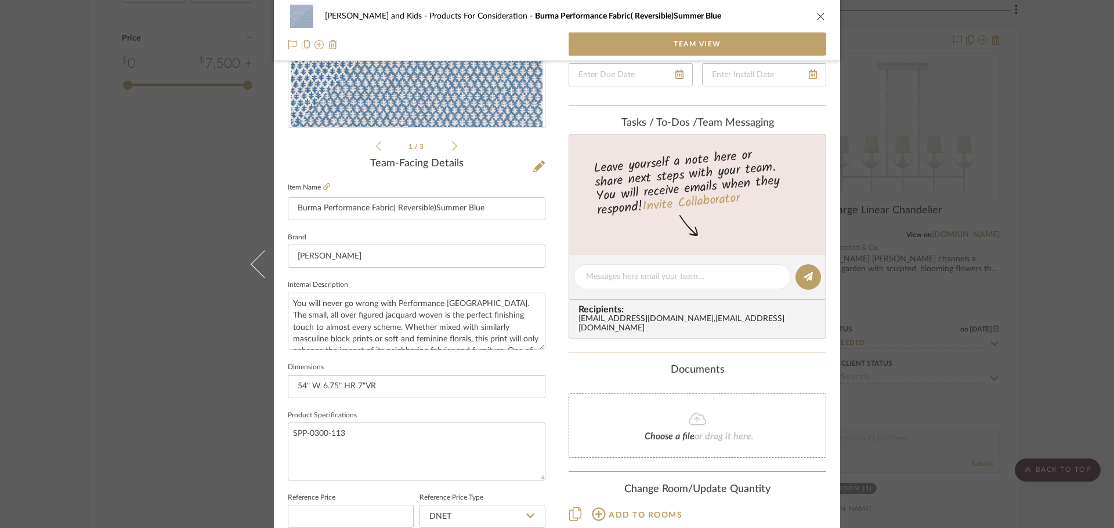
scroll to position [0, 0]
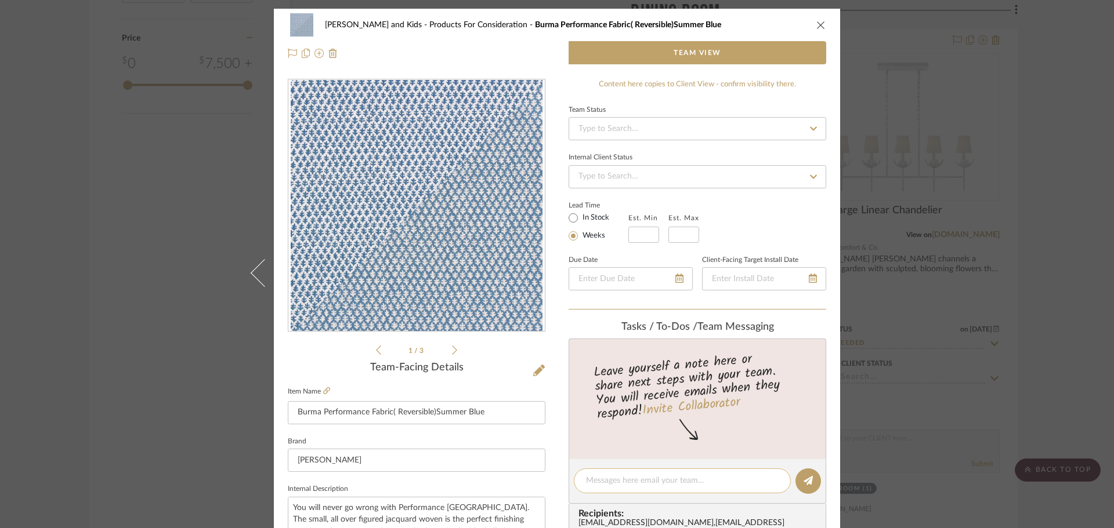
click at [613, 484] on textarea at bounding box center [682, 481] width 193 height 12
type textarea "recover existing chair pads with blue side out-welt and ties with white side out"
click at [806, 476] on icon at bounding box center [807, 480] width 9 height 9
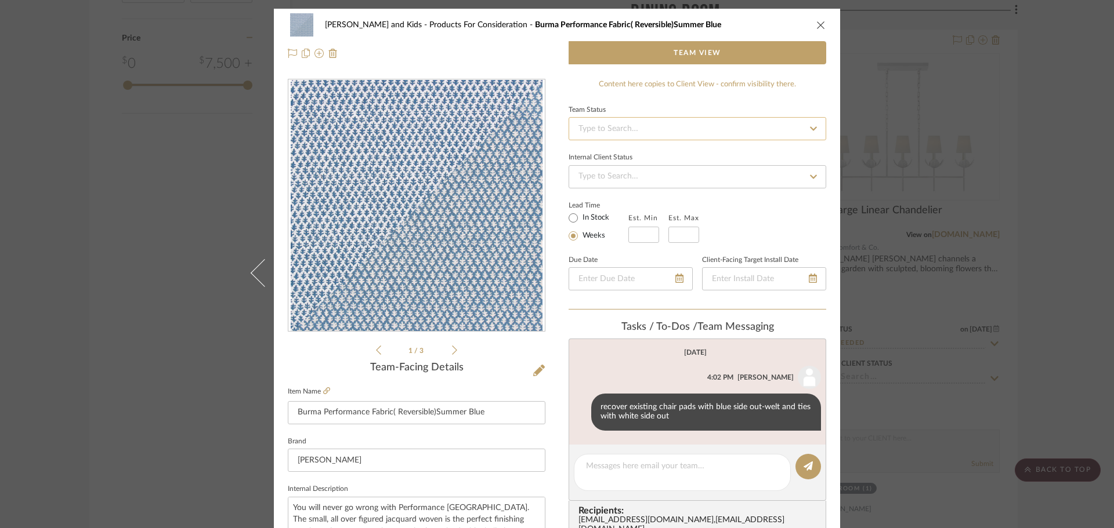
click at [718, 127] on input at bounding box center [698, 128] width 258 height 23
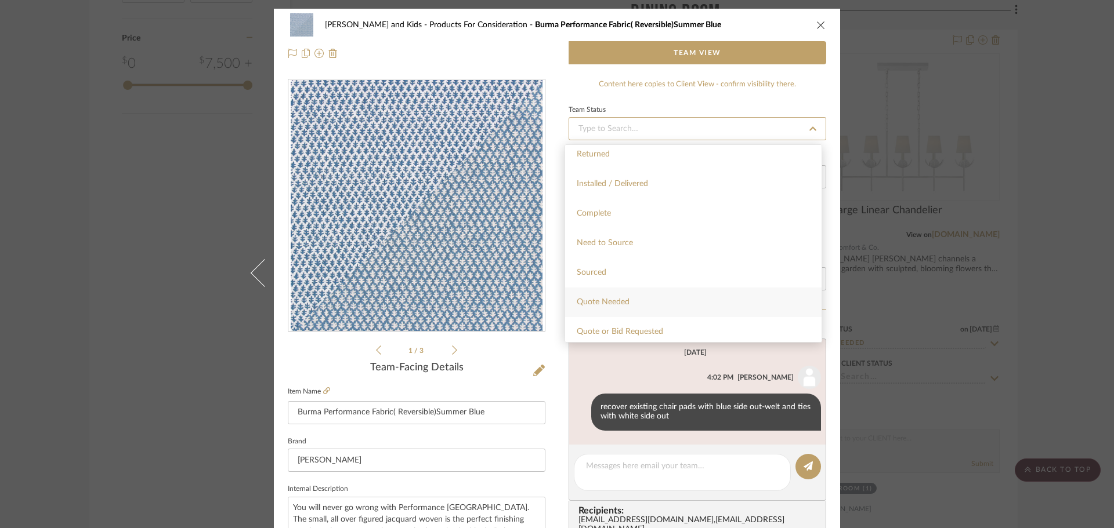
scroll to position [290, 0]
click at [645, 281] on div "Quote Needed" at bounding box center [693, 284] width 256 height 30
type input "[DATE]"
type input "Quote Needed"
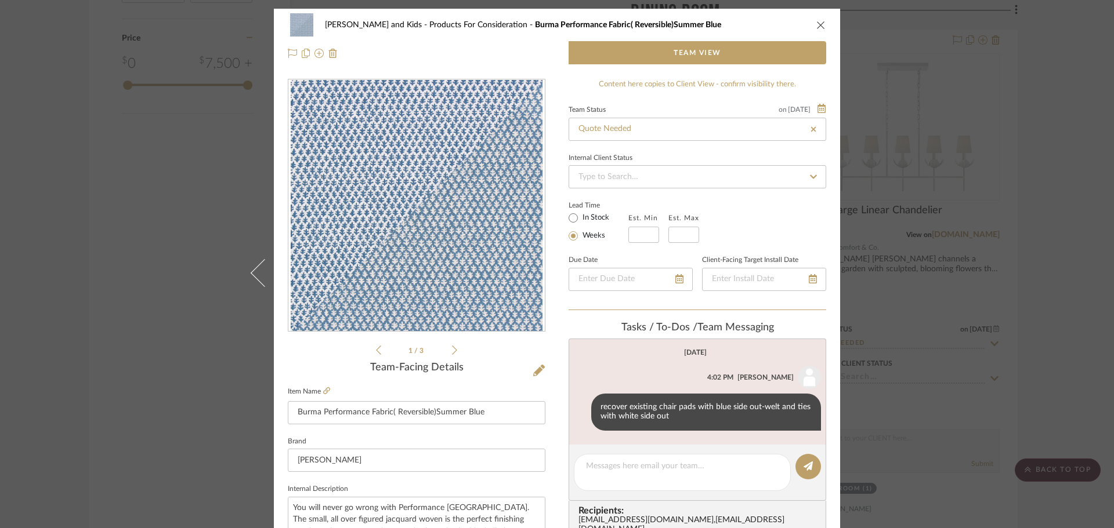
click at [816, 26] on icon "close" at bounding box center [820, 24] width 9 height 9
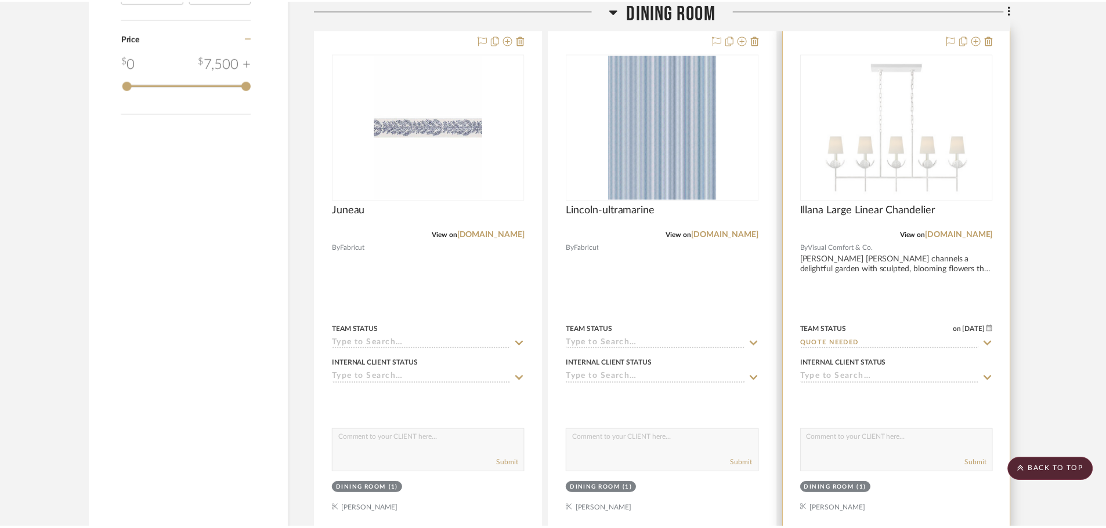
scroll to position [1392, 0]
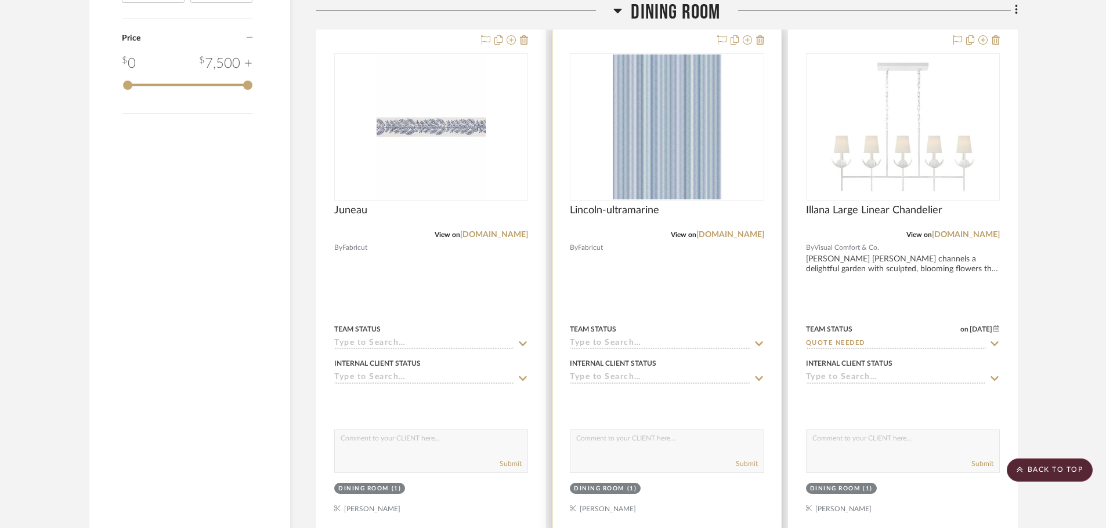
click at [757, 149] on div "0" at bounding box center [666, 127] width 193 height 146
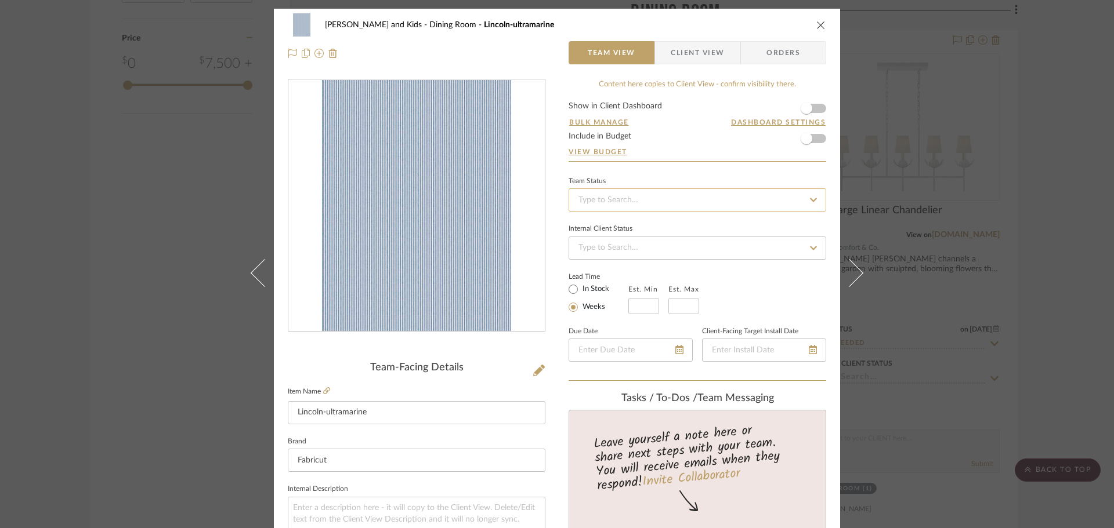
click at [593, 201] on input at bounding box center [698, 200] width 258 height 23
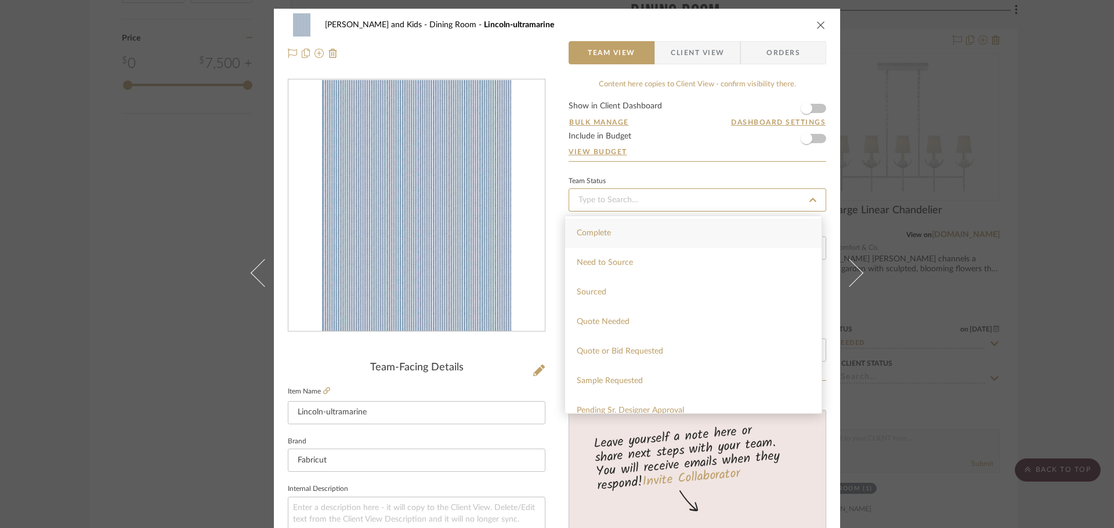
scroll to position [348, 0]
click at [632, 289] on div "Quote Needed" at bounding box center [693, 298] width 256 height 30
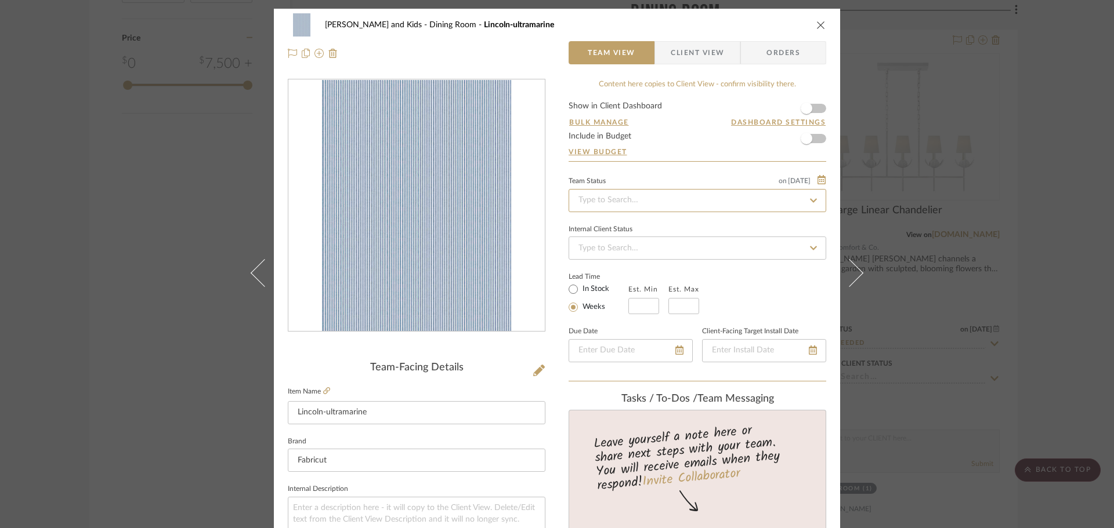
type input "[DATE]"
type input "Quote Needed"
type input "[DATE]"
type input "Quote Needed"
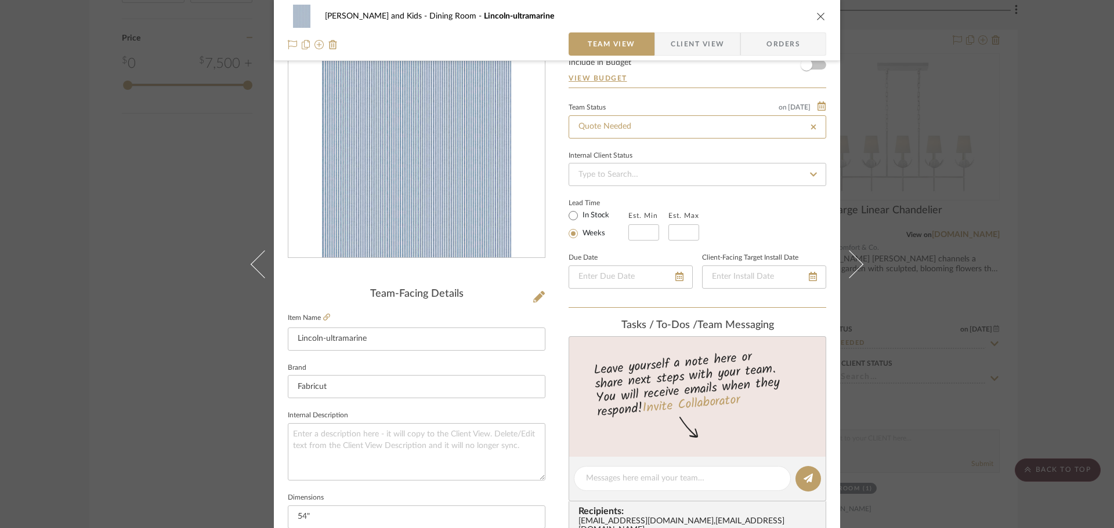
scroll to position [232, 0]
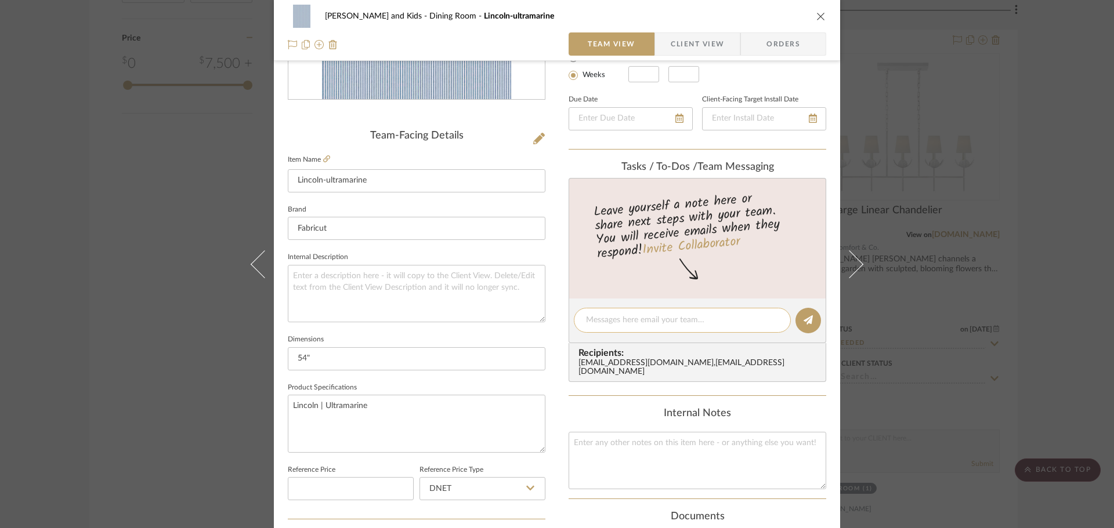
click at [619, 313] on div at bounding box center [682, 320] width 217 height 25
click at [611, 322] on textarea at bounding box center [682, 320] width 193 height 12
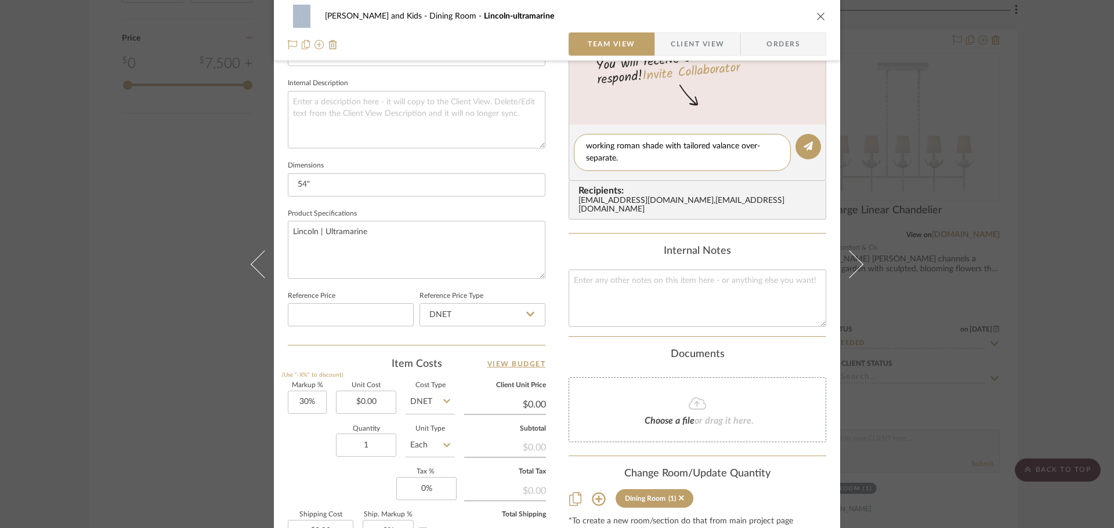
scroll to position [522, 0]
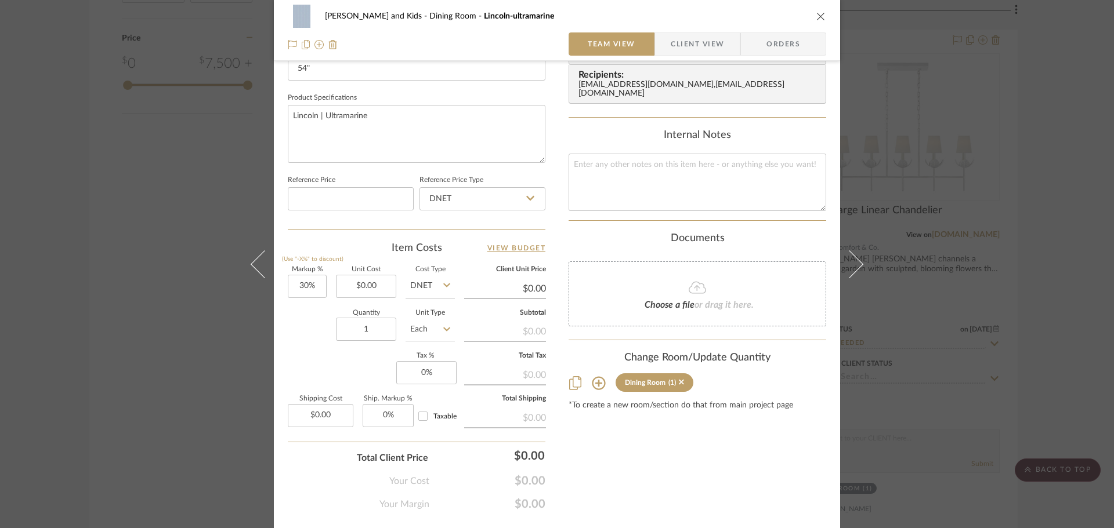
type textarea "working roman shade with tailored valance over-separate."
click at [596, 377] on icon at bounding box center [599, 384] width 14 height 14
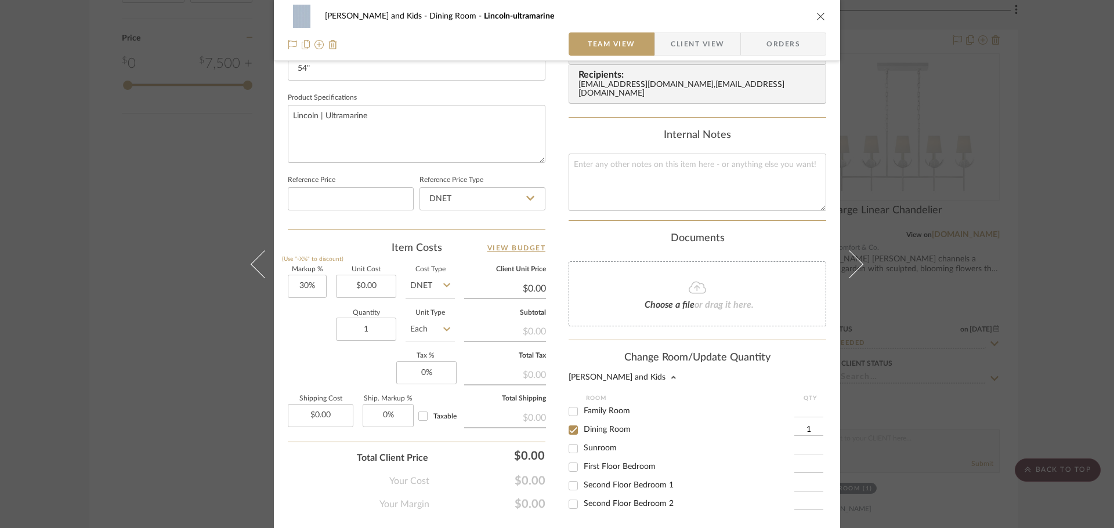
scroll to position [464, 0]
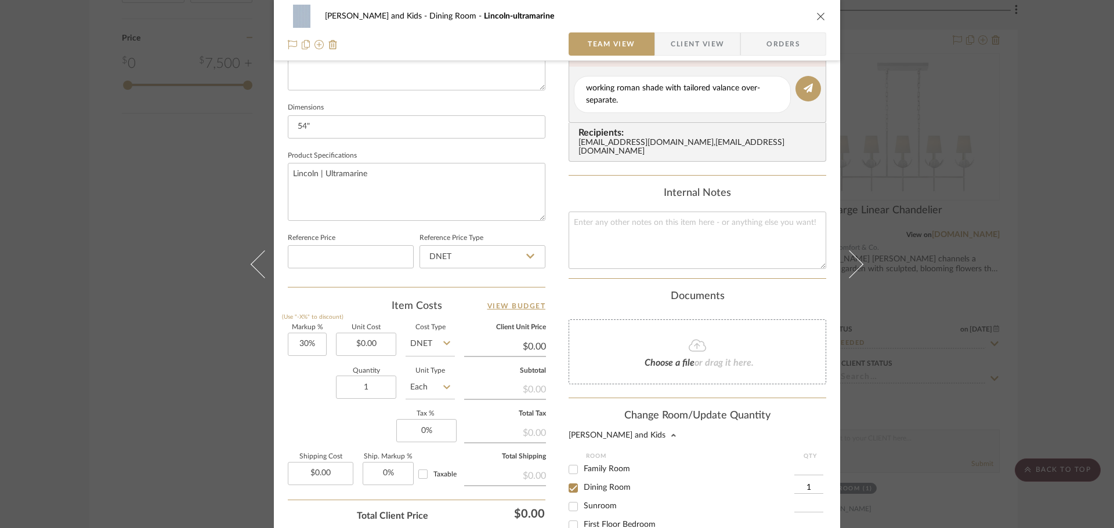
click at [806, 483] on input "1" at bounding box center [808, 489] width 29 height 12
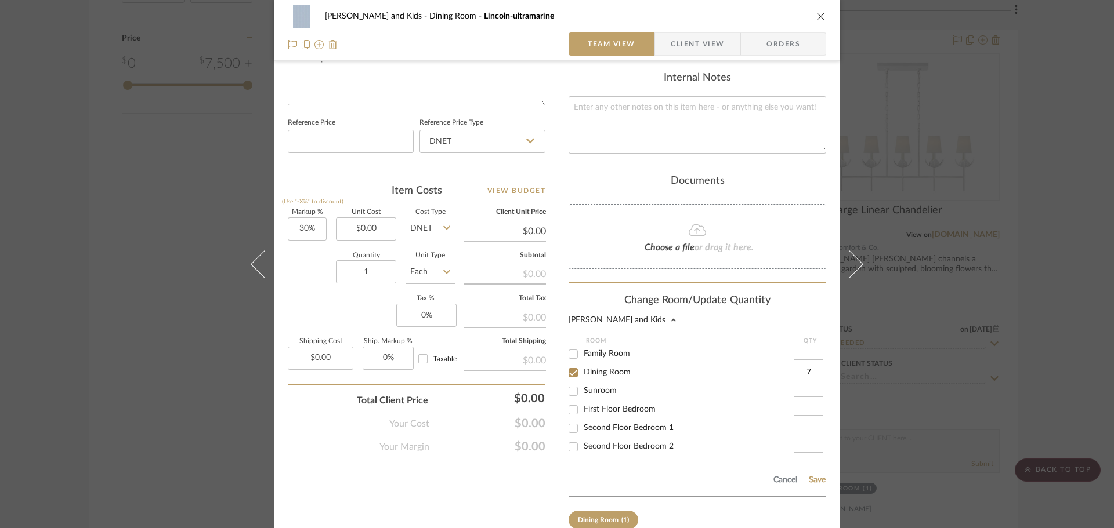
scroll to position [580, 0]
type input "7"
click at [808, 475] on button "Save" at bounding box center [817, 479] width 18 height 9
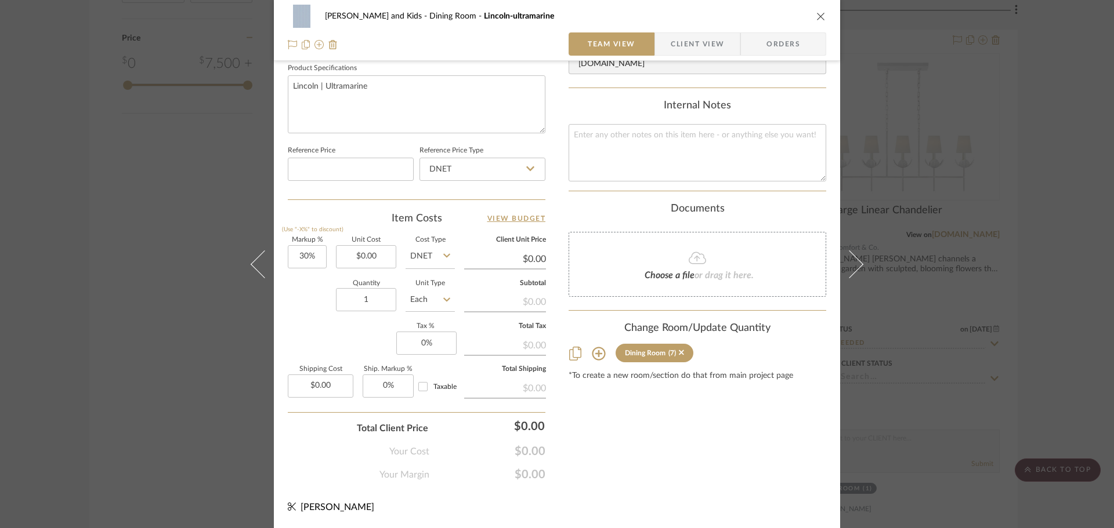
type input "7"
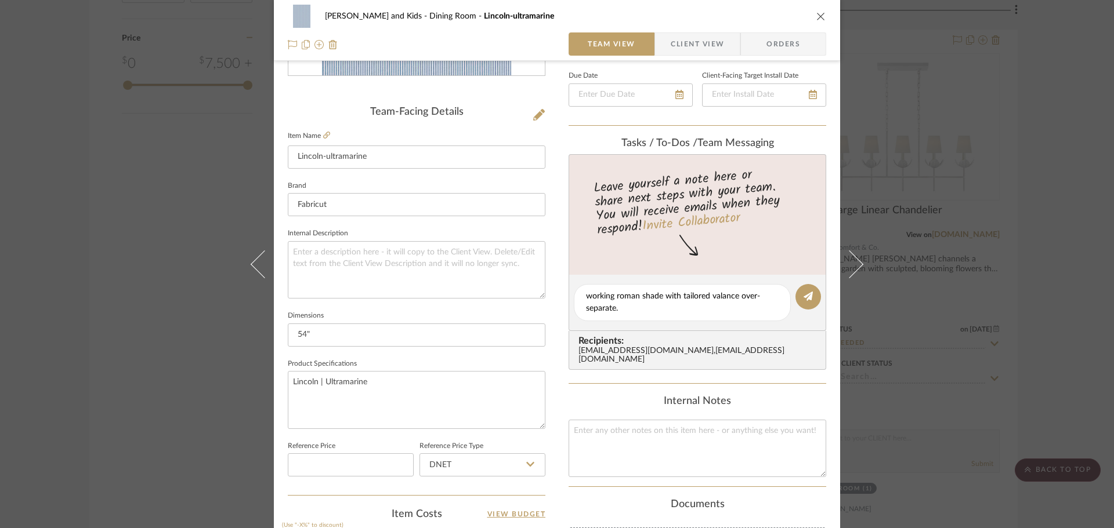
scroll to position [262, 0]
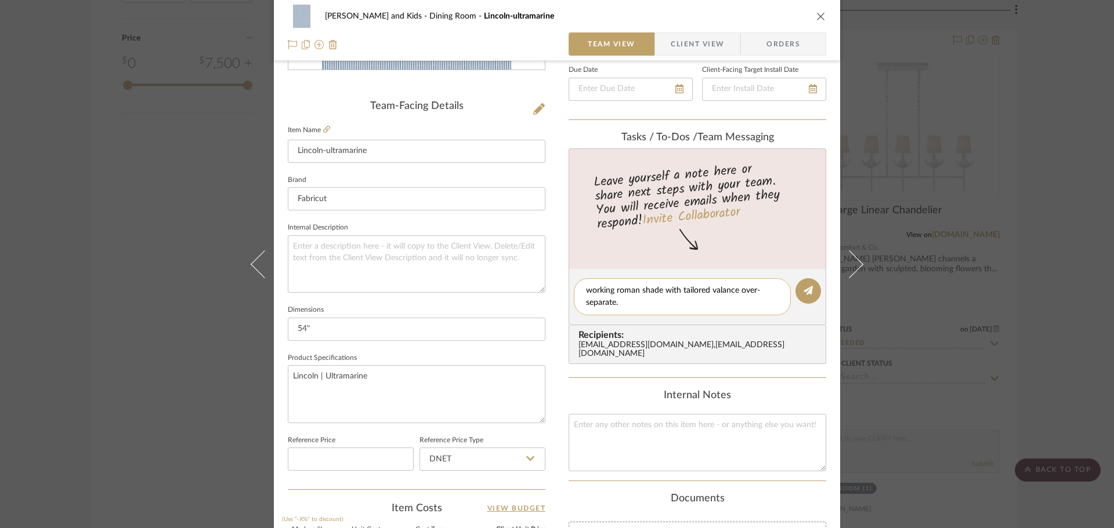
click at [628, 302] on textarea "working roman shade with tailored valance over-separate." at bounding box center [682, 297] width 193 height 24
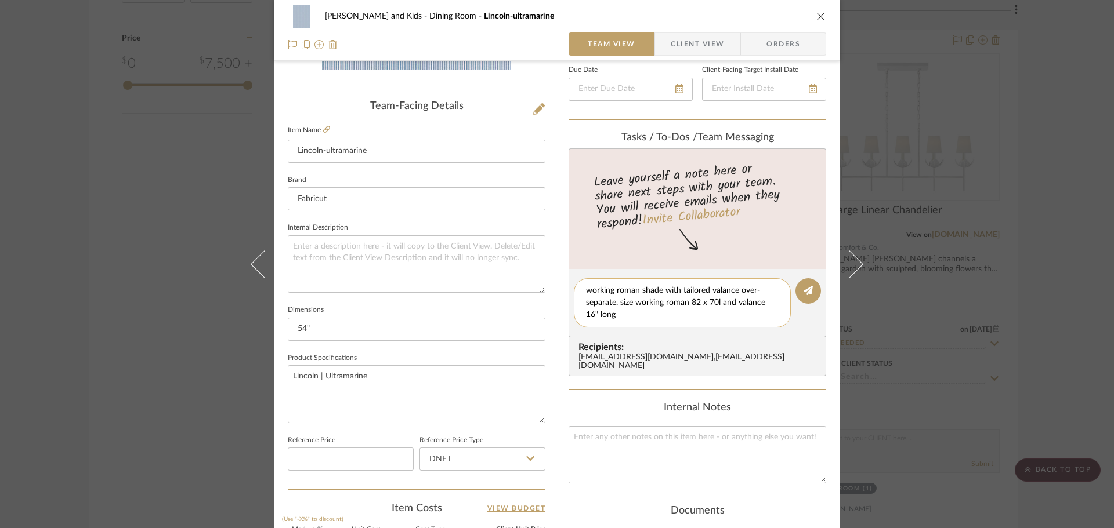
click at [715, 301] on textarea "working roman shade with tailored valance over-separate. size working roman 82 …" at bounding box center [682, 303] width 193 height 37
click at [721, 300] on textarea "working roman shade with tailored valance over-separate. size working roman 82 …" at bounding box center [682, 303] width 193 height 37
click at [616, 314] on textarea "working roman shade with tailored valance over-separate. size working roman 82 …" at bounding box center [682, 303] width 193 height 37
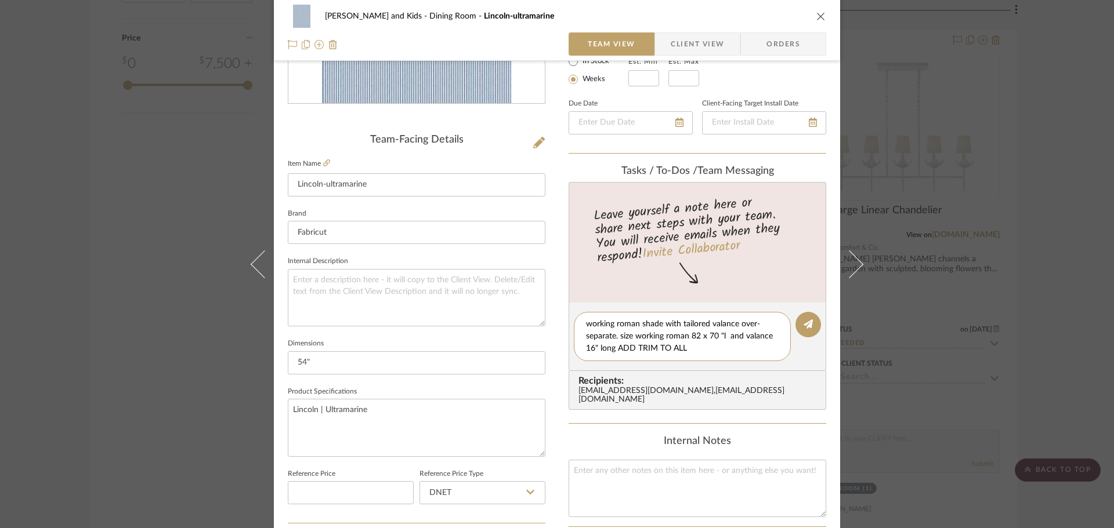
scroll to position [204, 0]
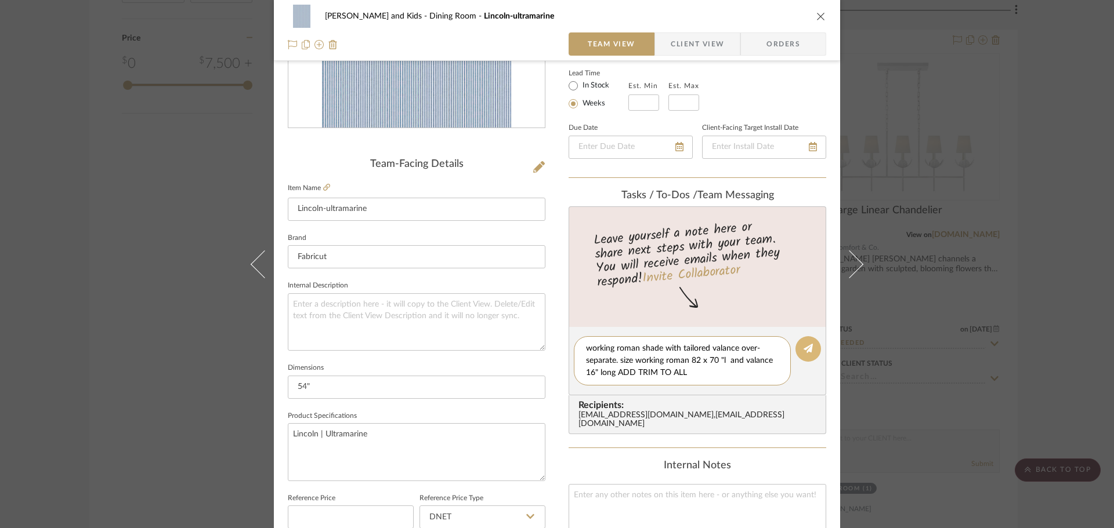
type textarea "working roman shade with tailored valance over-separate. size working roman 82 …"
click at [806, 350] on icon at bounding box center [807, 348] width 9 height 9
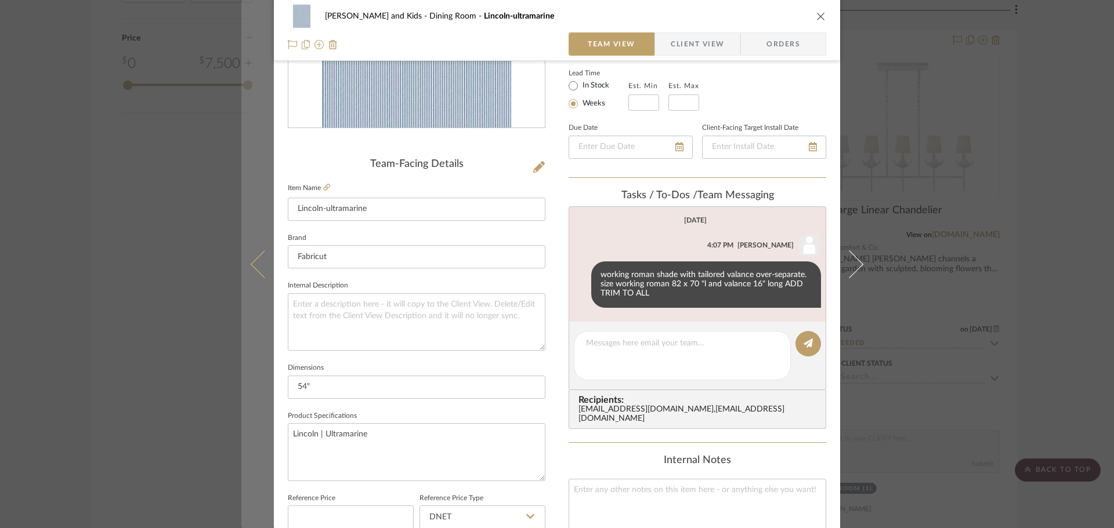
click at [250, 259] on button at bounding box center [257, 264] width 32 height 528
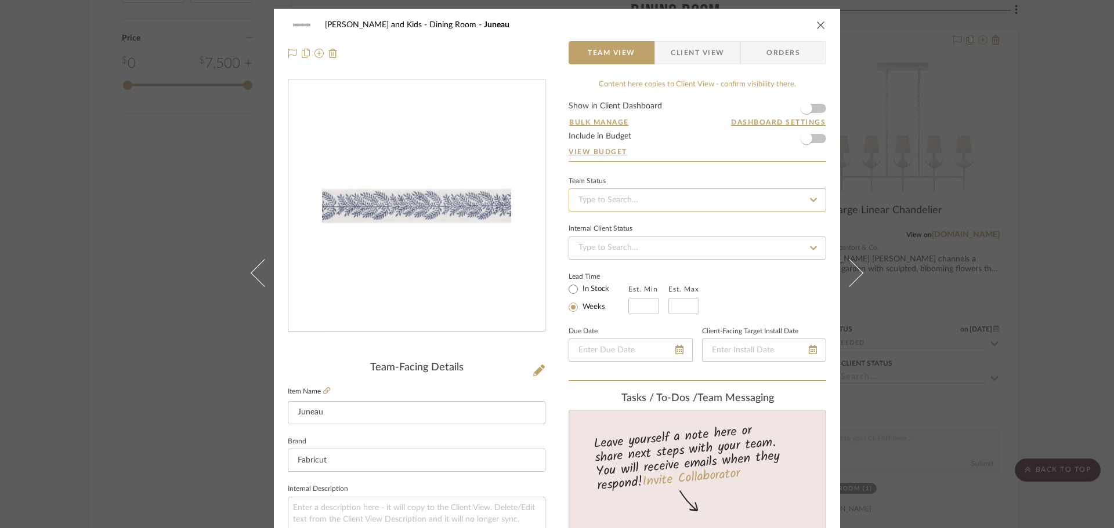
click at [649, 200] on input at bounding box center [698, 200] width 258 height 23
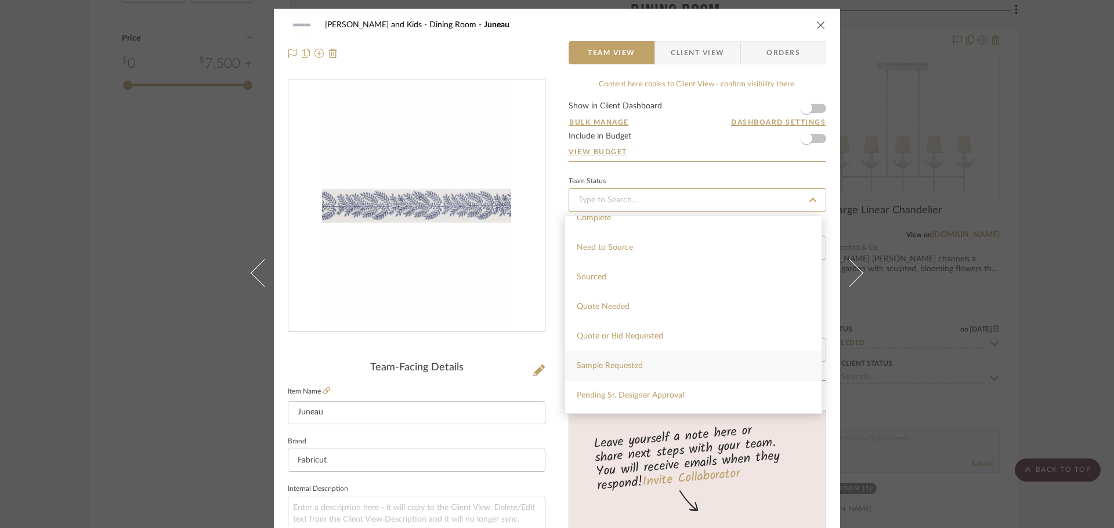
scroll to position [406, 0]
click at [662, 239] on div "Quote Needed" at bounding box center [693, 240] width 256 height 30
type input "[DATE]"
type input "Quote Needed"
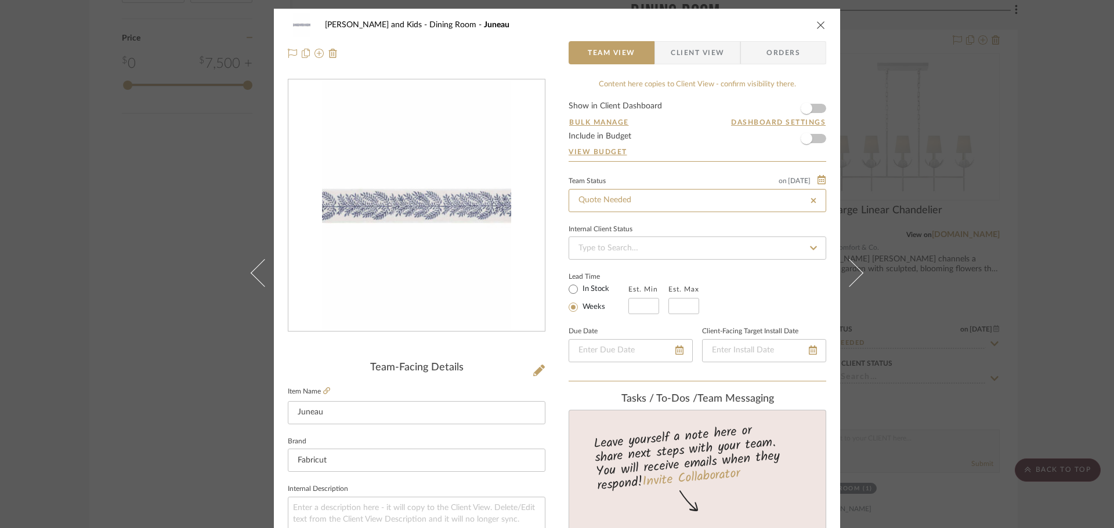
type input "[DATE]"
type input "Quote Needed"
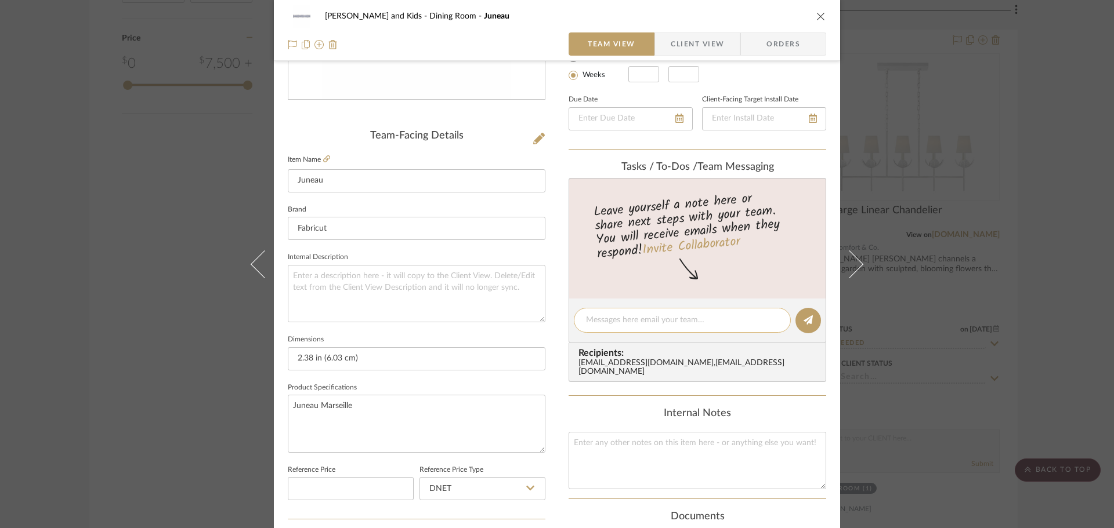
click at [625, 315] on textarea at bounding box center [682, 320] width 193 height 12
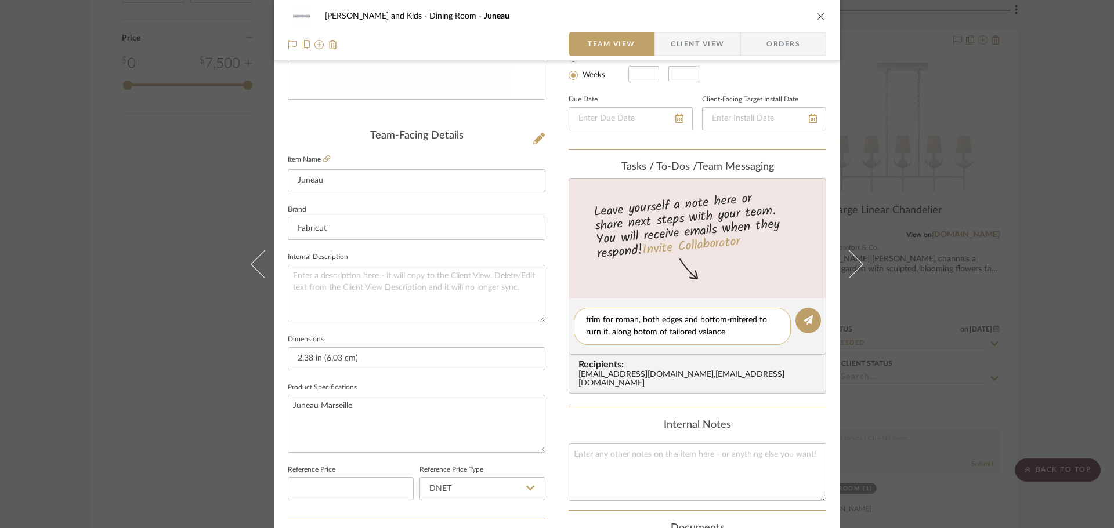
click at [586, 332] on textarea "trim for roman, both edges and bottom-mitered to rurn it. along botom of tailor…" at bounding box center [682, 326] width 193 height 24
click at [640, 331] on textarea "trim for roman, both edges and bottom-mitered to turn it. along botom of tailor…" at bounding box center [682, 326] width 193 height 24
click at [723, 331] on textarea "trim for roman, both edges and bottom-mitered to turn it. along bottom of tailo…" at bounding box center [682, 326] width 193 height 24
type textarea "trim for roman, both edges and bottom-mitered to turn it. along bottom of tailo…"
click at [808, 316] on icon at bounding box center [807, 320] width 9 height 9
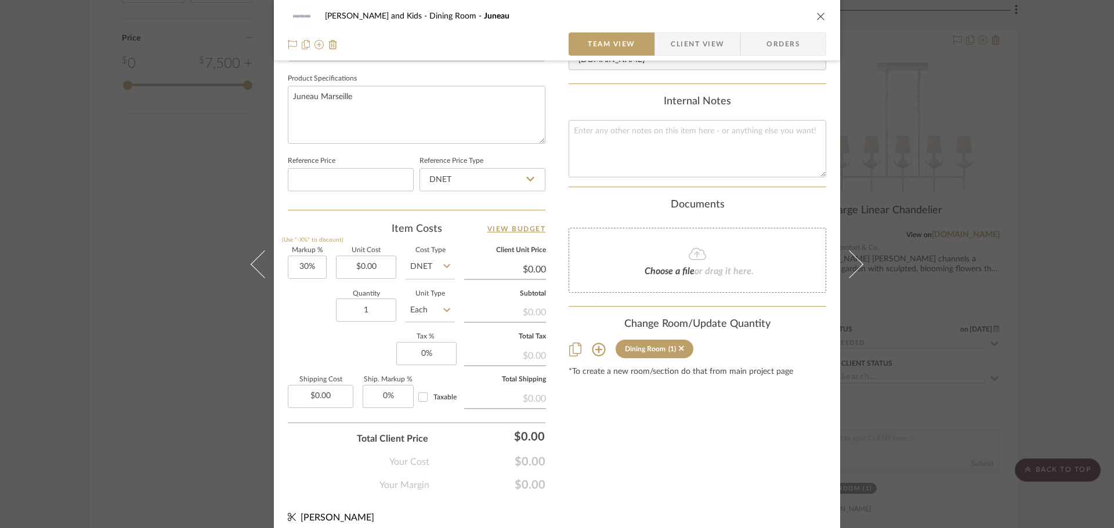
scroll to position [552, 0]
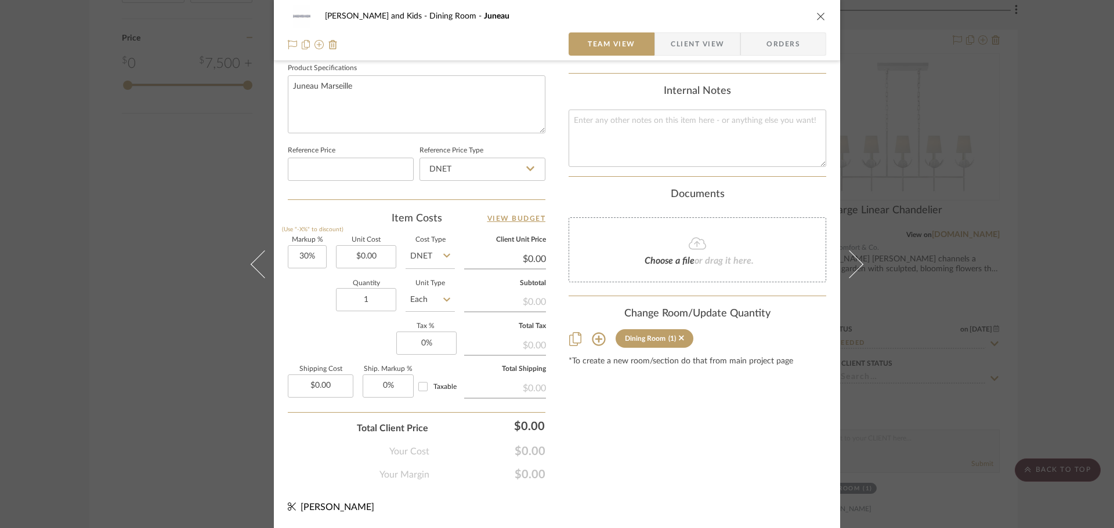
click at [593, 332] on icon at bounding box center [599, 339] width 14 height 14
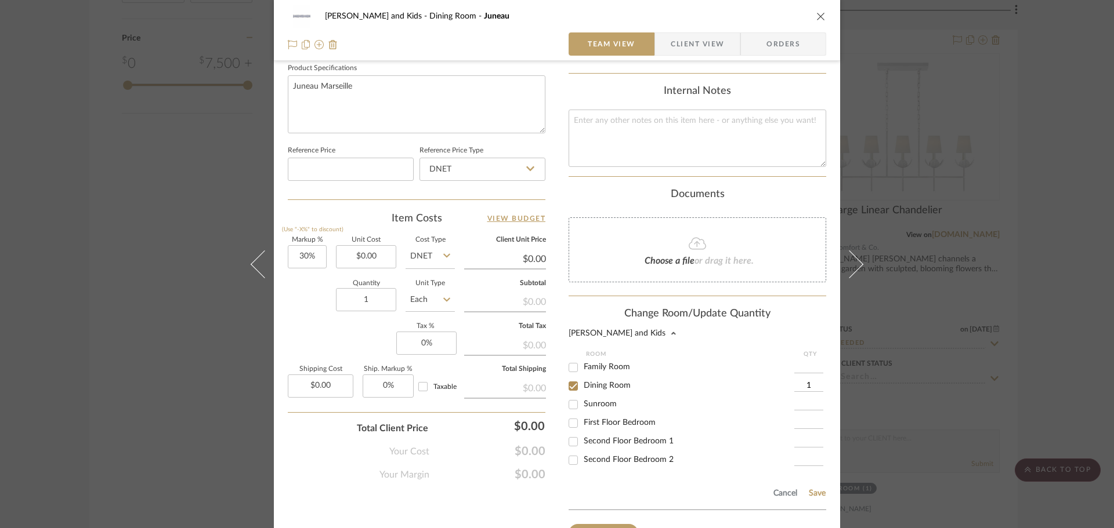
click at [813, 381] on input "1" at bounding box center [808, 387] width 29 height 12
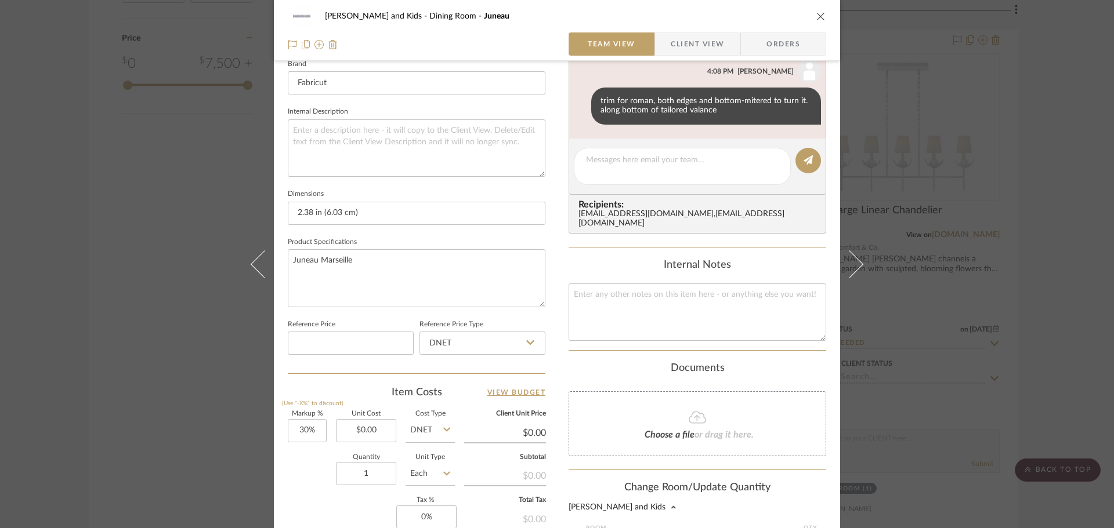
scroll to position [610, 0]
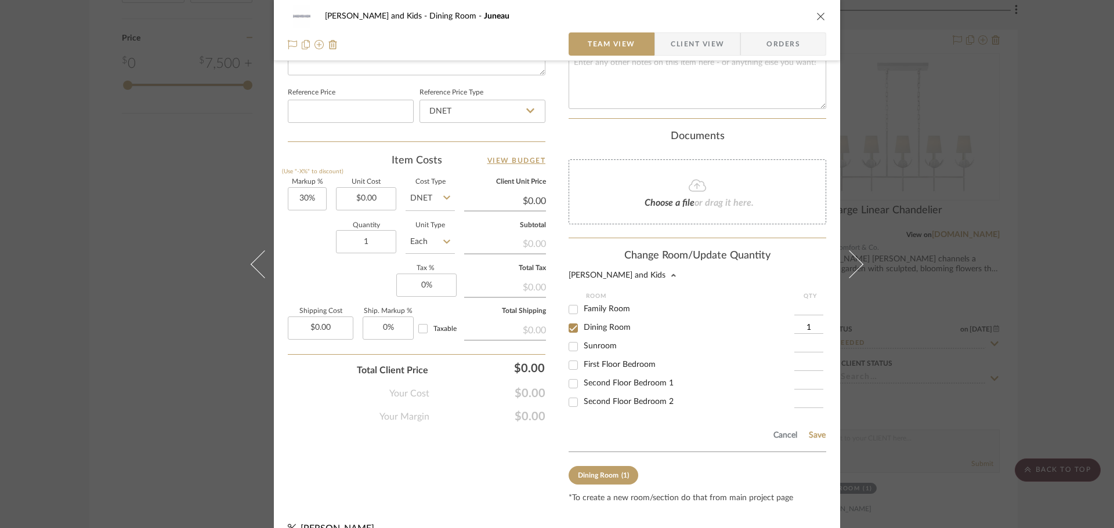
click at [816, 323] on input "1" at bounding box center [808, 329] width 29 height 12
type input "10.5"
click at [815, 431] on button "Save" at bounding box center [817, 435] width 18 height 9
type input "10.5"
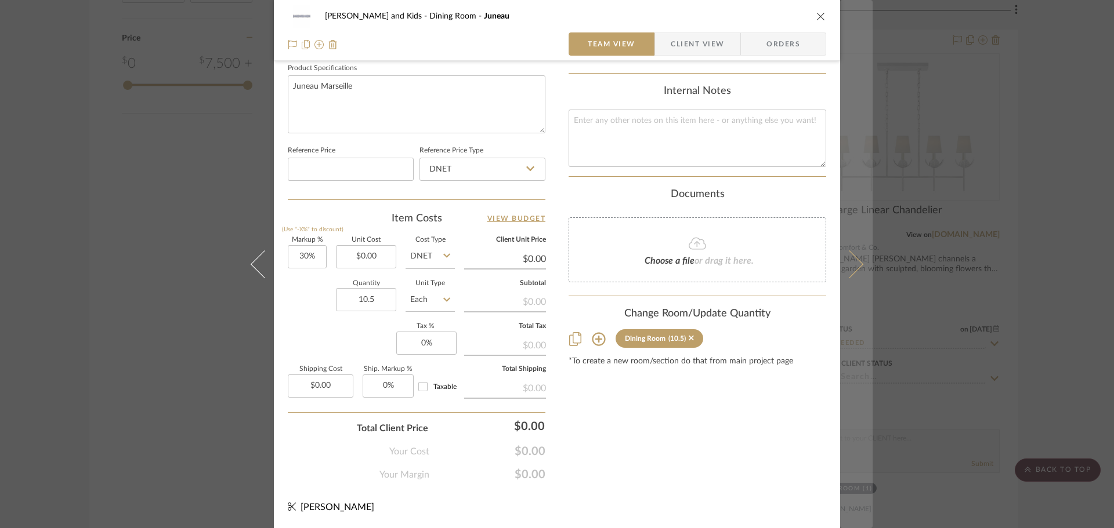
click at [855, 267] on icon at bounding box center [849, 264] width 28 height 28
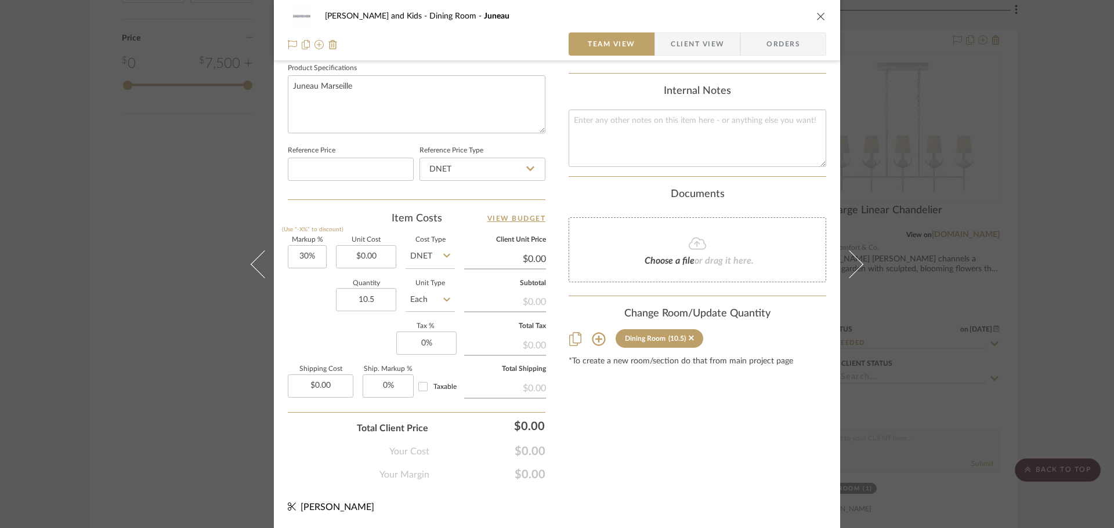
scroll to position [0, 0]
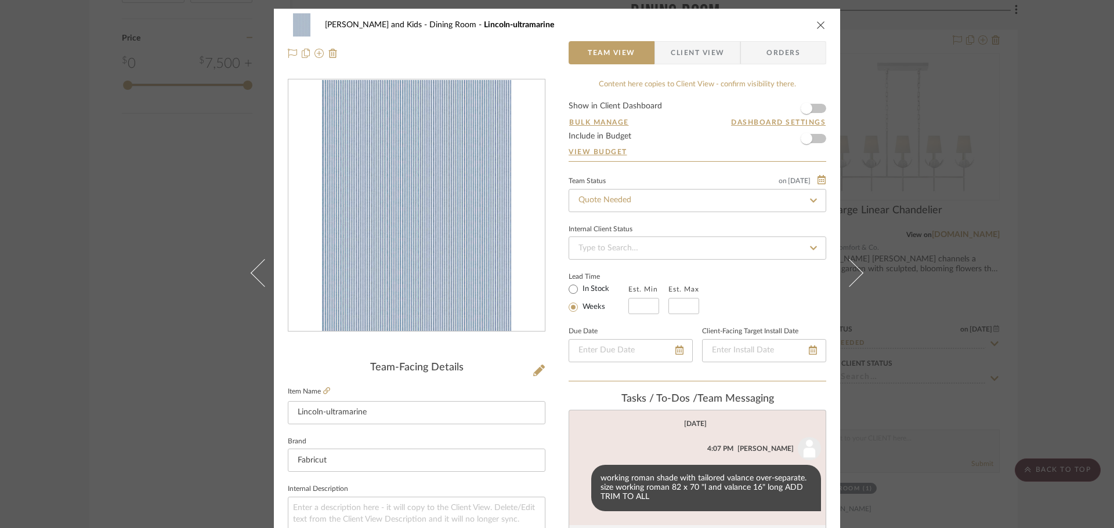
click at [885, 219] on div "[PERSON_NAME] and Kids Dining Room Lincoln-ultramarine Team View Client View Or…" at bounding box center [557, 264] width 1114 height 528
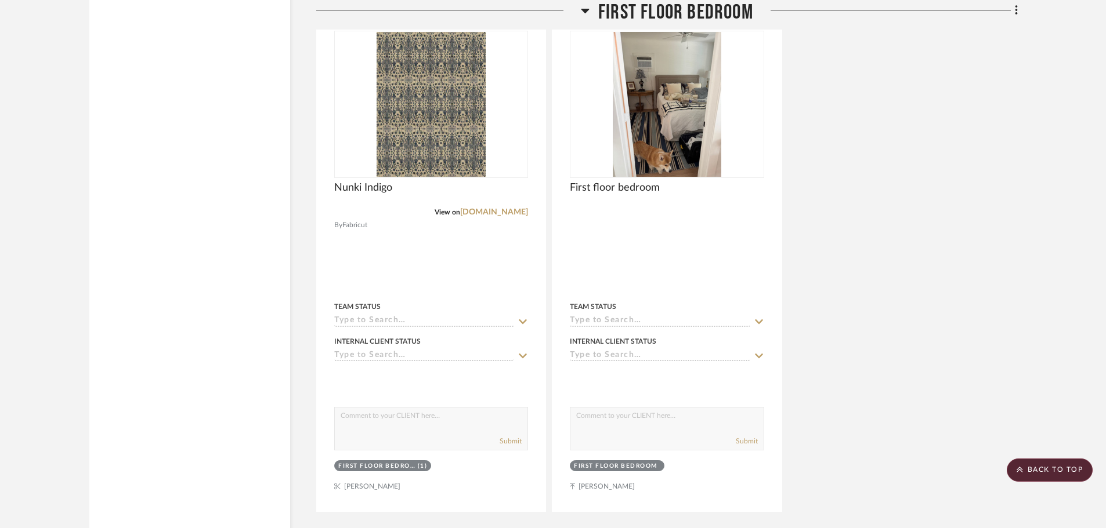
scroll to position [3191, 0]
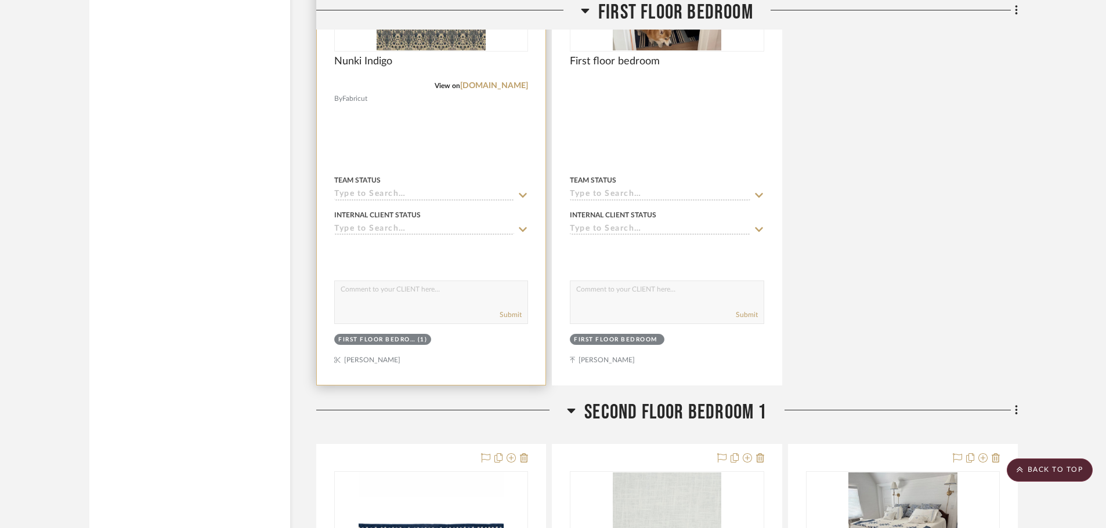
click at [523, 195] on icon at bounding box center [522, 195] width 10 height 9
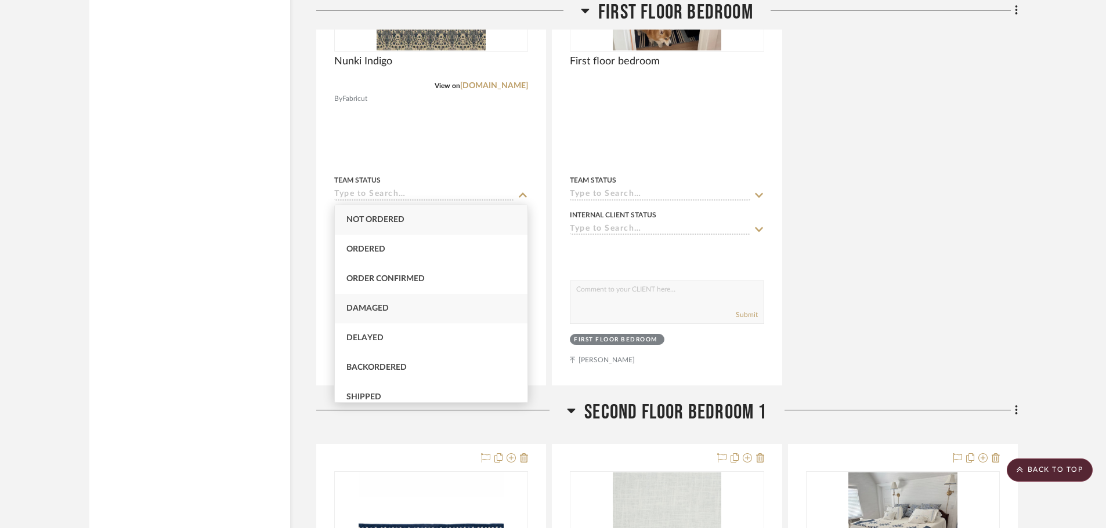
scroll to position [116, 0]
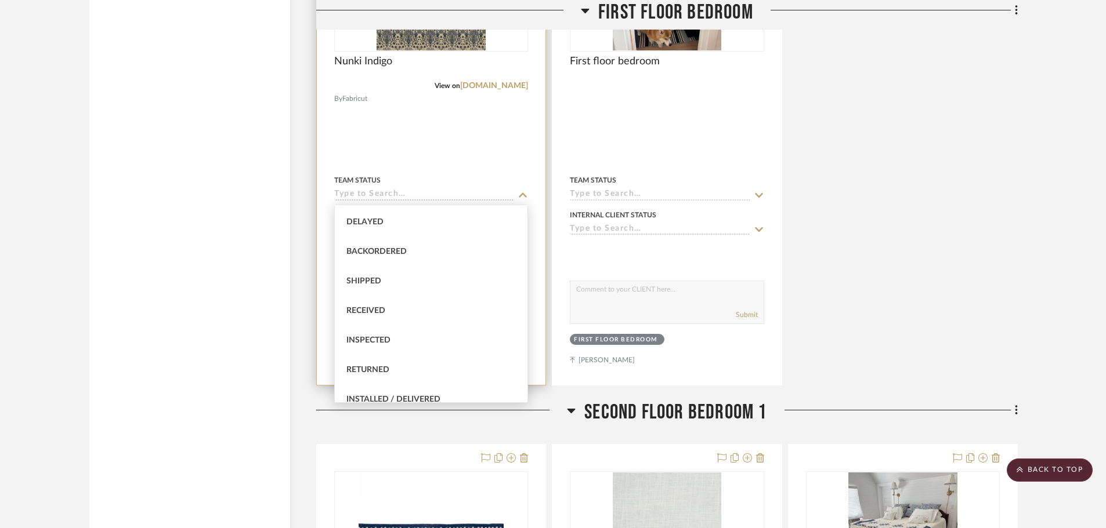
click at [475, 141] on div at bounding box center [431, 132] width 229 height 508
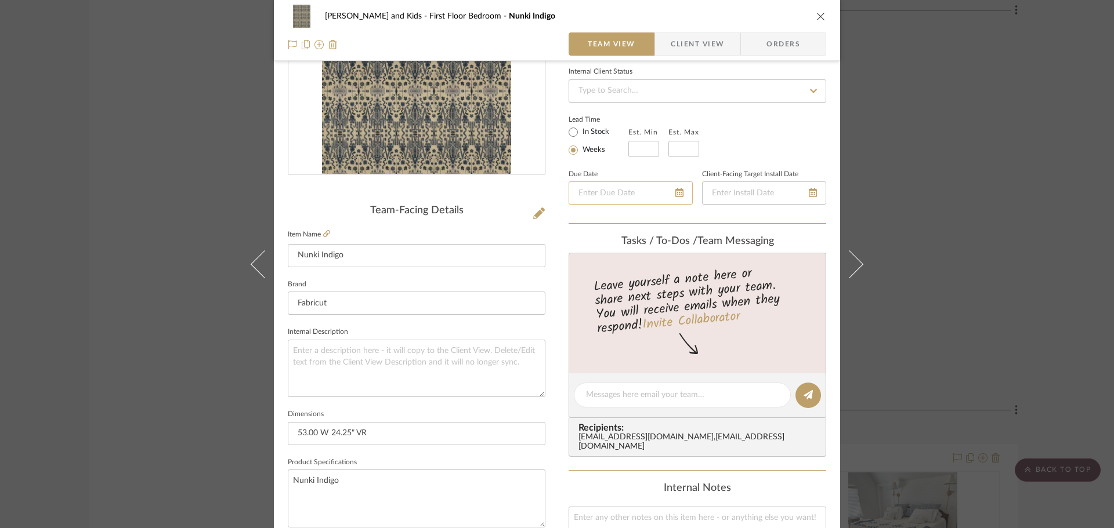
scroll to position [174, 0]
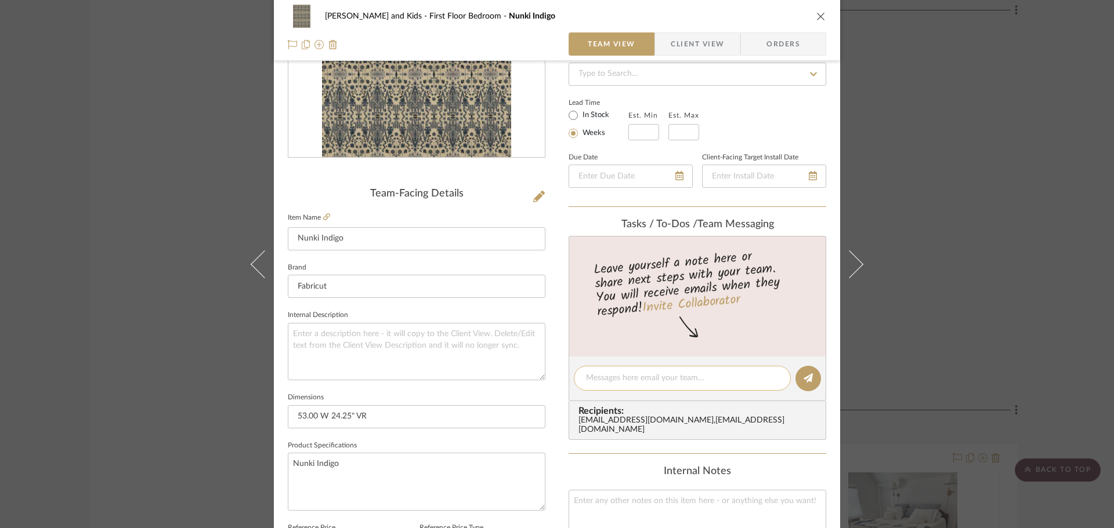
click at [626, 374] on textarea at bounding box center [682, 378] width 193 height 12
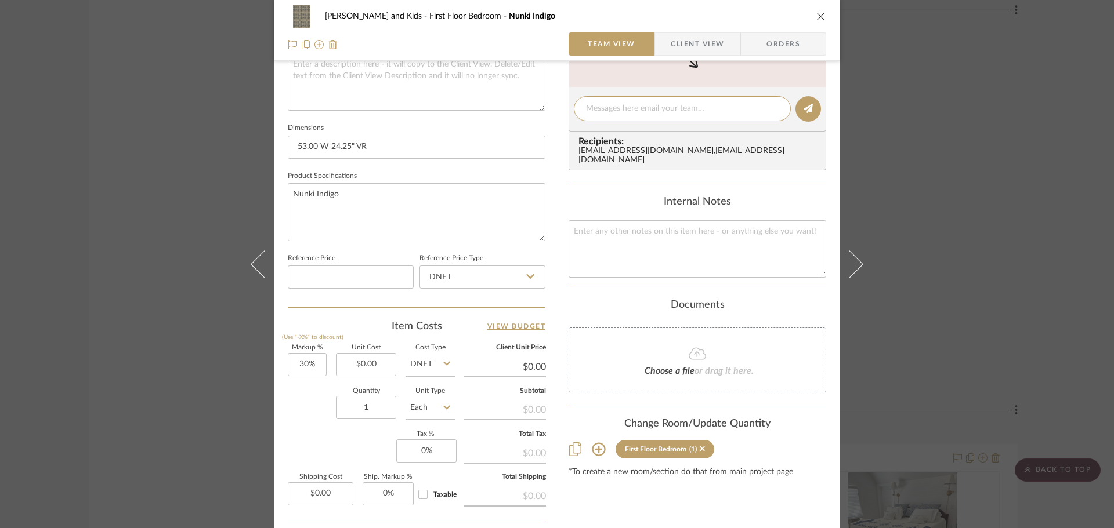
scroll to position [464, 0]
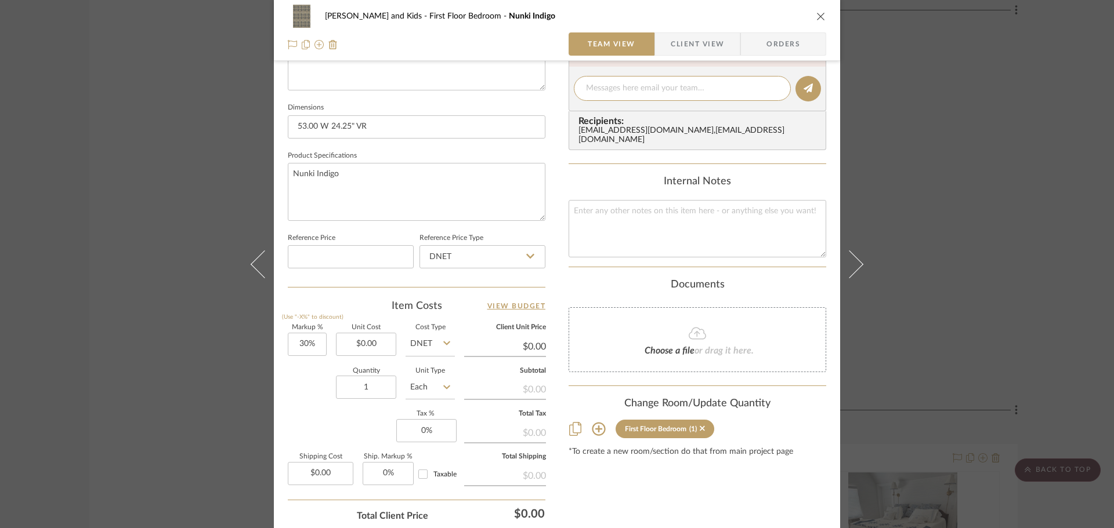
click at [592, 422] on icon at bounding box center [599, 429] width 14 height 14
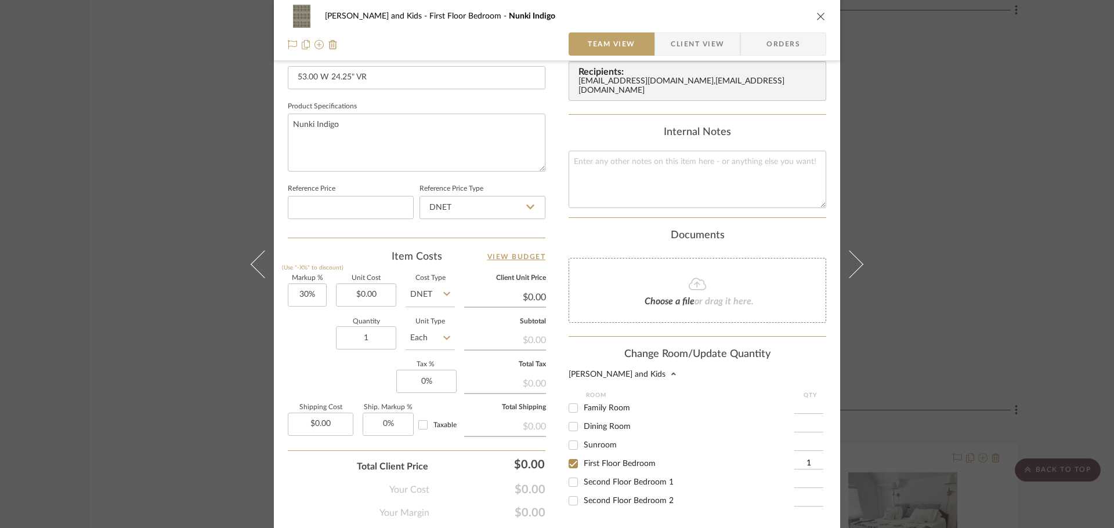
scroll to position [580, 0]
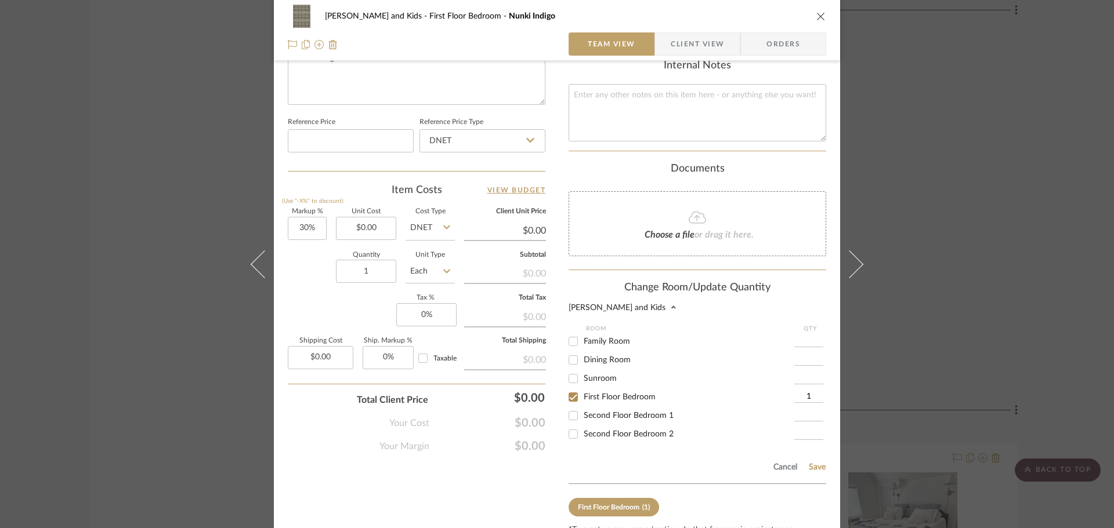
click at [807, 392] on input "1" at bounding box center [808, 398] width 29 height 12
type input "8.5"
click at [810, 463] on button "Save" at bounding box center [817, 467] width 18 height 9
type input "8.5"
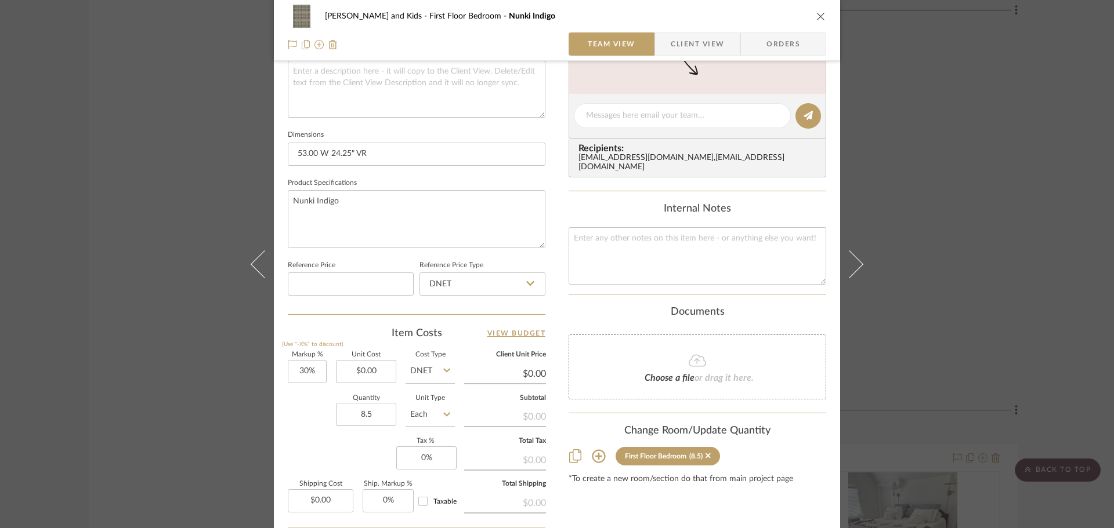
scroll to position [204, 0]
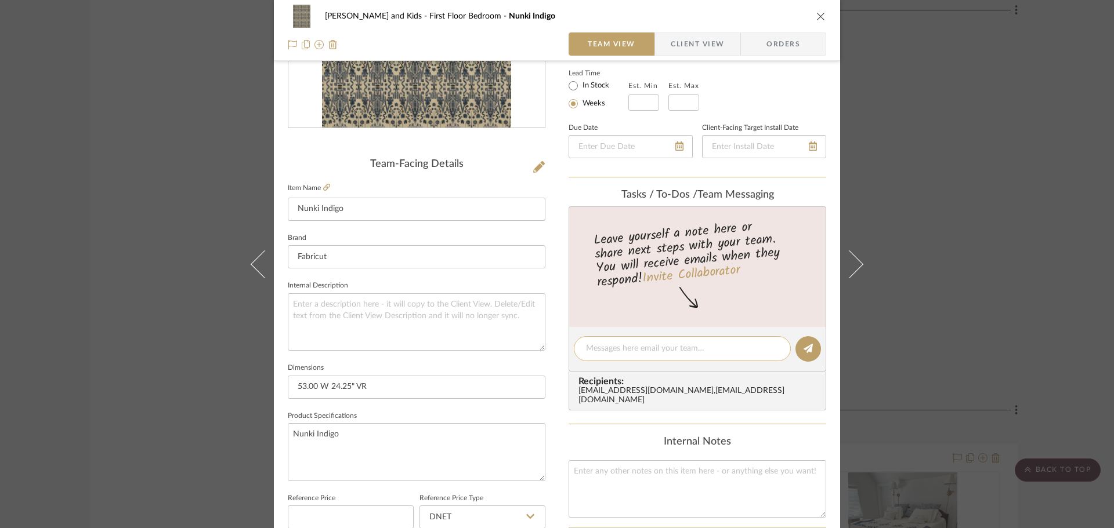
click at [605, 347] on textarea at bounding box center [682, 349] width 193 height 12
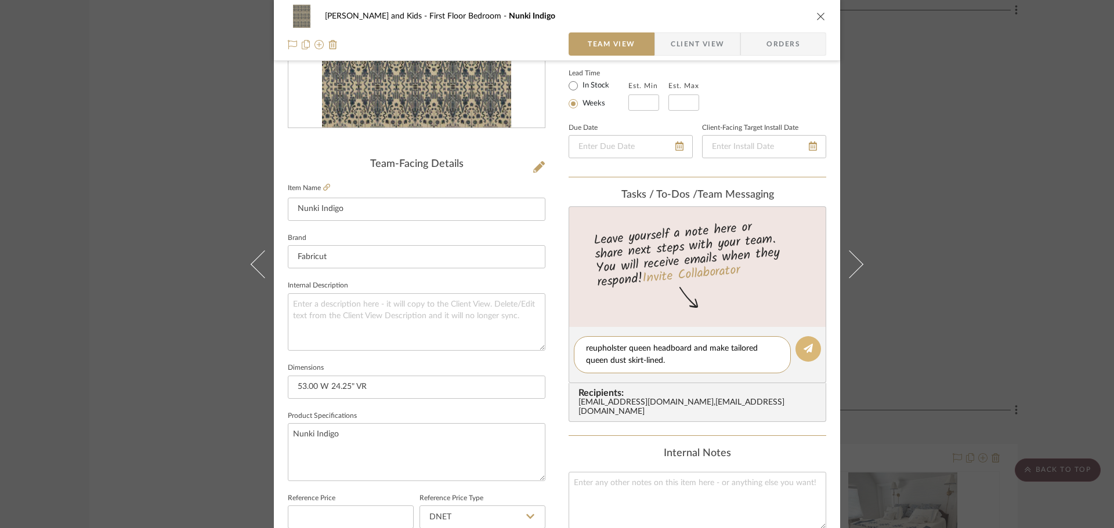
type textarea "reupholster queen headboard and make tailored queen dust skirt-lined."
click at [799, 347] on button at bounding box center [808, 349] width 26 height 26
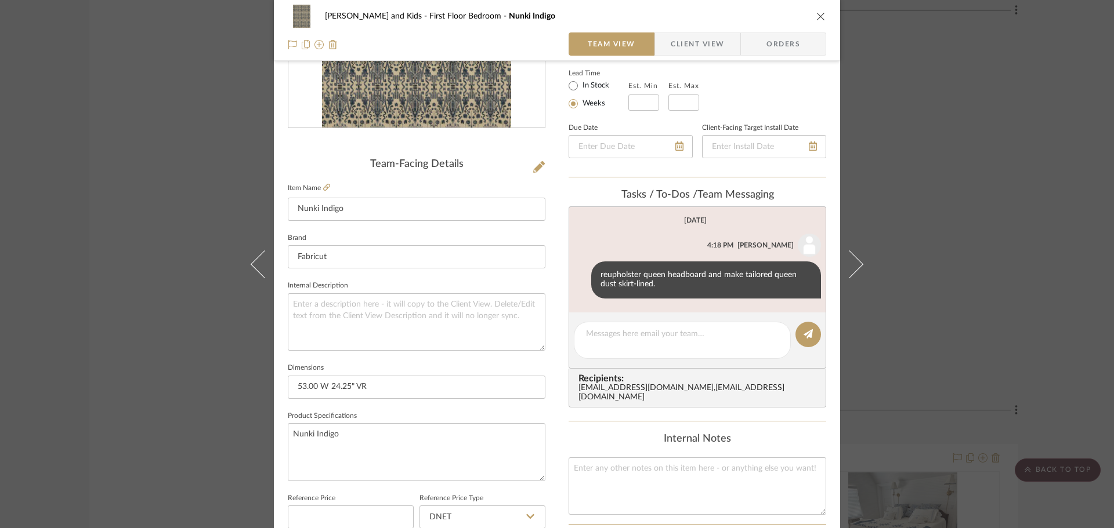
click at [885, 249] on div "[PERSON_NAME] and Kids First Floor Bedroom Nunki Indigo Team View Client View O…" at bounding box center [557, 264] width 1114 height 528
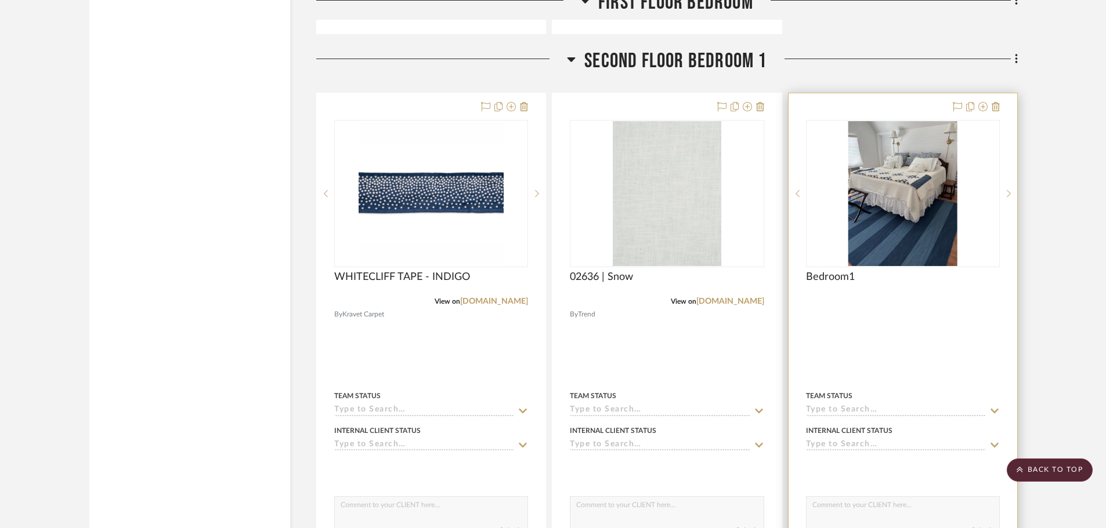
scroll to position [3539, 0]
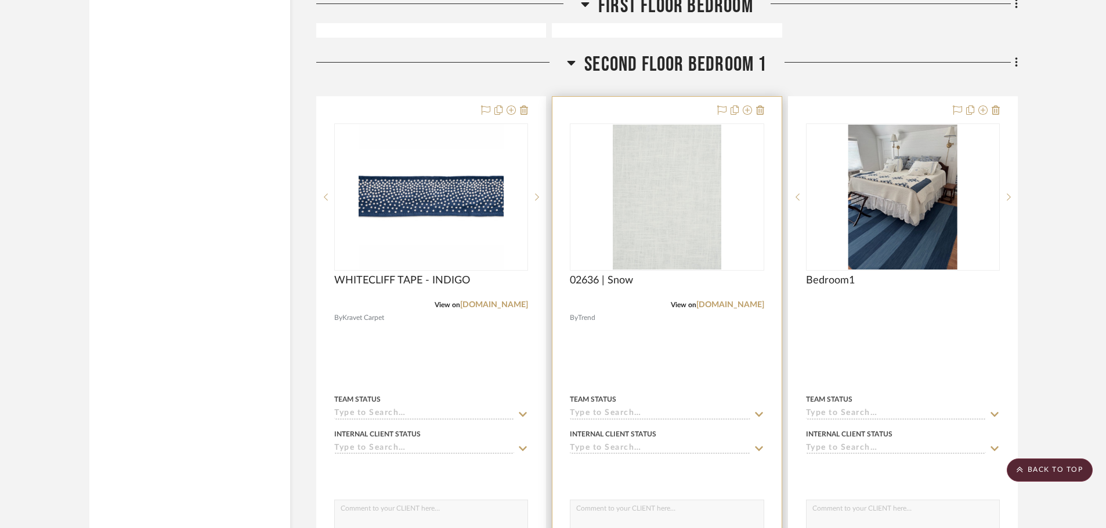
click at [0, 0] on div at bounding box center [0, 0] width 0 height 0
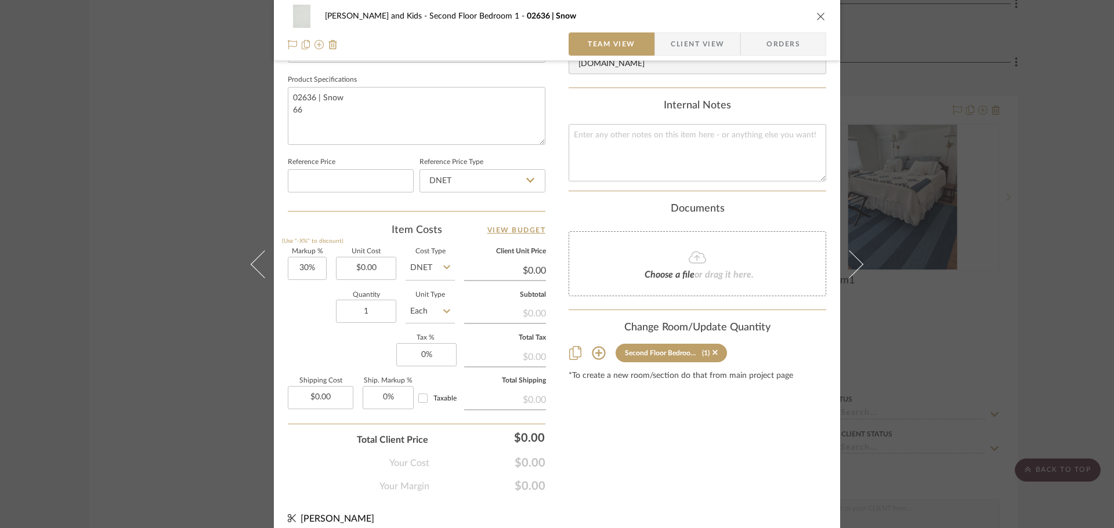
scroll to position [552, 0]
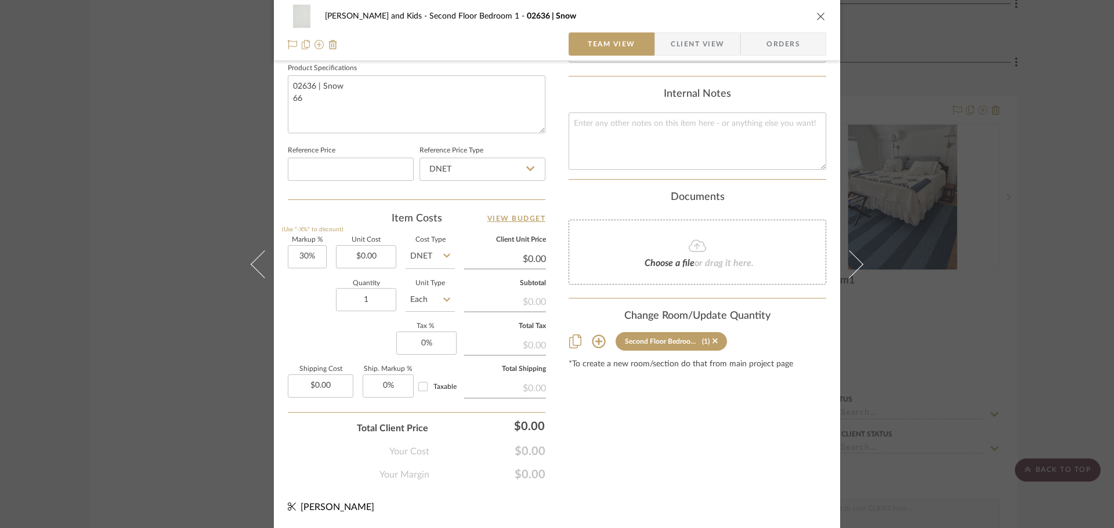
click at [592, 335] on icon at bounding box center [599, 342] width 14 height 14
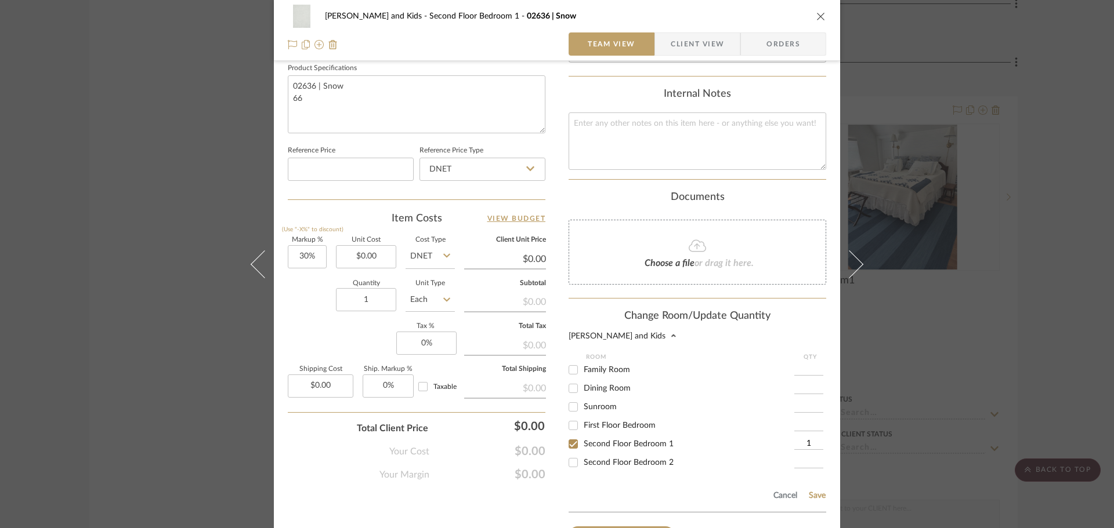
click at [812, 439] on input "1" at bounding box center [808, 445] width 29 height 12
type input "5.5"
click at [818, 491] on button "Save" at bounding box center [817, 495] width 18 height 9
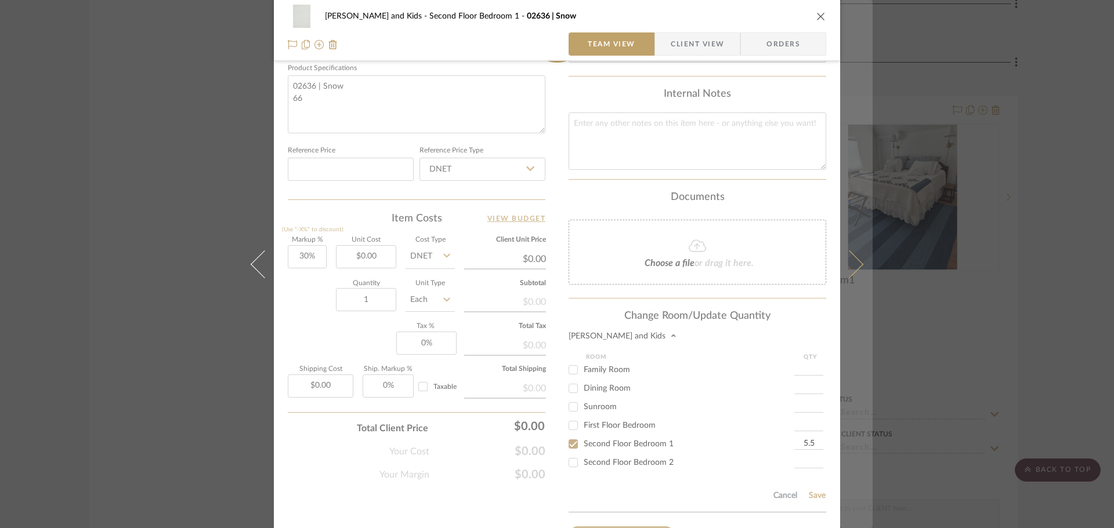
type input "5.5"
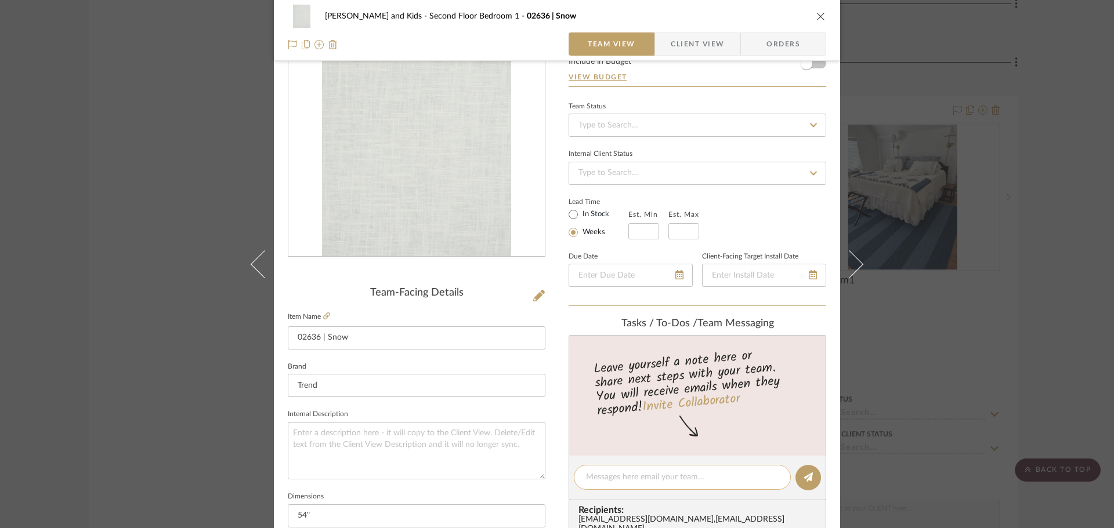
scroll to position [204, 0]
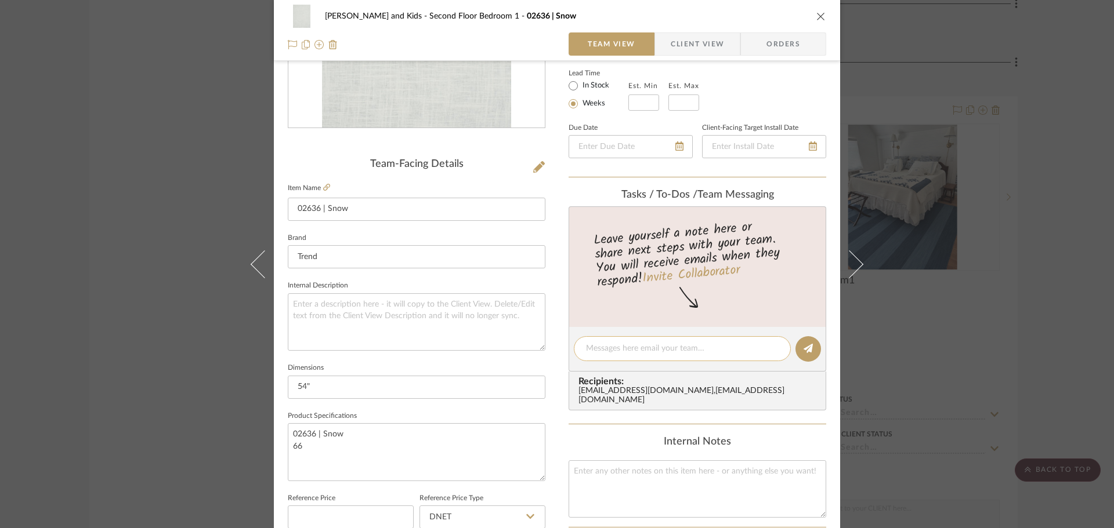
click at [587, 351] on textarea at bounding box center [682, 349] width 193 height 12
type textarea "tailored style lined dust skirt-king"
click at [803, 348] on icon at bounding box center [807, 348] width 9 height 9
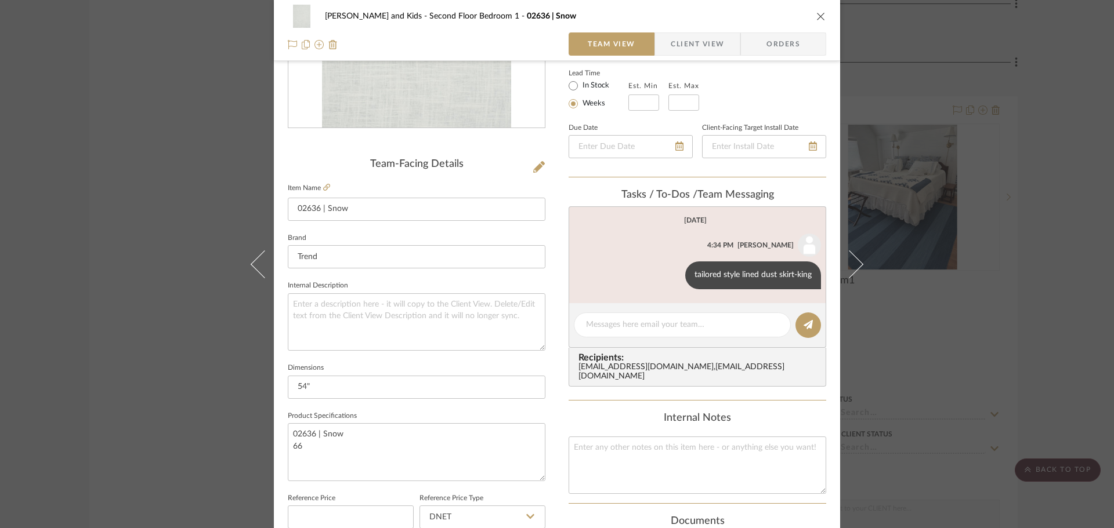
scroll to position [0, 0]
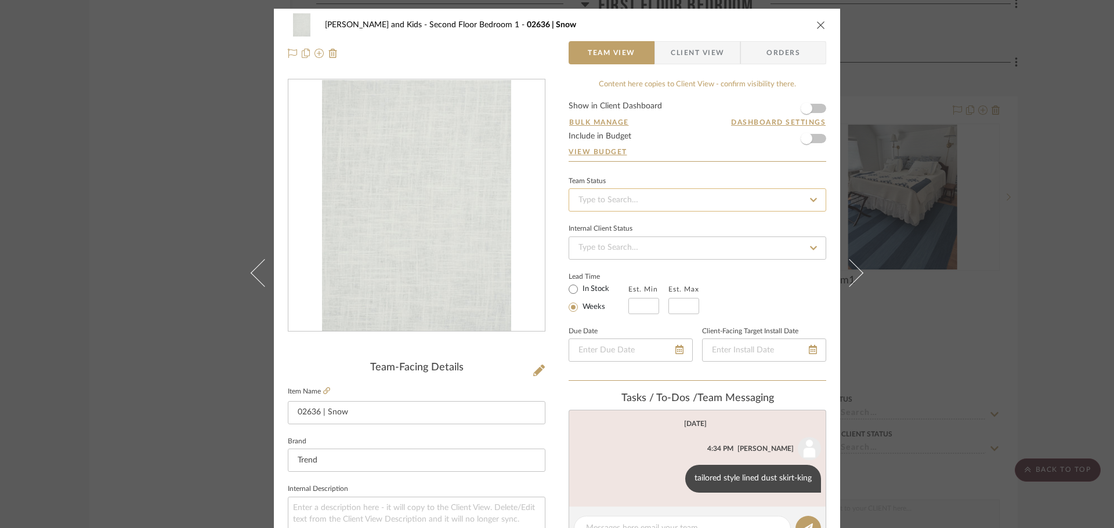
click at [625, 198] on input at bounding box center [698, 200] width 258 height 23
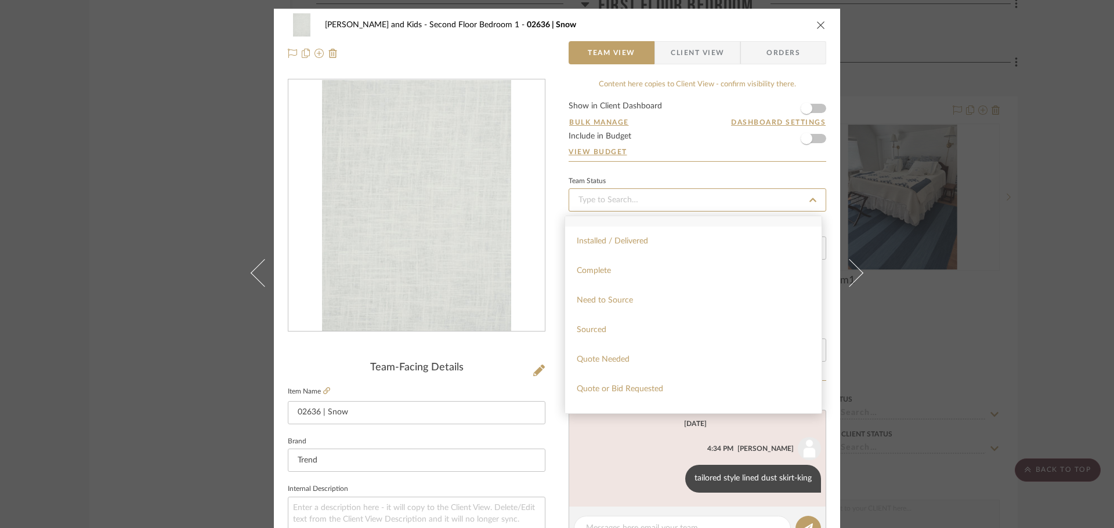
scroll to position [290, 0]
click at [662, 348] on div "Quote Needed" at bounding box center [693, 356] width 256 height 30
type input "[DATE]"
type input "Quote Needed"
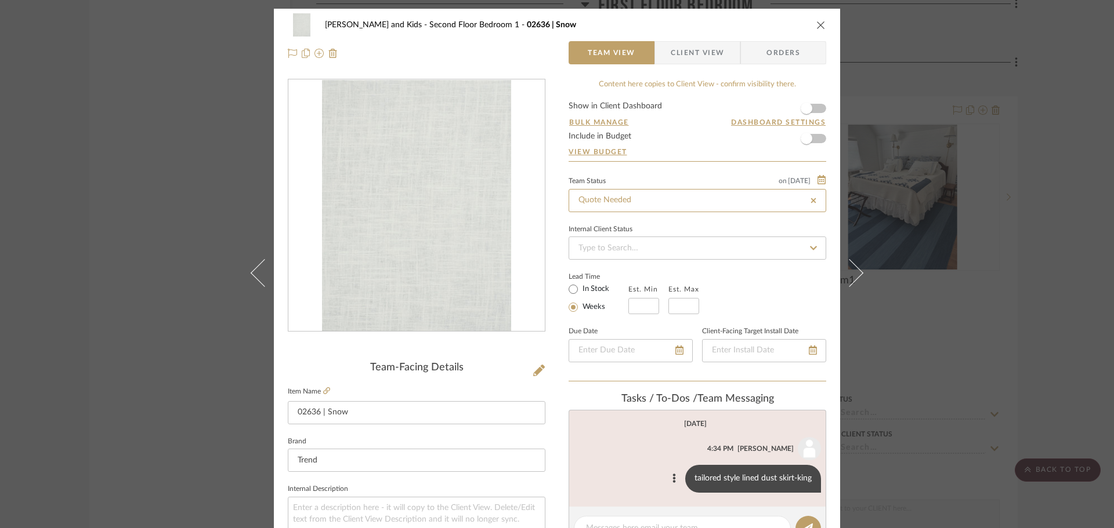
type input "[DATE]"
type input "Quote Needed"
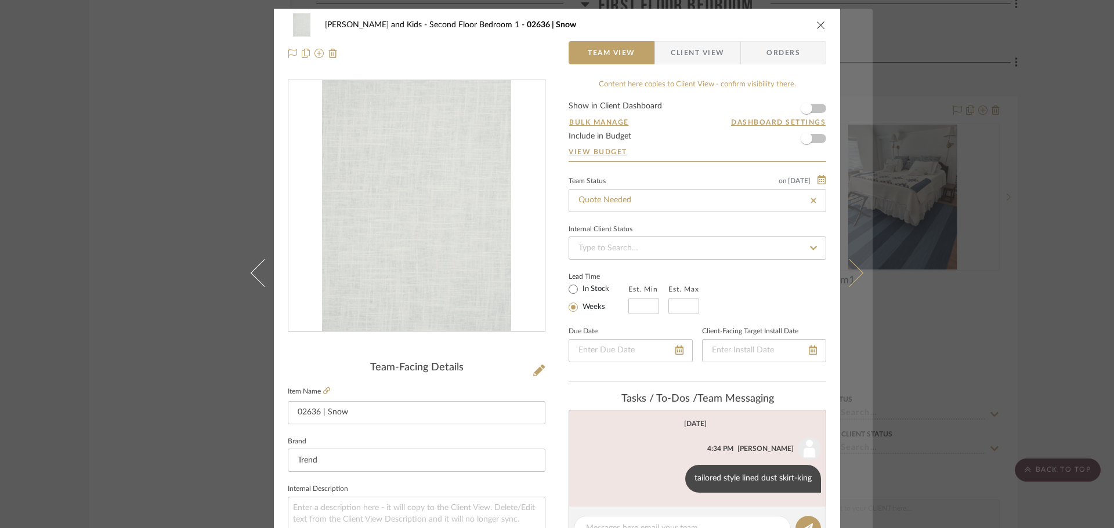
click at [845, 280] on icon at bounding box center [849, 273] width 28 height 28
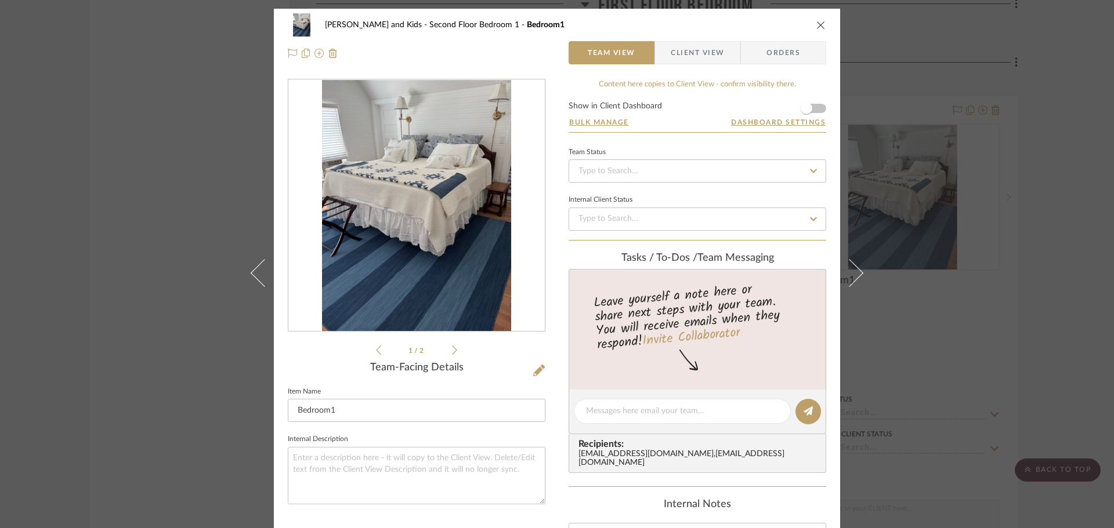
click at [816, 23] on icon "close" at bounding box center [820, 24] width 9 height 9
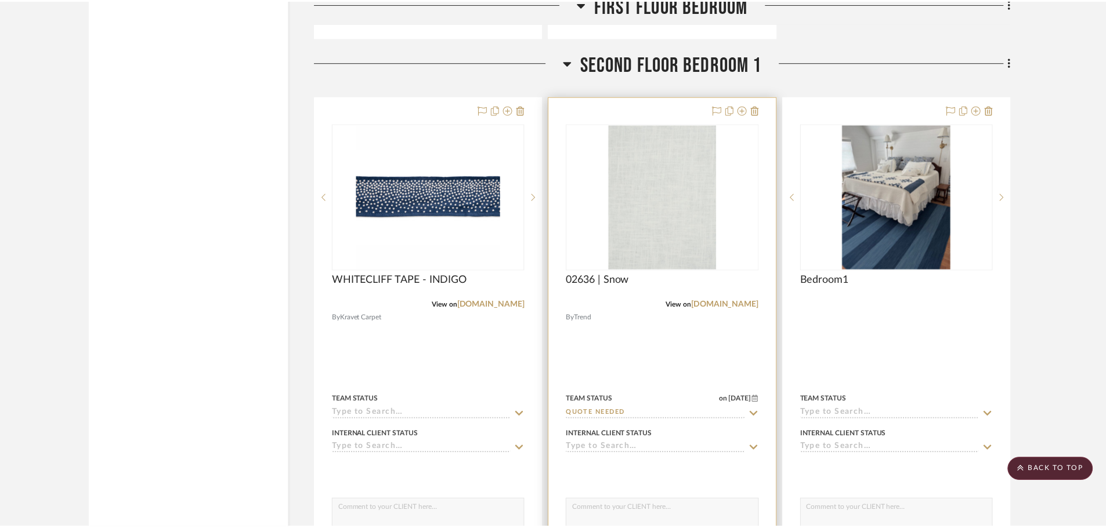
scroll to position [3539, 0]
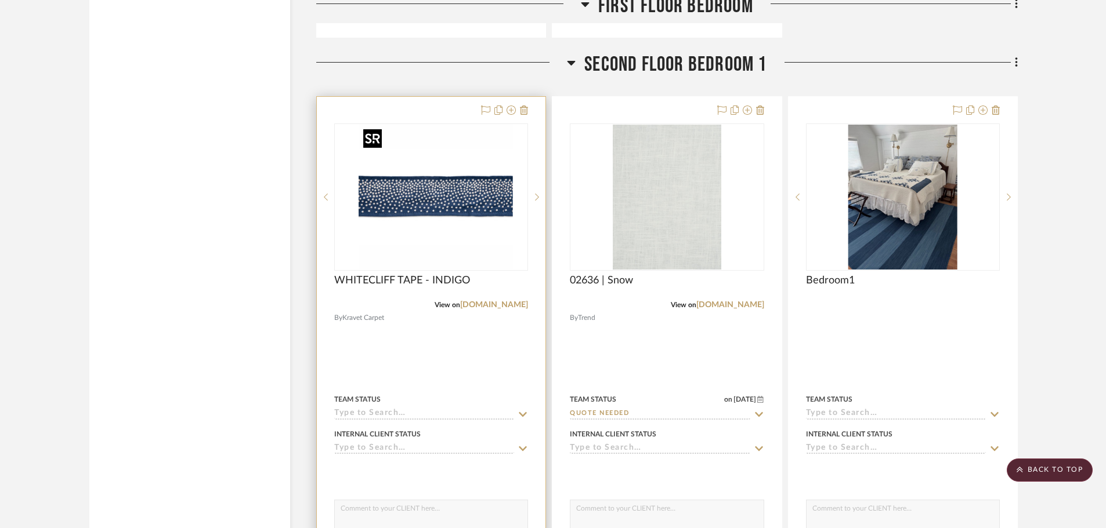
click at [466, 240] on div at bounding box center [431, 197] width 194 height 147
click at [475, 250] on img "0" at bounding box center [431, 197] width 145 height 145
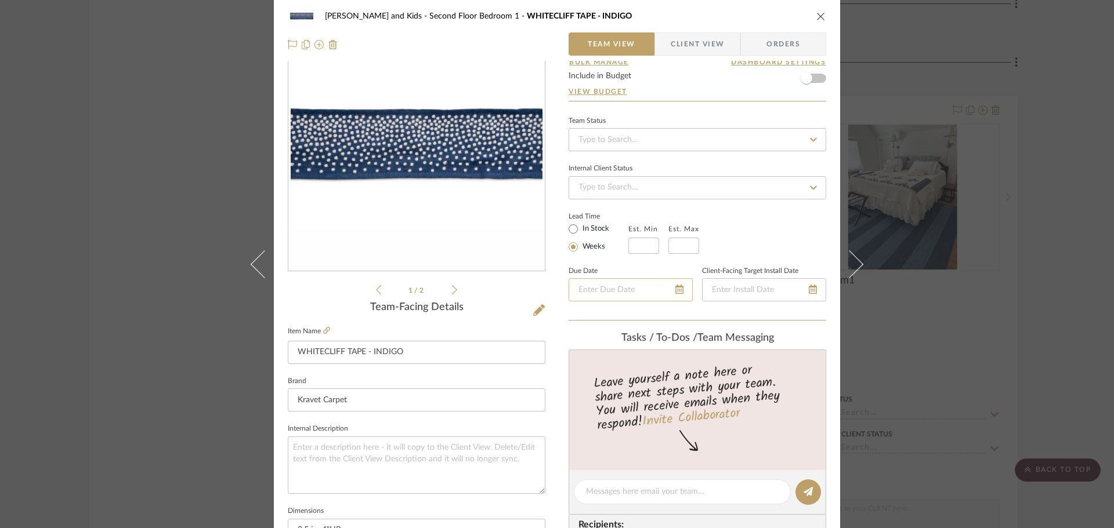
scroll to position [0, 0]
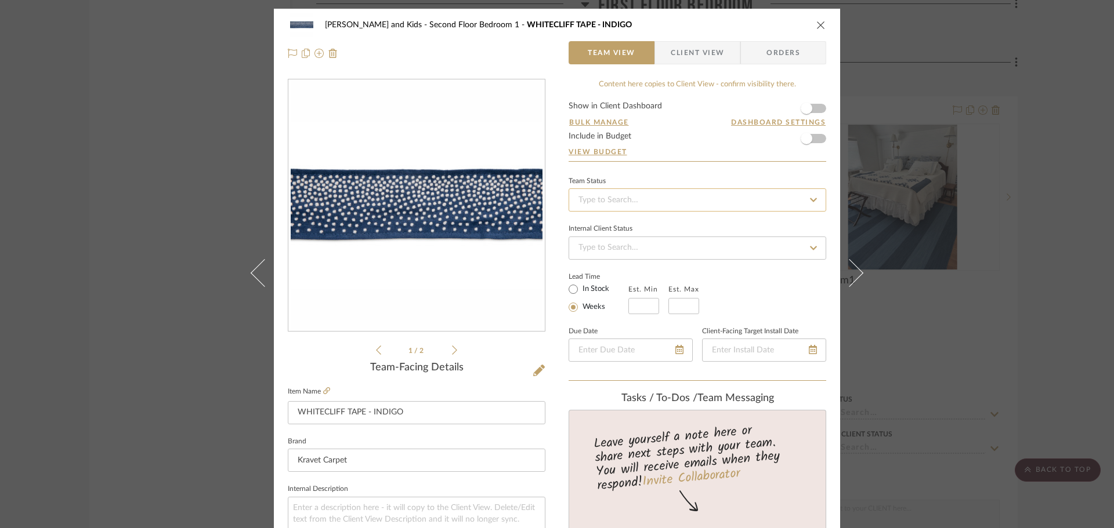
click at [635, 198] on input at bounding box center [698, 200] width 258 height 23
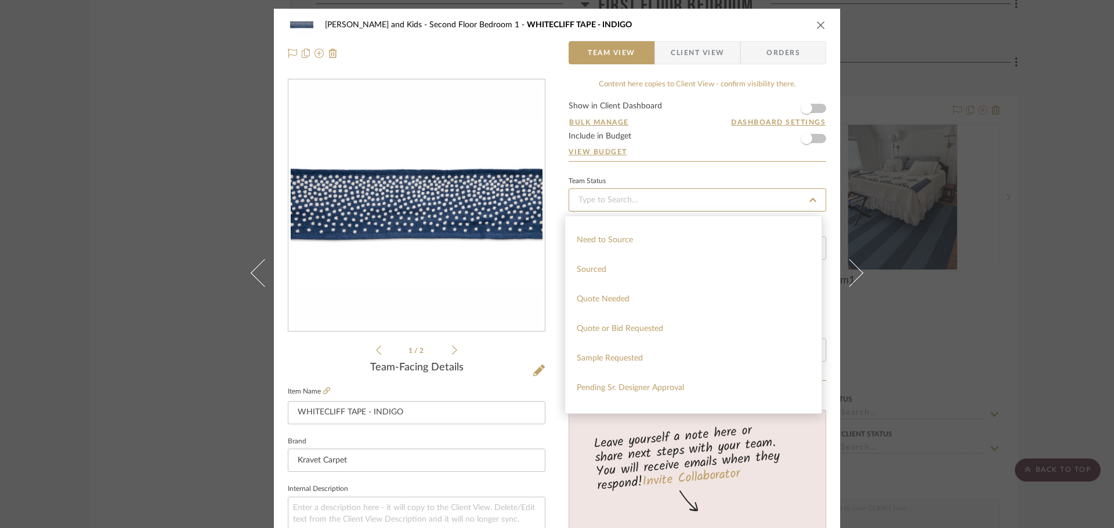
scroll to position [348, 0]
click at [649, 303] on div "Quote Needed" at bounding box center [693, 298] width 256 height 30
type input "[DATE]"
type input "Quote Needed"
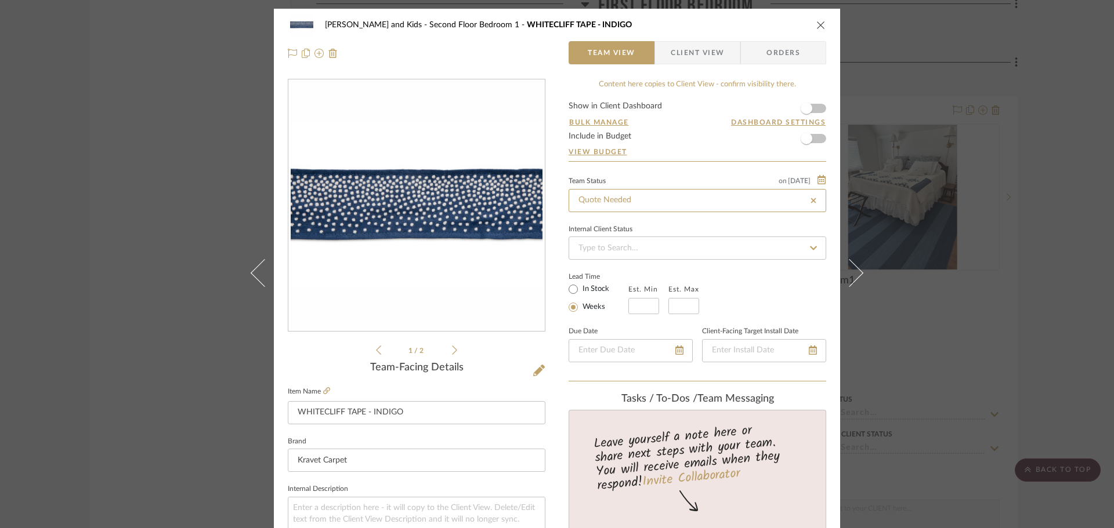
type input "[DATE]"
type input "Quote Needed"
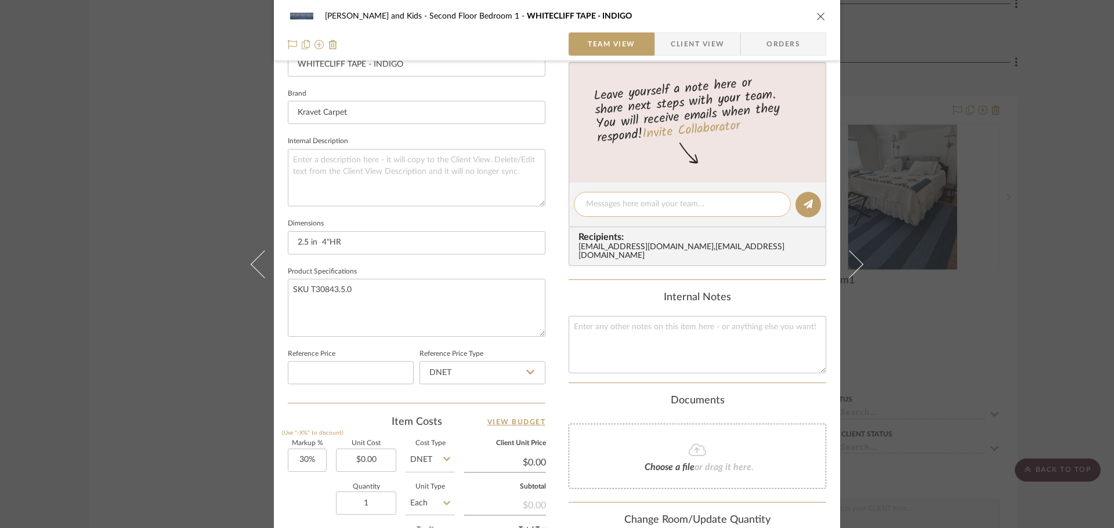
click at [620, 207] on textarea at bounding box center [682, 204] width 193 height 12
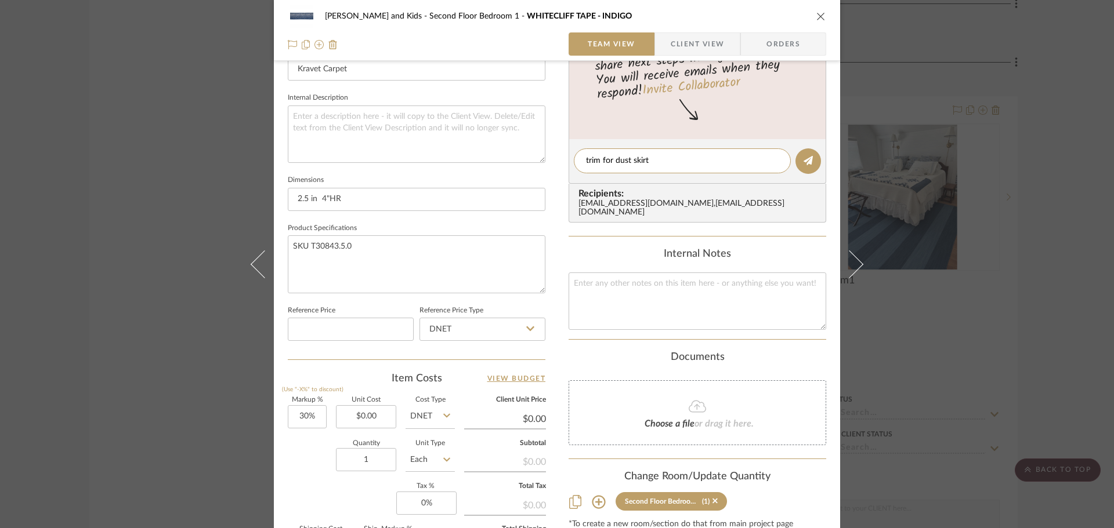
scroll to position [464, 0]
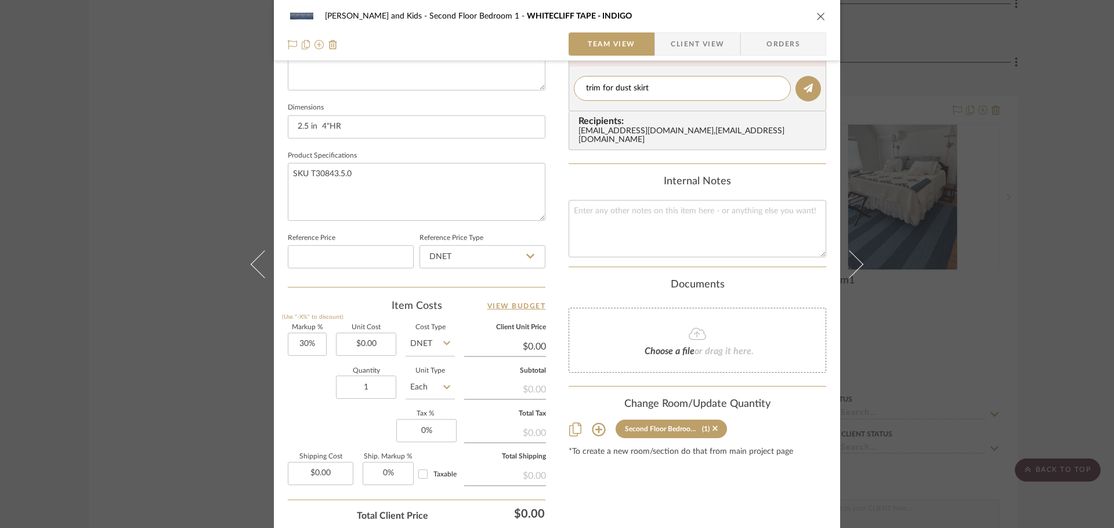
type textarea "trim for dust skirt"
click at [596, 423] on icon at bounding box center [598, 429] width 13 height 13
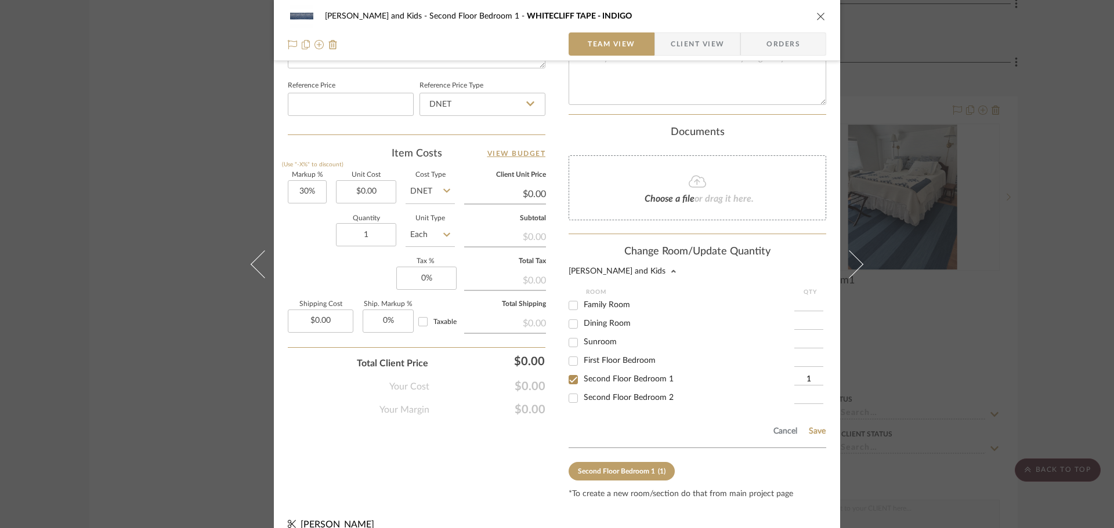
scroll to position [625, 0]
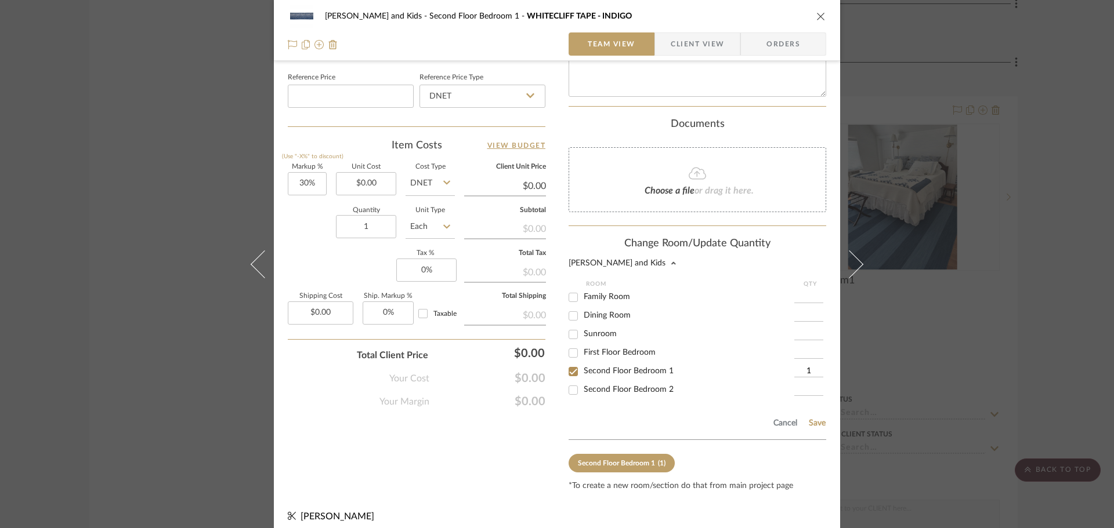
click at [806, 366] on input "1" at bounding box center [808, 372] width 29 height 12
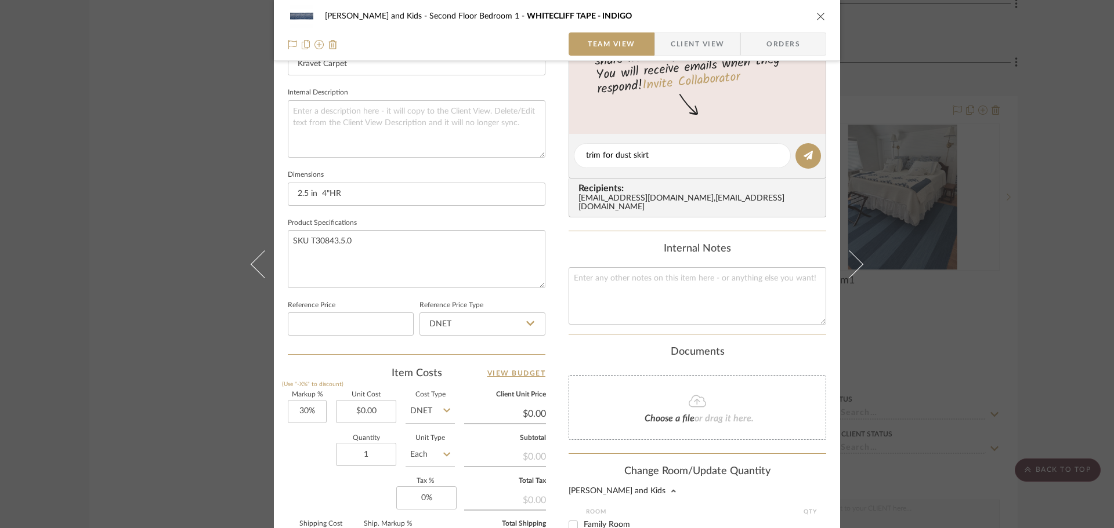
scroll to position [335, 0]
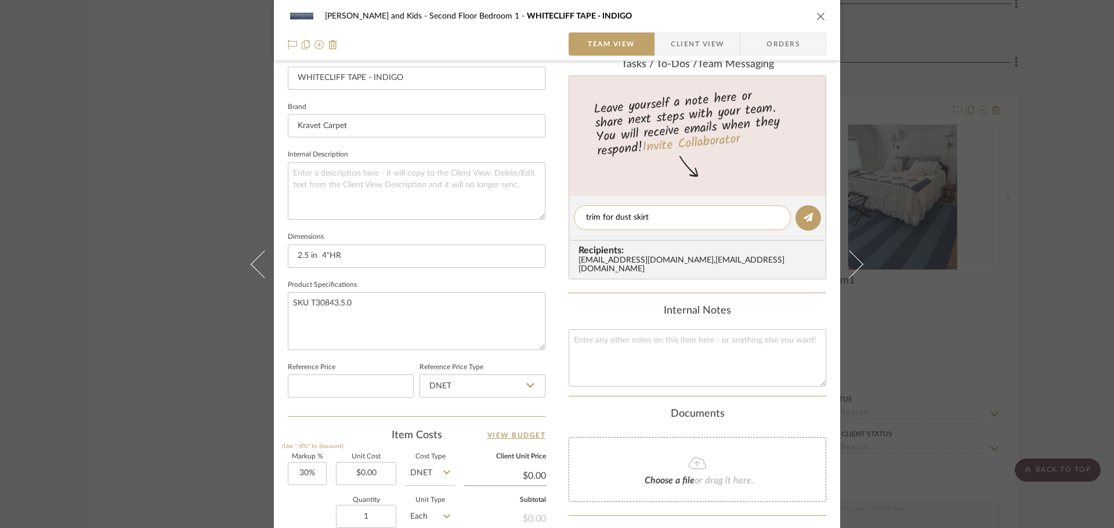
click at [648, 214] on textarea "trim for dust skirt" at bounding box center [682, 218] width 193 height 12
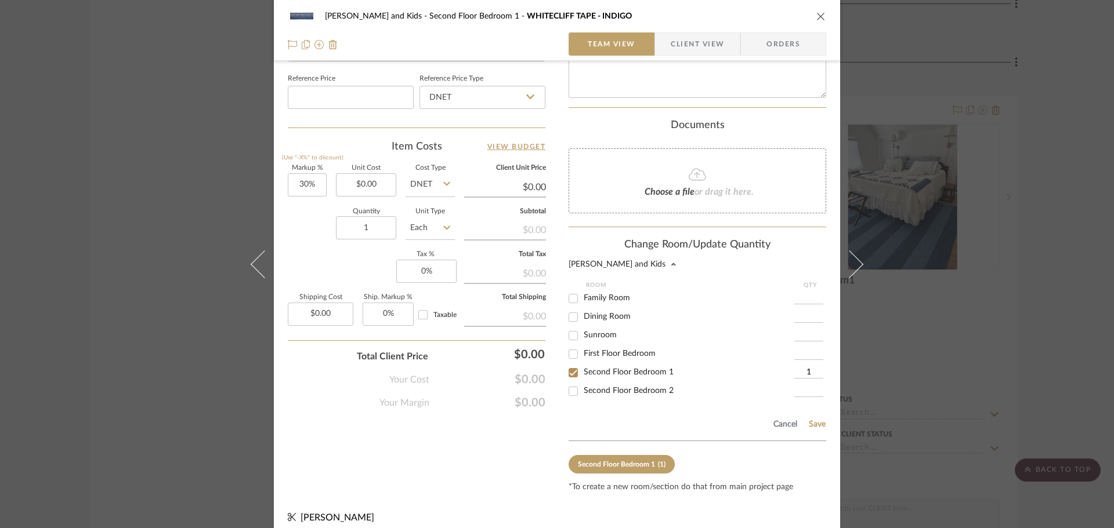
scroll to position [625, 0]
click at [810, 366] on input "1" at bounding box center [808, 372] width 29 height 12
type input "10"
click at [813, 419] on button "Save" at bounding box center [817, 423] width 18 height 9
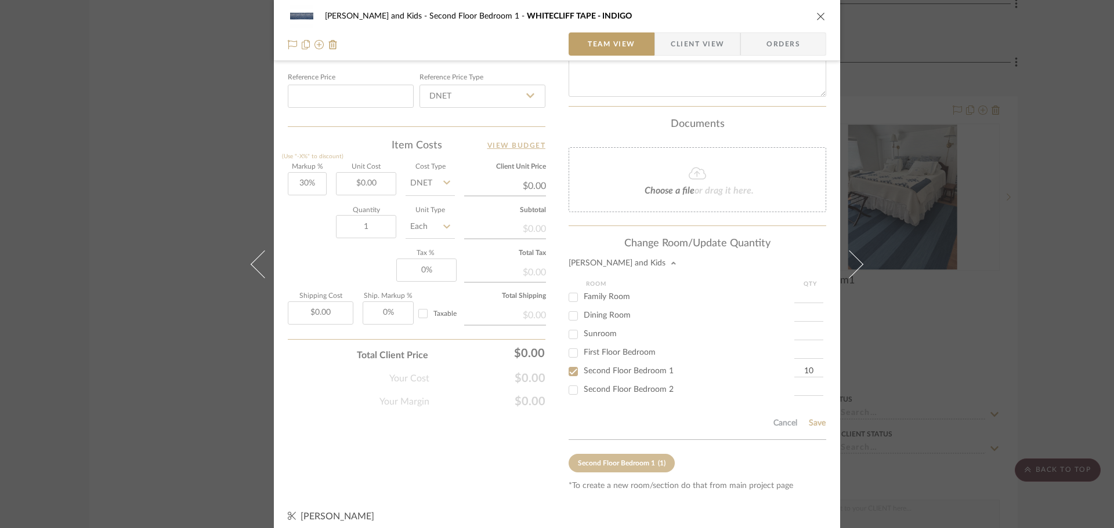
type input "10"
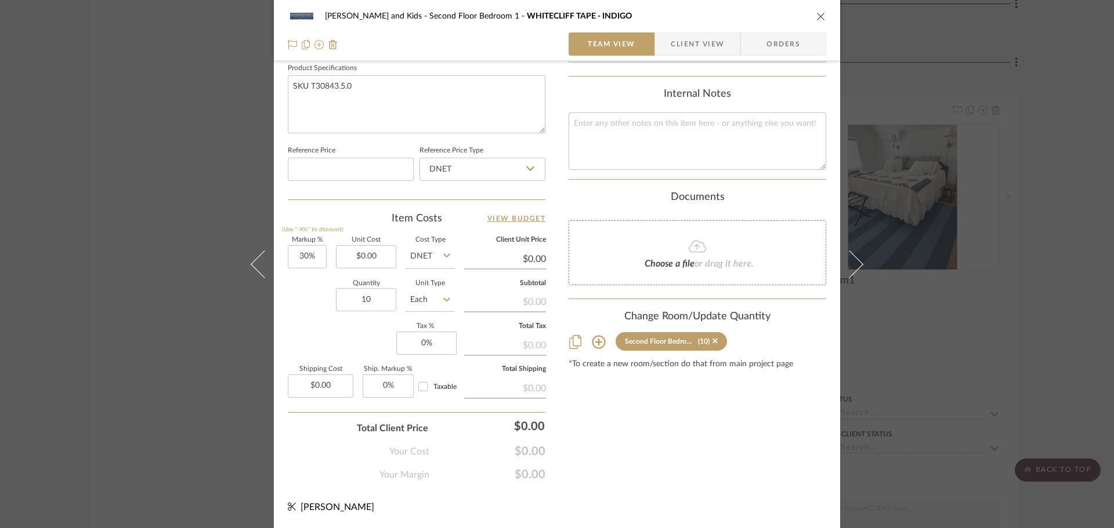
click at [885, 298] on div "[PERSON_NAME] and Kids Second Floor Bedroom 1 WHITECLIFF TAPE - INDIGO Team Vie…" at bounding box center [557, 264] width 1114 height 528
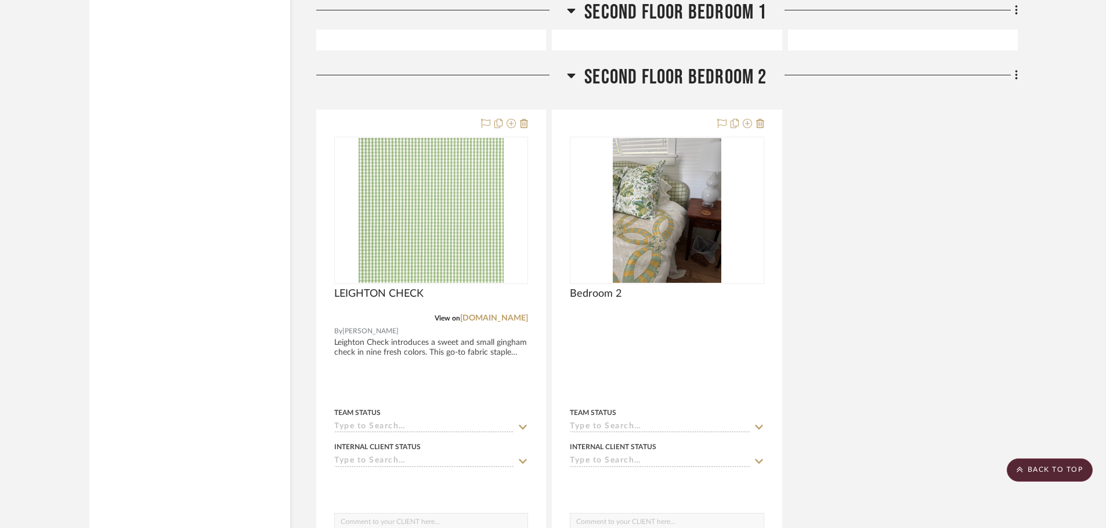
scroll to position [4177, 0]
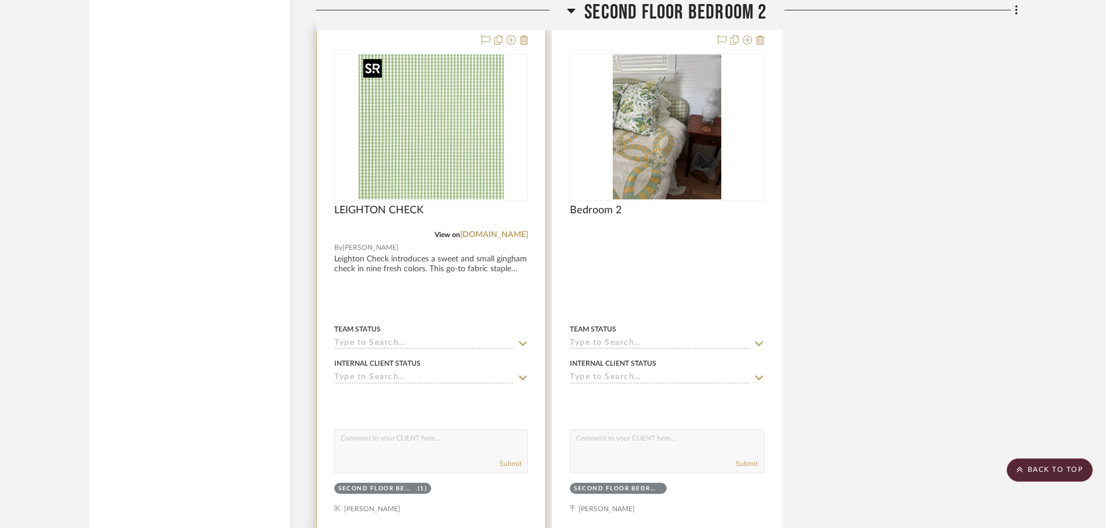
click at [495, 178] on img "0" at bounding box center [431, 127] width 145 height 145
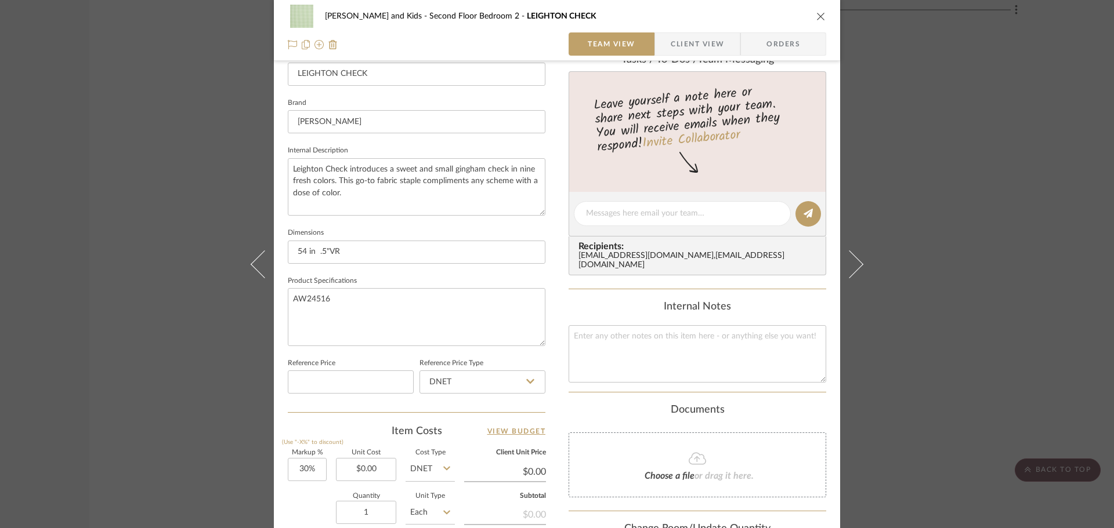
scroll to position [348, 0]
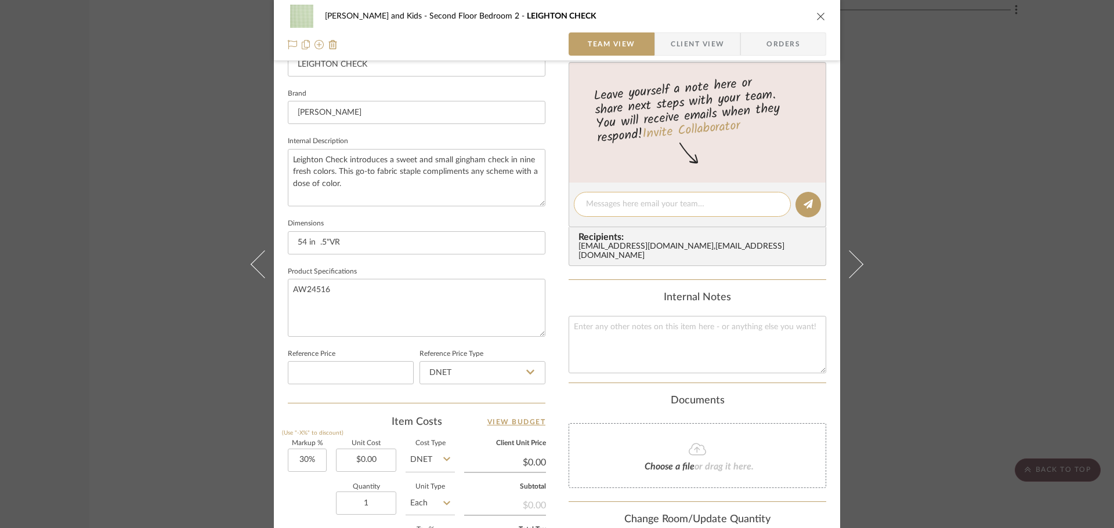
click at [609, 205] on textarea at bounding box center [682, 204] width 193 height 12
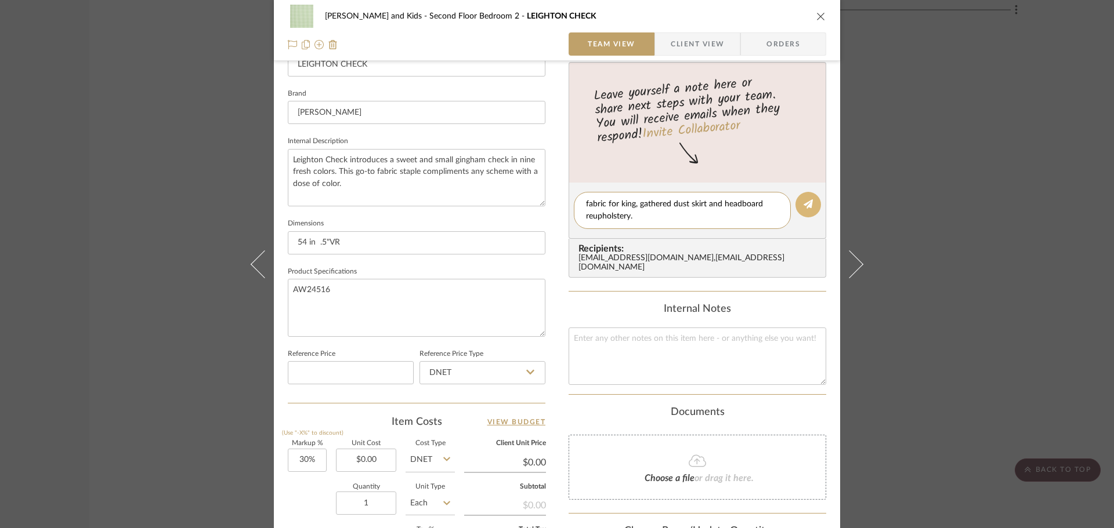
type textarea "fabric for king, gathered dust skirt and headboard reupholstery."
click at [802, 211] on button at bounding box center [808, 205] width 26 height 26
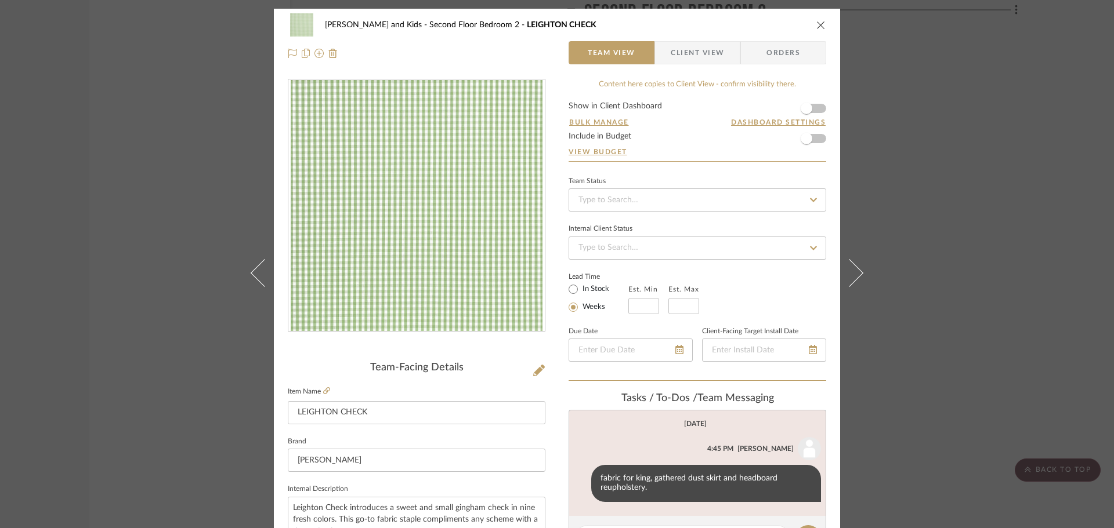
click at [810, 200] on icon at bounding box center [813, 200] width 7 height 4
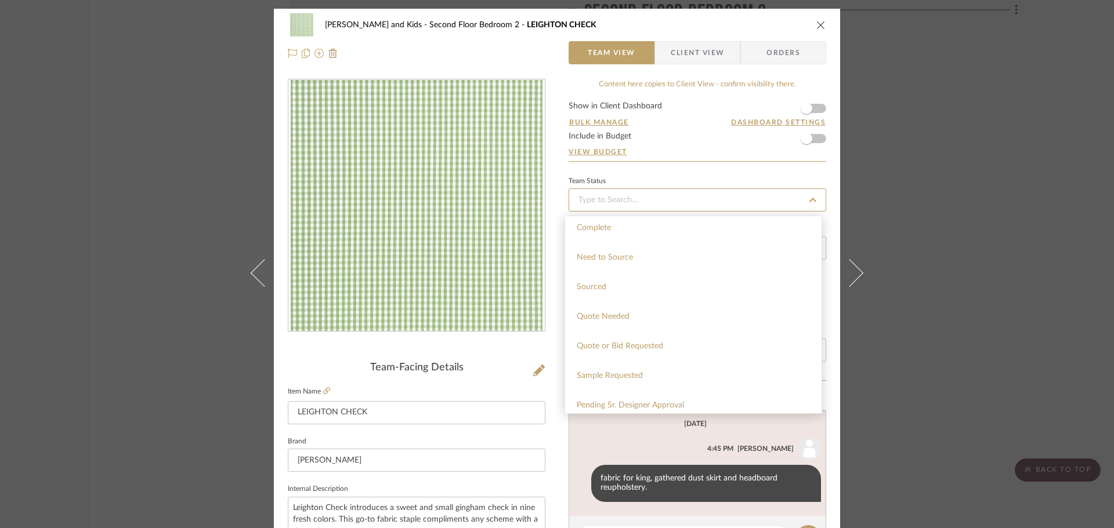
scroll to position [348, 0]
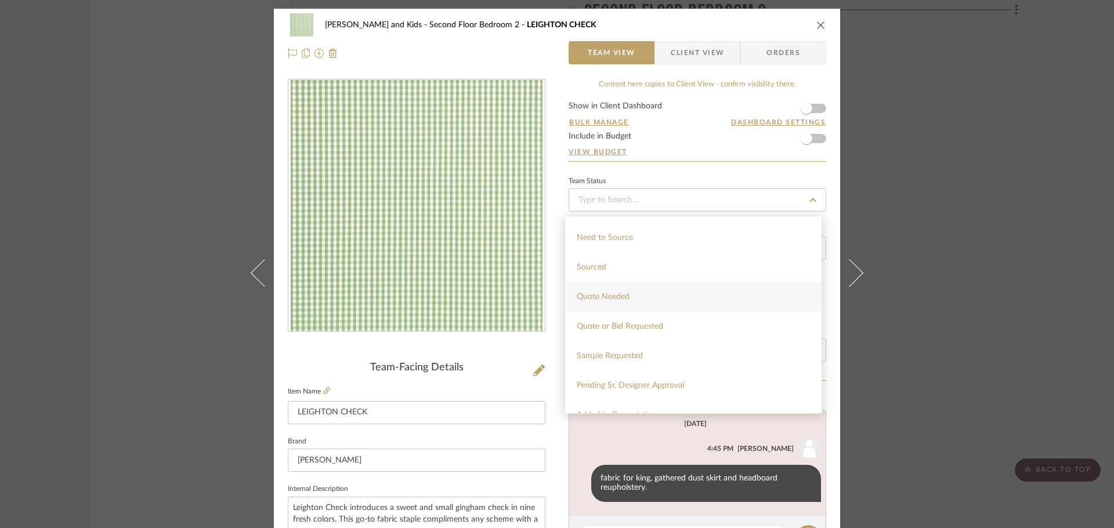
click at [616, 289] on div "Quote Needed" at bounding box center [693, 298] width 256 height 30
type input "[DATE]"
type input "Quote Needed"
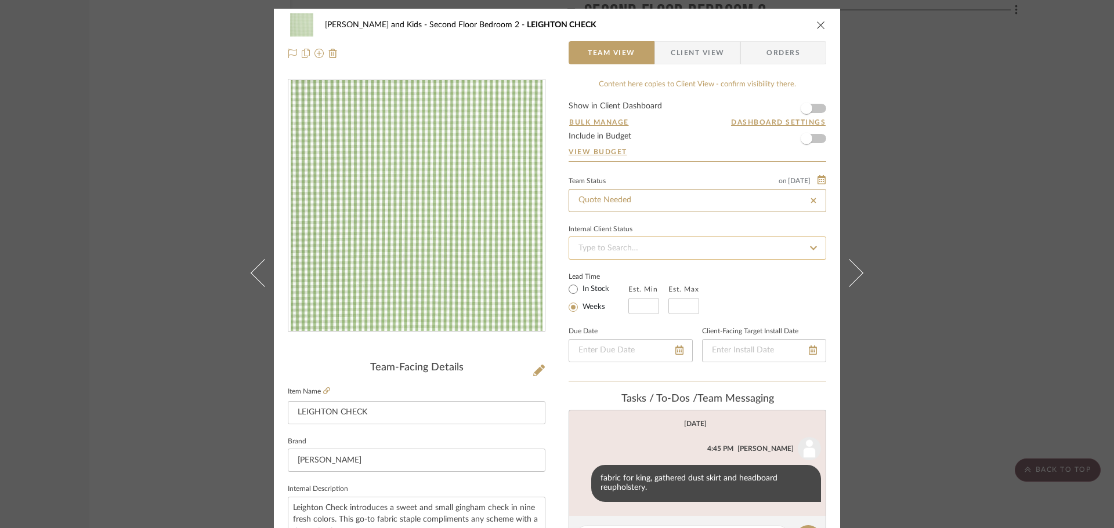
type input "[DATE]"
type input "Quote Needed"
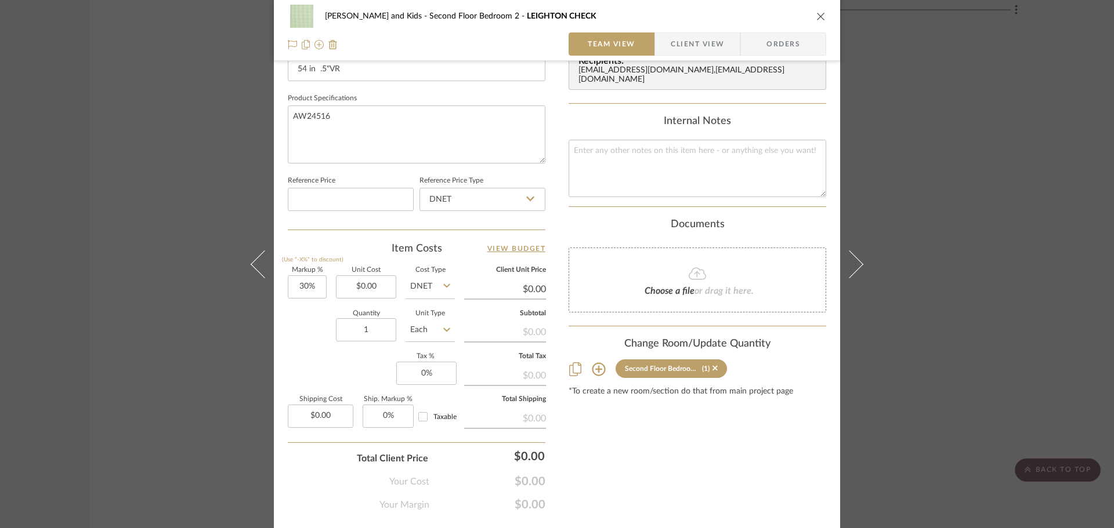
scroll to position [522, 0]
click at [595, 362] on icon at bounding box center [598, 368] width 13 height 13
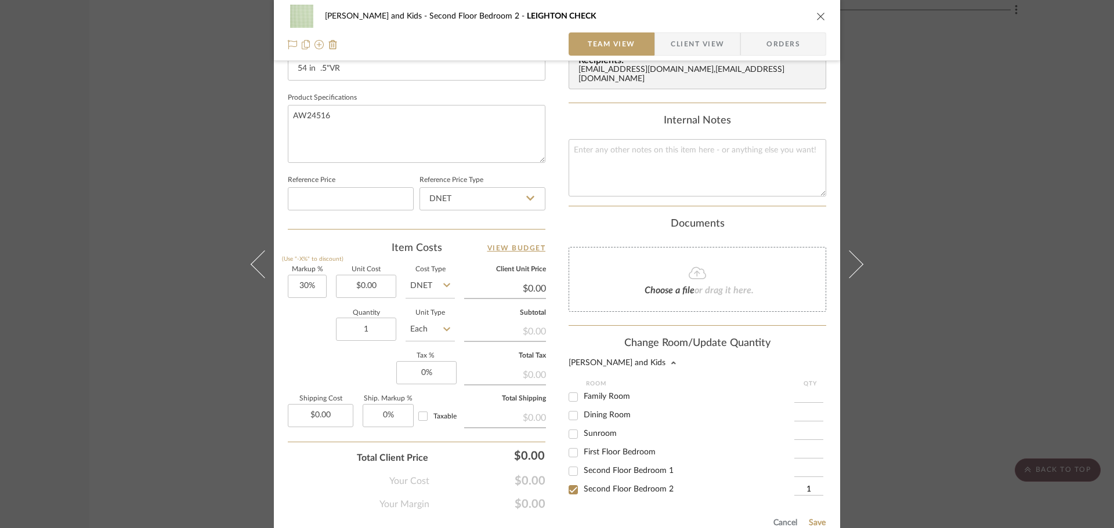
click at [810, 484] on input "1" at bounding box center [808, 490] width 29 height 12
type input "9.5"
click at [813, 519] on button "Save" at bounding box center [817, 523] width 18 height 9
type input "9.5"
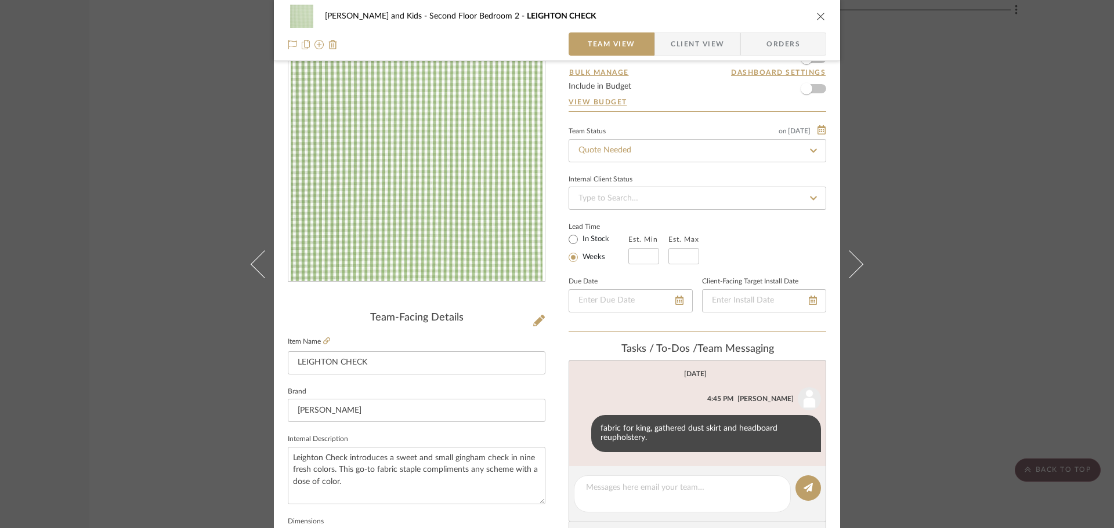
scroll to position [0, 0]
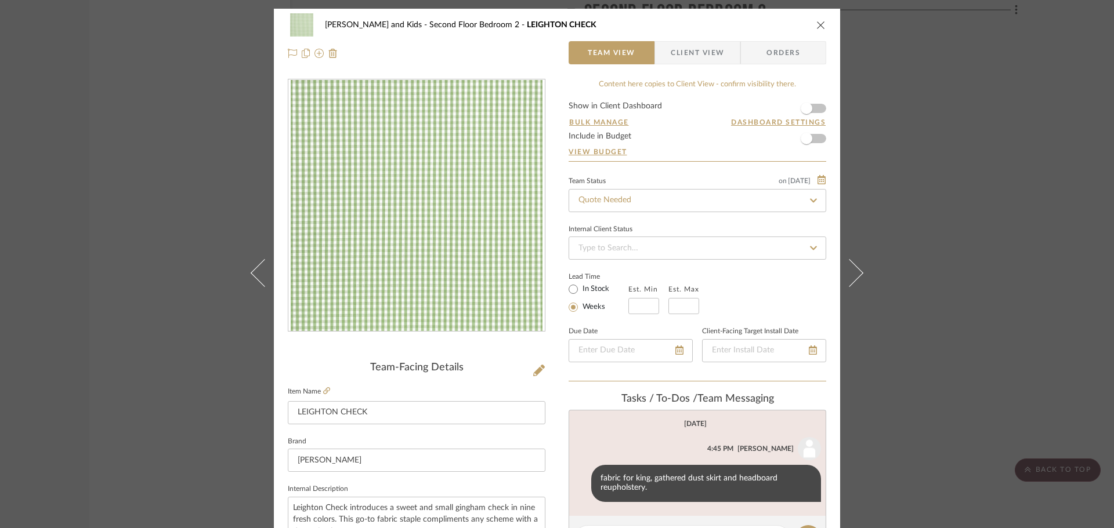
click at [820, 25] on icon "close" at bounding box center [820, 24] width 9 height 9
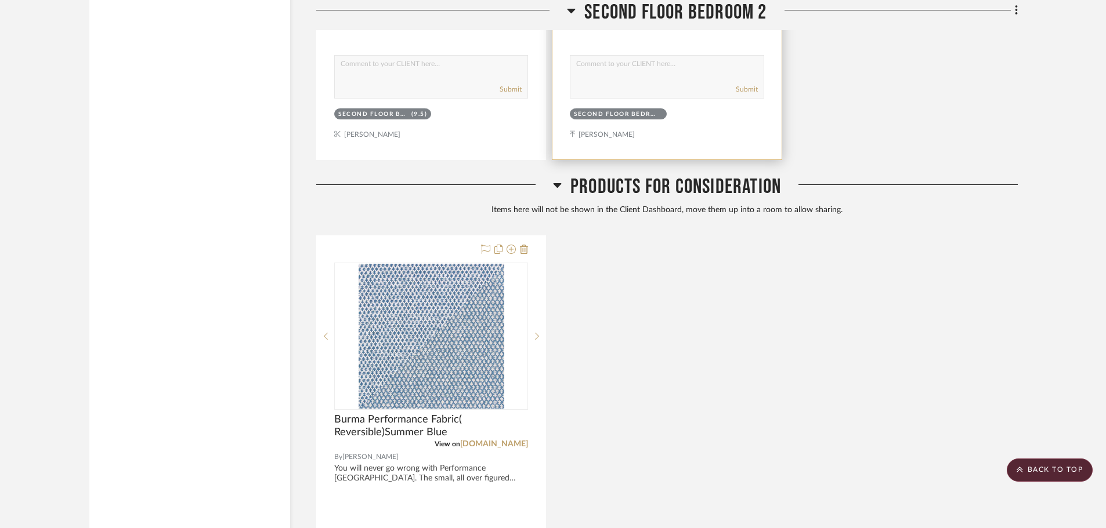
scroll to position [4583, 0]
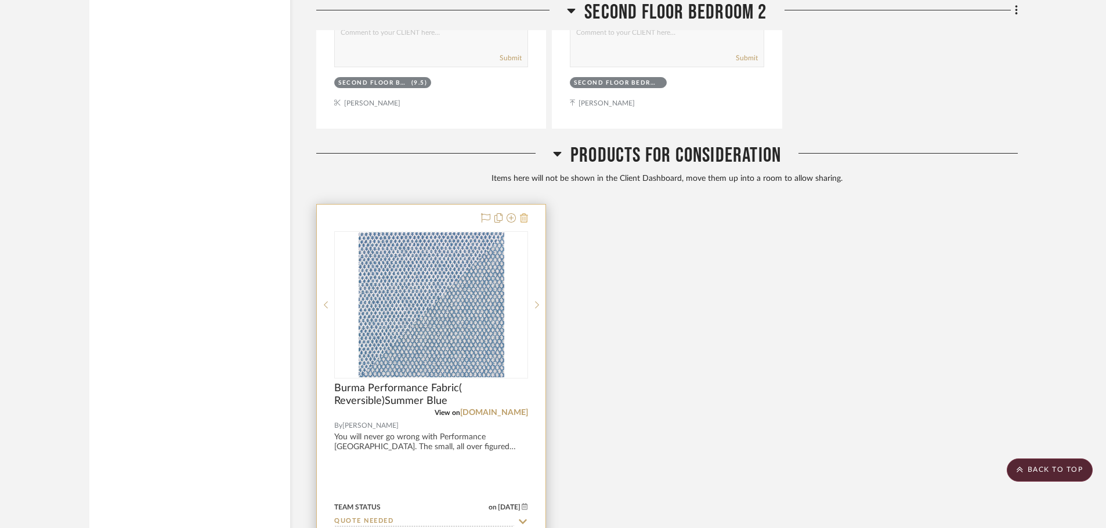
click at [523, 220] on icon at bounding box center [524, 217] width 8 height 9
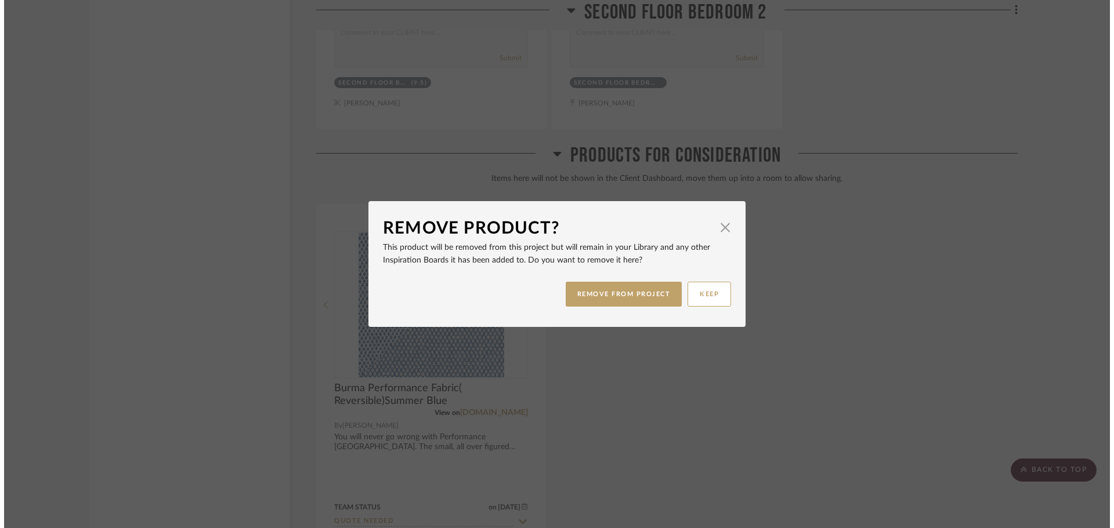
scroll to position [0, 0]
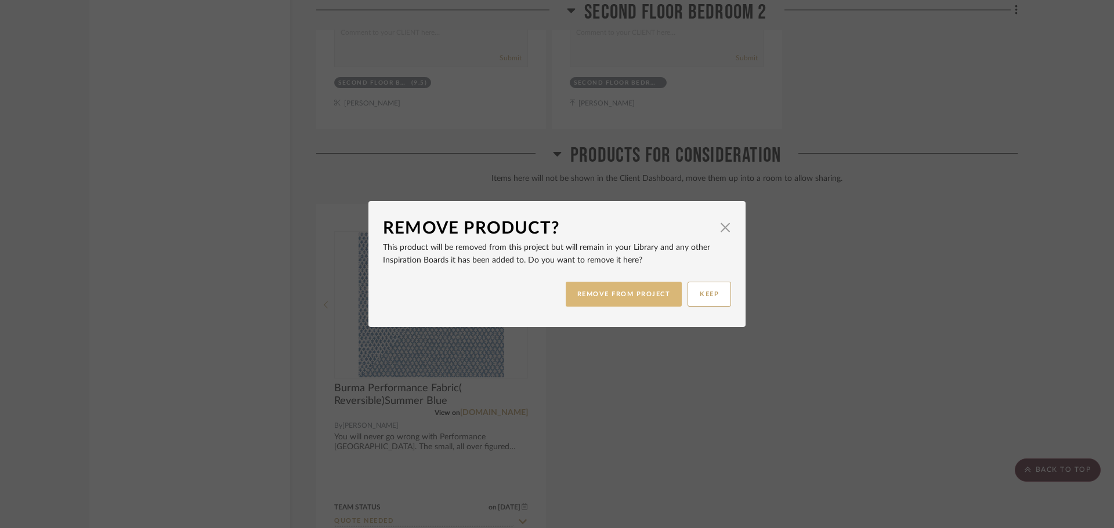
click at [620, 294] on button "REMOVE FROM PROJECT" at bounding box center [624, 294] width 117 height 25
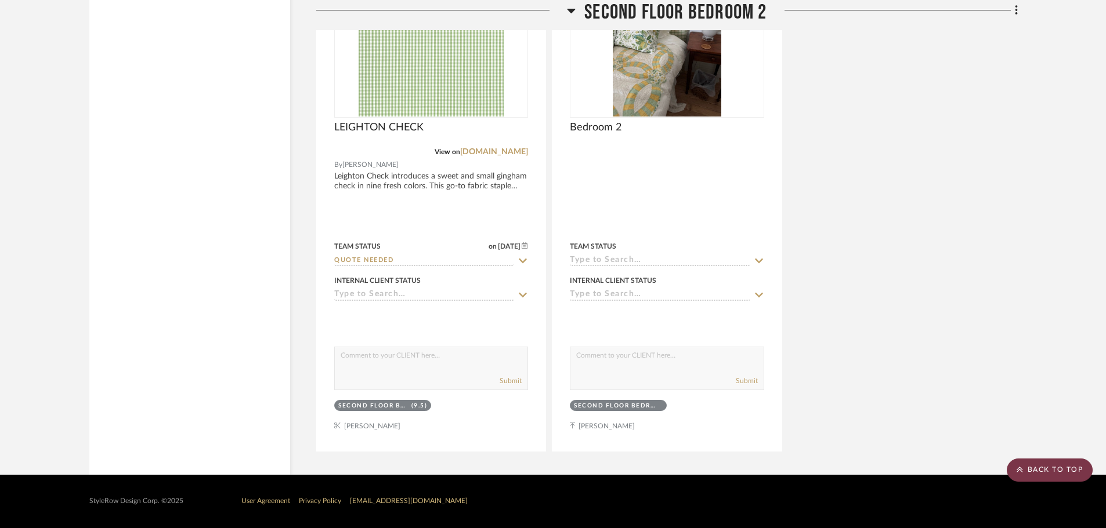
click at [885, 468] on scroll-to-top-button "BACK TO TOP" at bounding box center [1050, 470] width 86 height 23
